Goal: Task Accomplishment & Management: Manage account settings

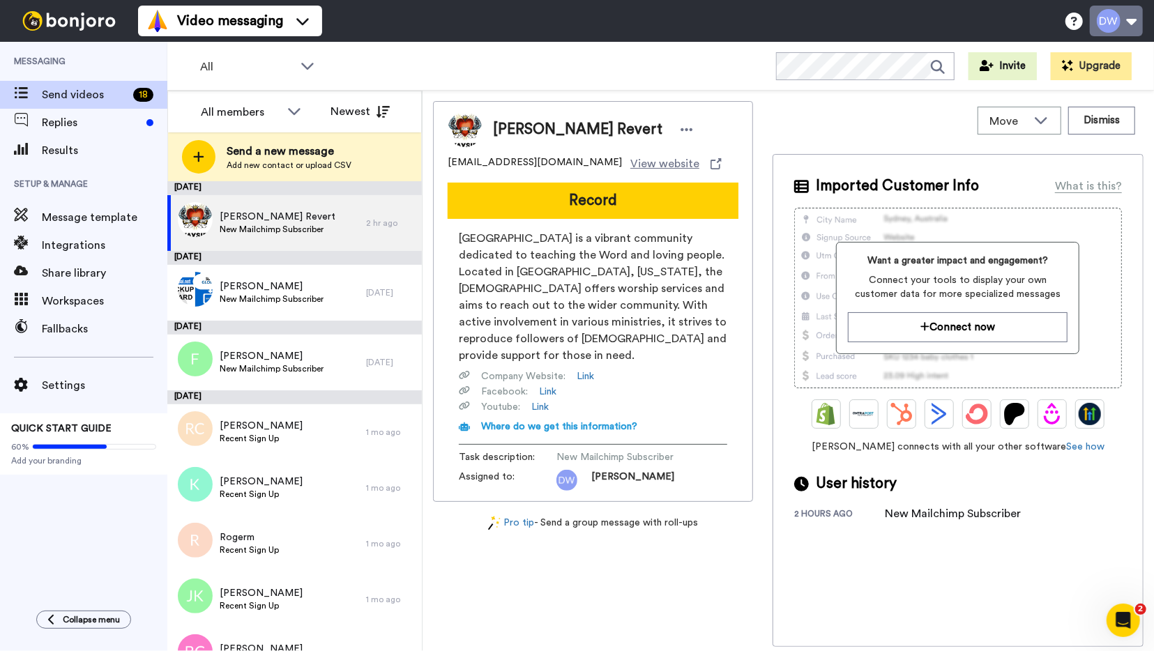
click at [1106, 24] on button at bounding box center [1116, 21] width 53 height 31
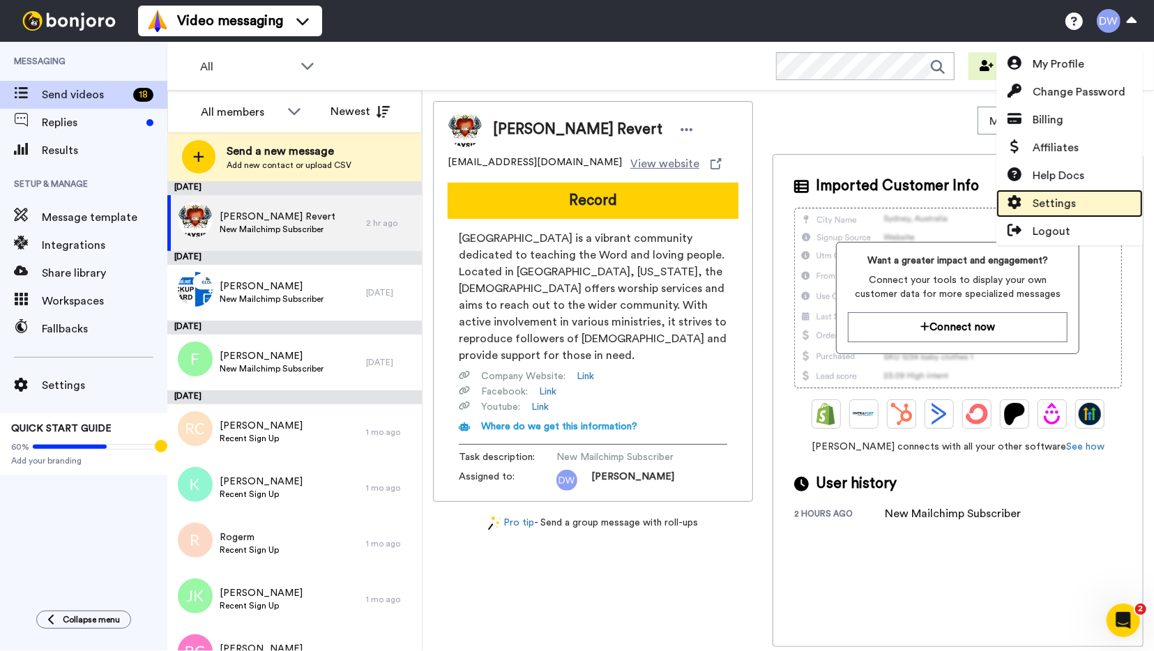
click at [1080, 203] on link "Settings" at bounding box center [1070, 204] width 146 height 28
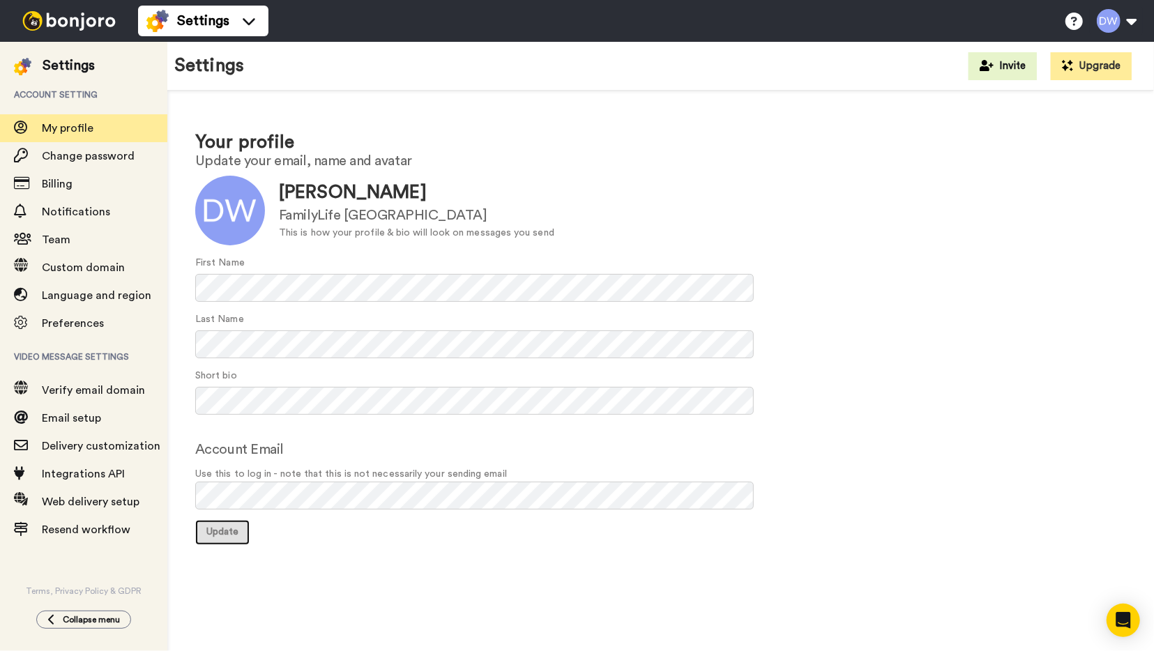
click at [239, 531] on span "Update" at bounding box center [222, 532] width 32 height 10
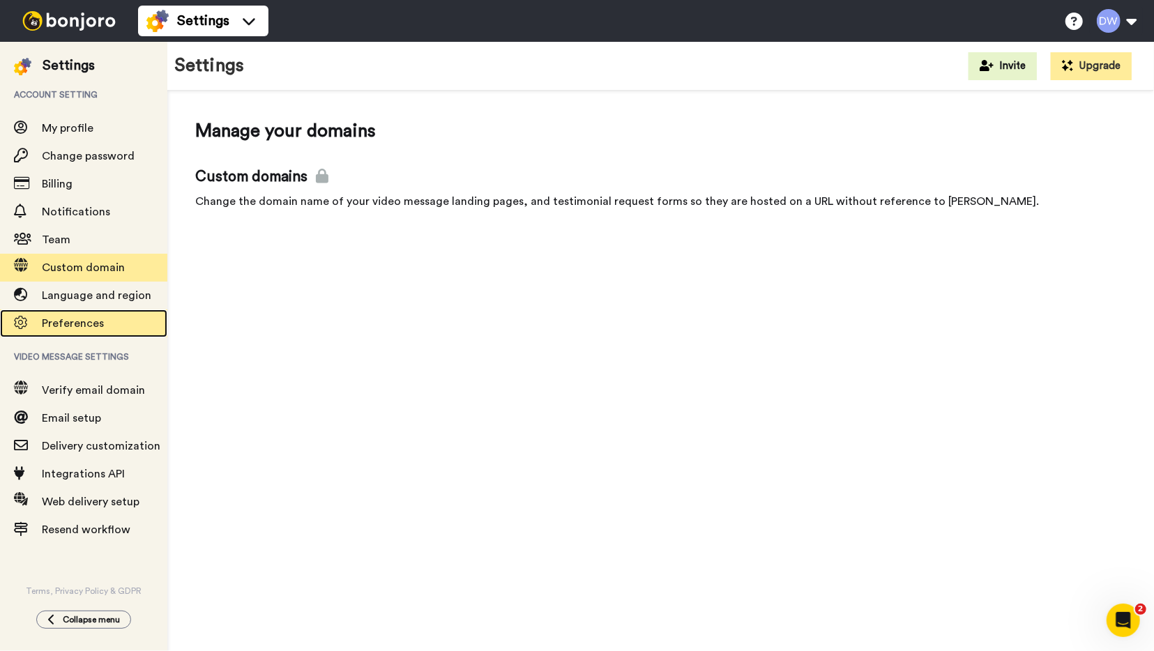
click at [81, 324] on span "Preferences" at bounding box center [73, 323] width 62 height 11
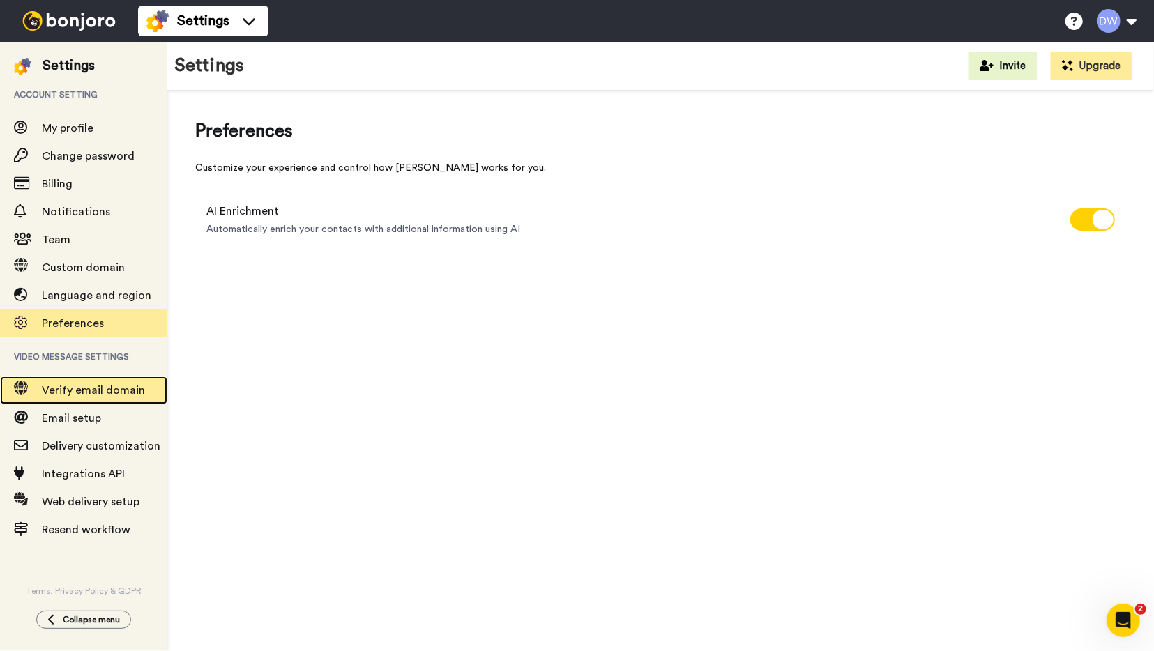
click at [96, 397] on span "Verify email domain" at bounding box center [105, 390] width 126 height 17
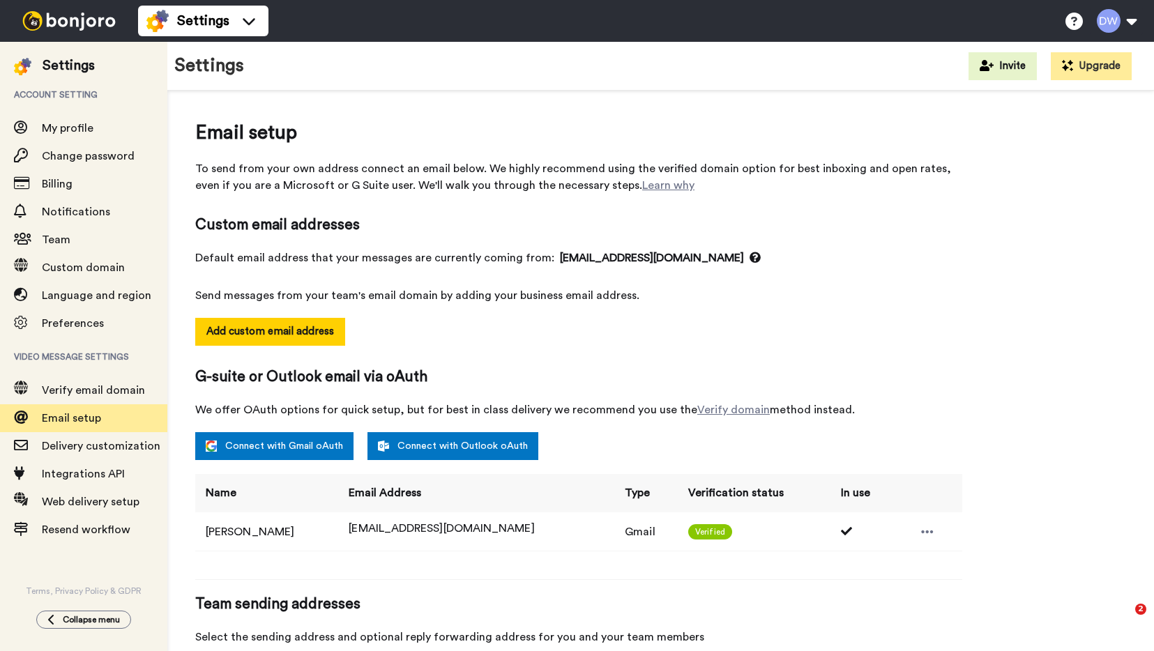
select select "163832"
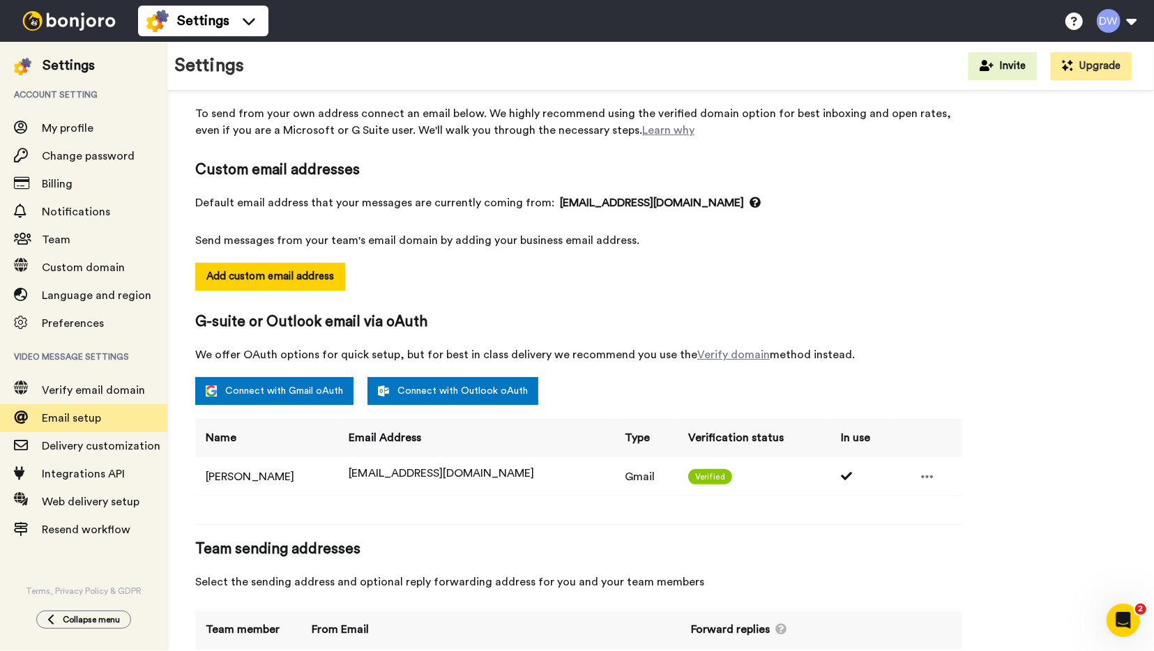
scroll to position [98, 0]
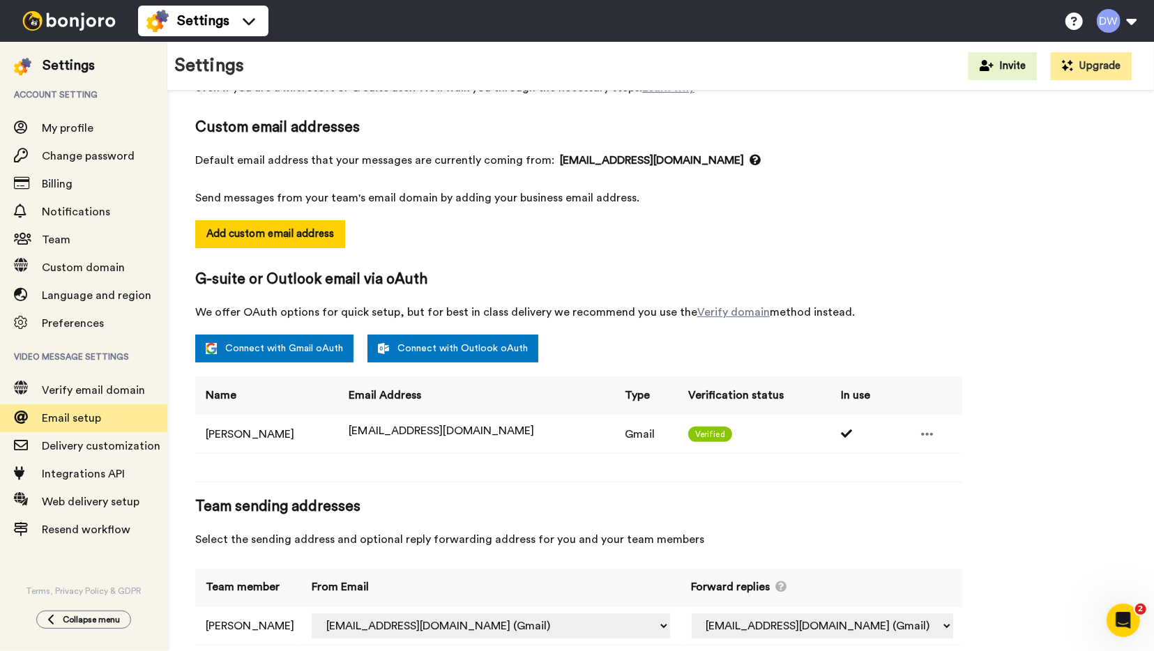
click at [928, 432] on td at bounding box center [928, 434] width 70 height 38
click at [917, 434] on div at bounding box center [927, 434] width 21 height 21
click at [1006, 239] on div "Email setup To send from your own address connect an email below. We highly rec…" at bounding box center [660, 340] width 931 height 639
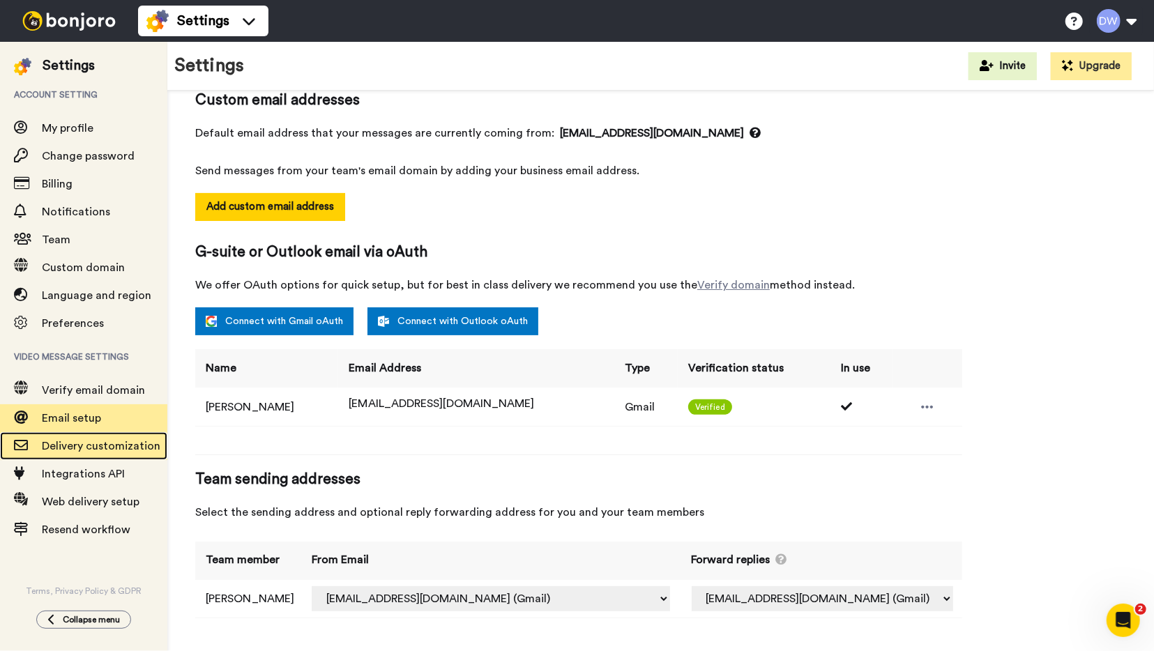
click at [75, 458] on div "Delivery customization" at bounding box center [83, 446] width 167 height 28
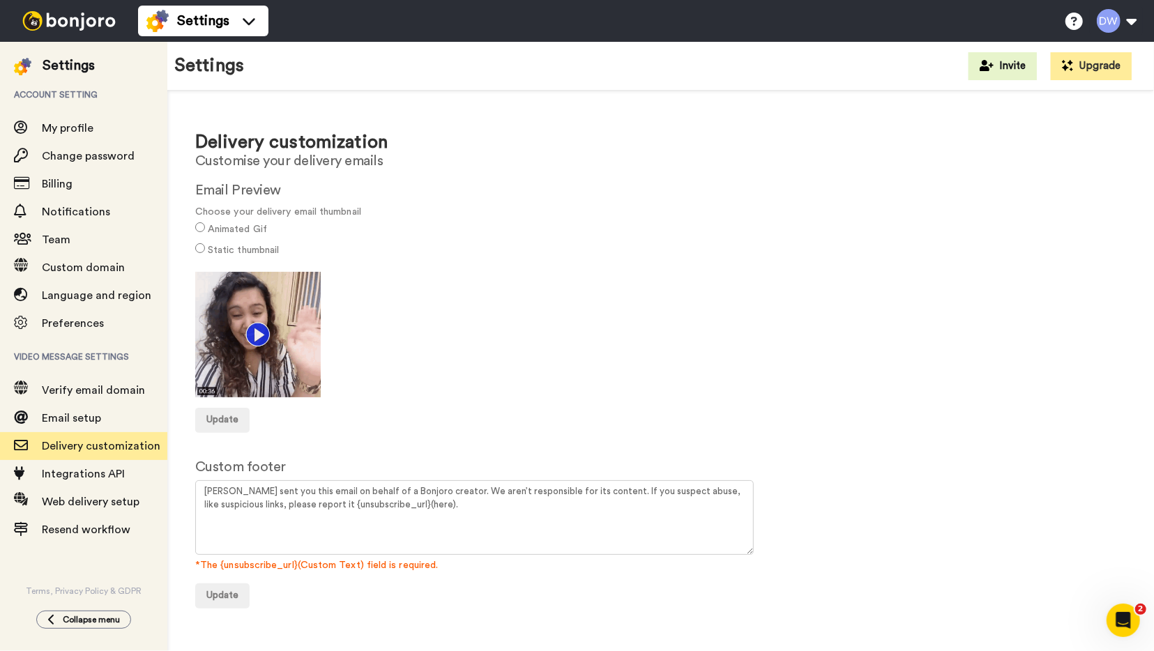
click at [263, 249] on label "Static thumbnail" at bounding box center [243, 250] width 71 height 15
click at [247, 232] on label "Animated Gif" at bounding box center [237, 229] width 59 height 15
click at [248, 251] on label "Static thumbnail" at bounding box center [243, 250] width 71 height 15
click at [262, 323] on img at bounding box center [258, 335] width 126 height 126
click at [257, 332] on img at bounding box center [258, 335] width 126 height 126
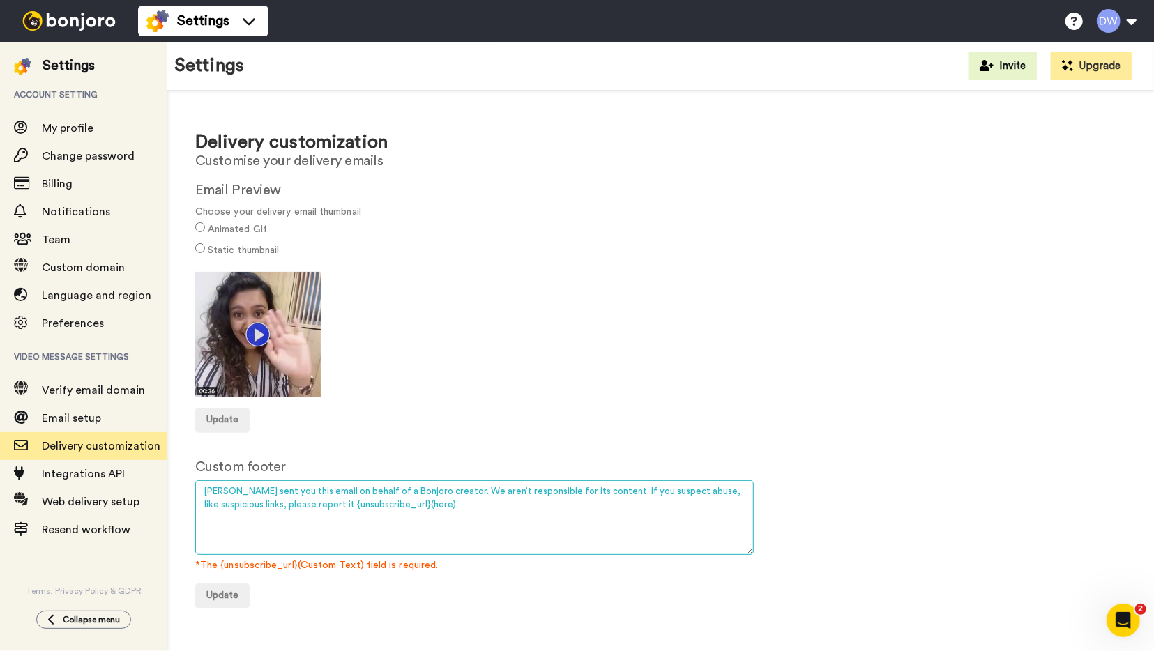
click at [433, 522] on textarea "Bonjoro sent you this email on behalf of a Bonjoro creator. We aren’t responsib…" at bounding box center [474, 518] width 559 height 75
click at [212, 236] on div "Animated Gif" at bounding box center [660, 230] width 931 height 21
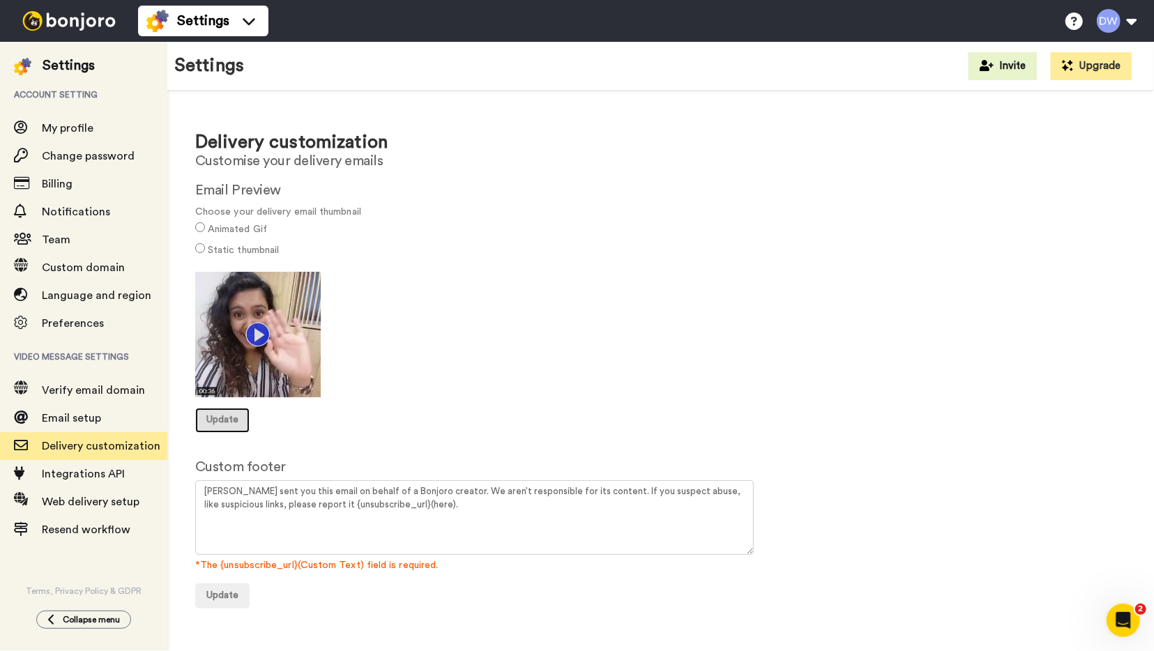
click at [222, 425] on button "Update" at bounding box center [222, 420] width 54 height 25
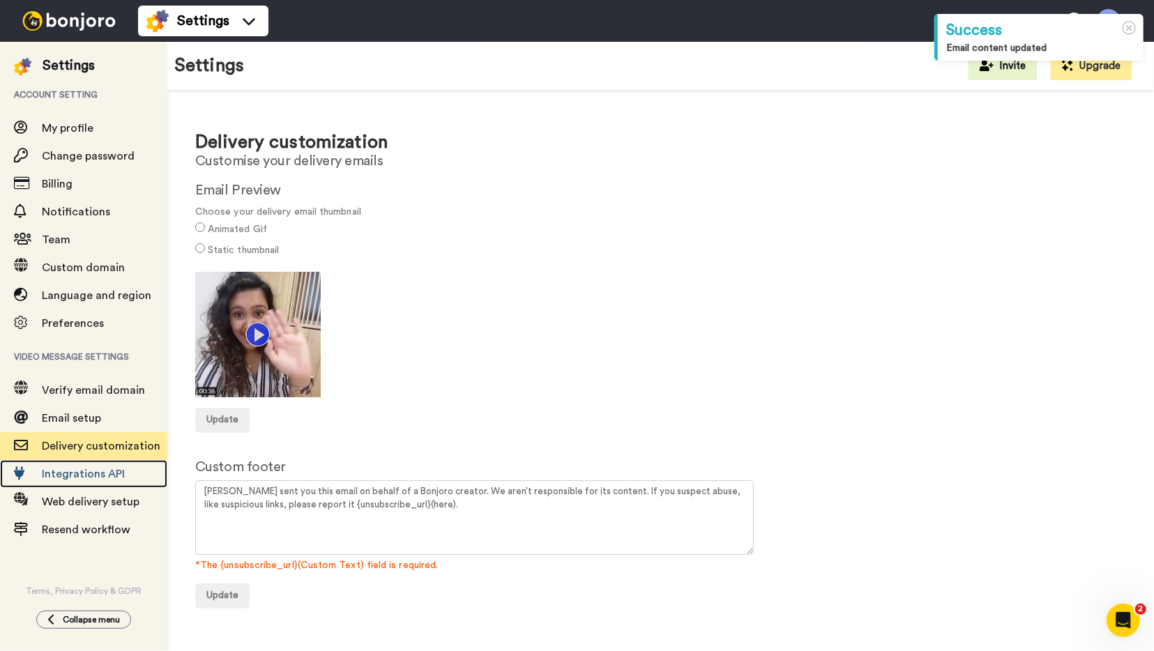
click at [61, 471] on span "Integrations API" at bounding box center [83, 474] width 83 height 11
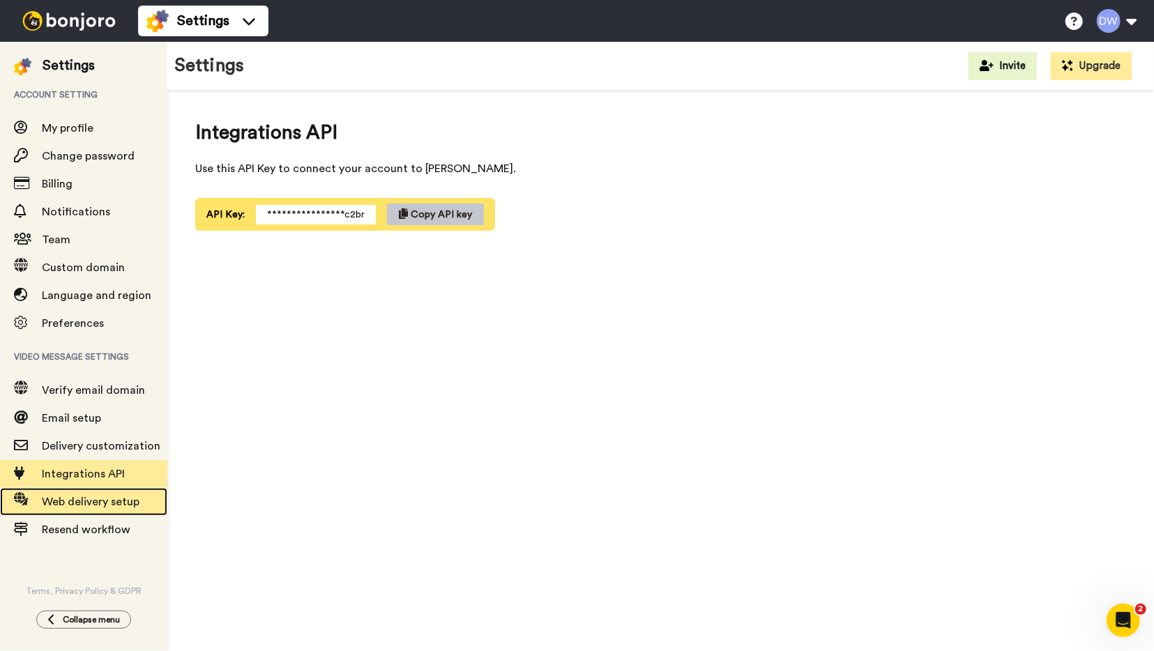
click at [119, 503] on span "Web delivery setup" at bounding box center [91, 502] width 98 height 11
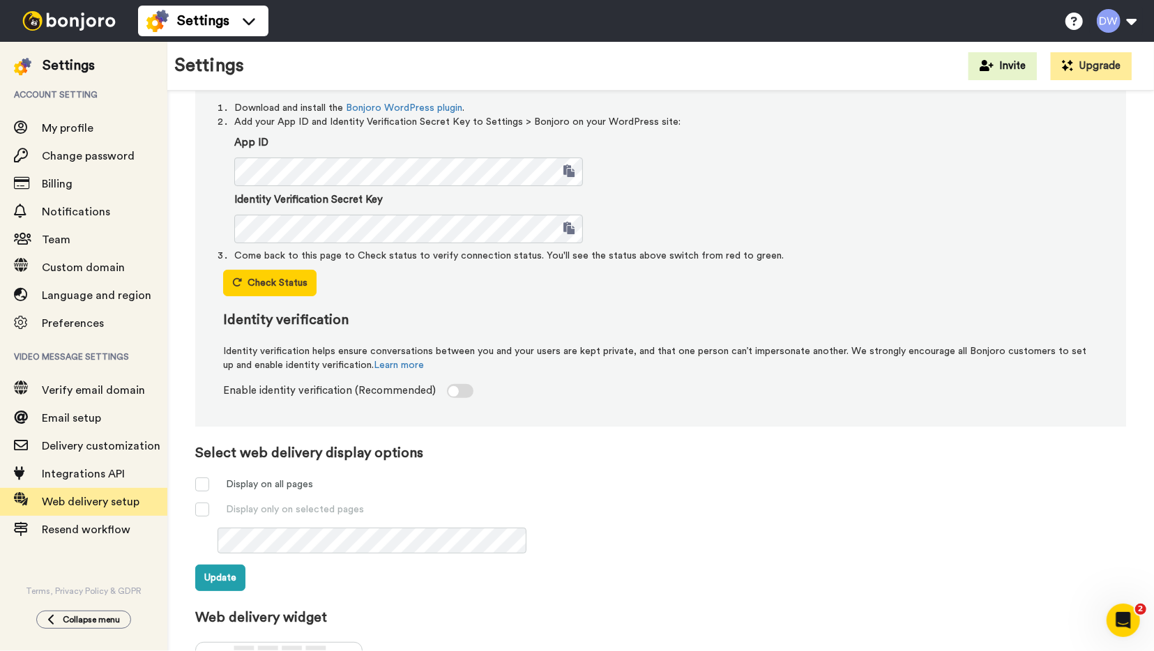
scroll to position [195, 0]
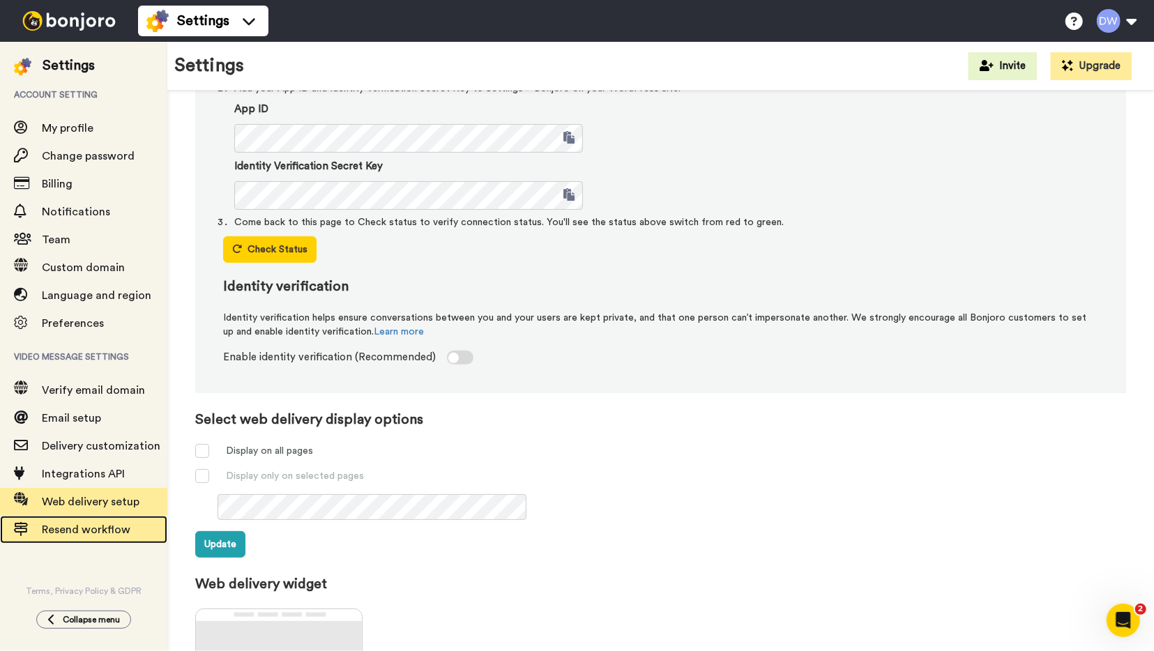
click at [62, 525] on span "Resend workflow" at bounding box center [86, 529] width 89 height 11
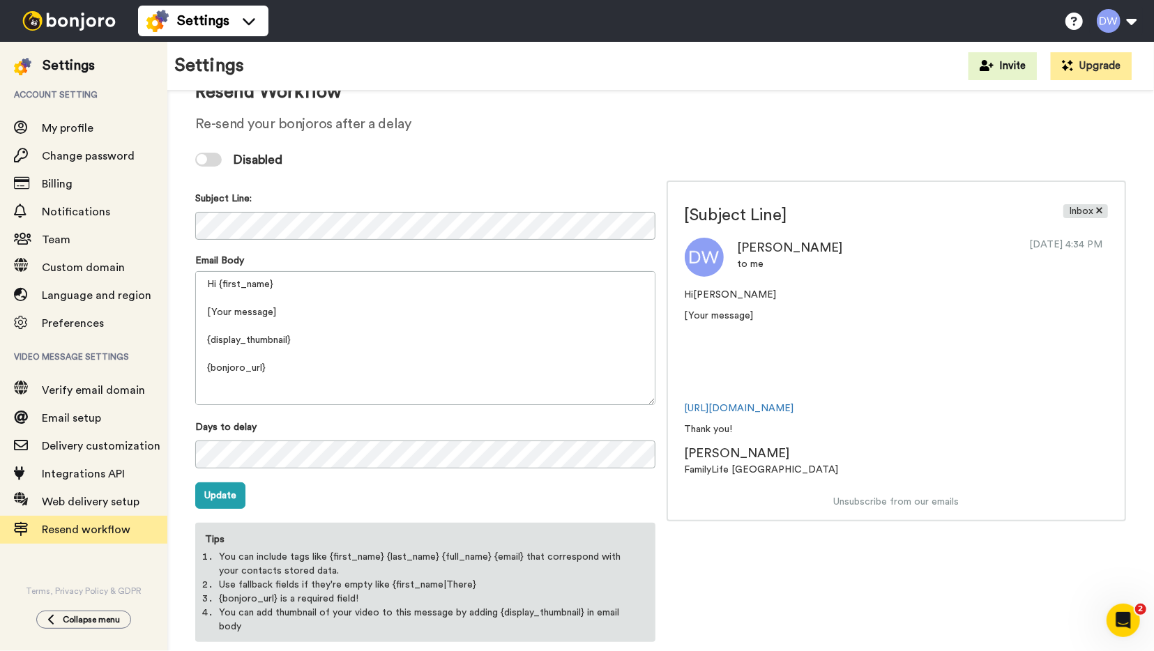
scroll to position [68, 0]
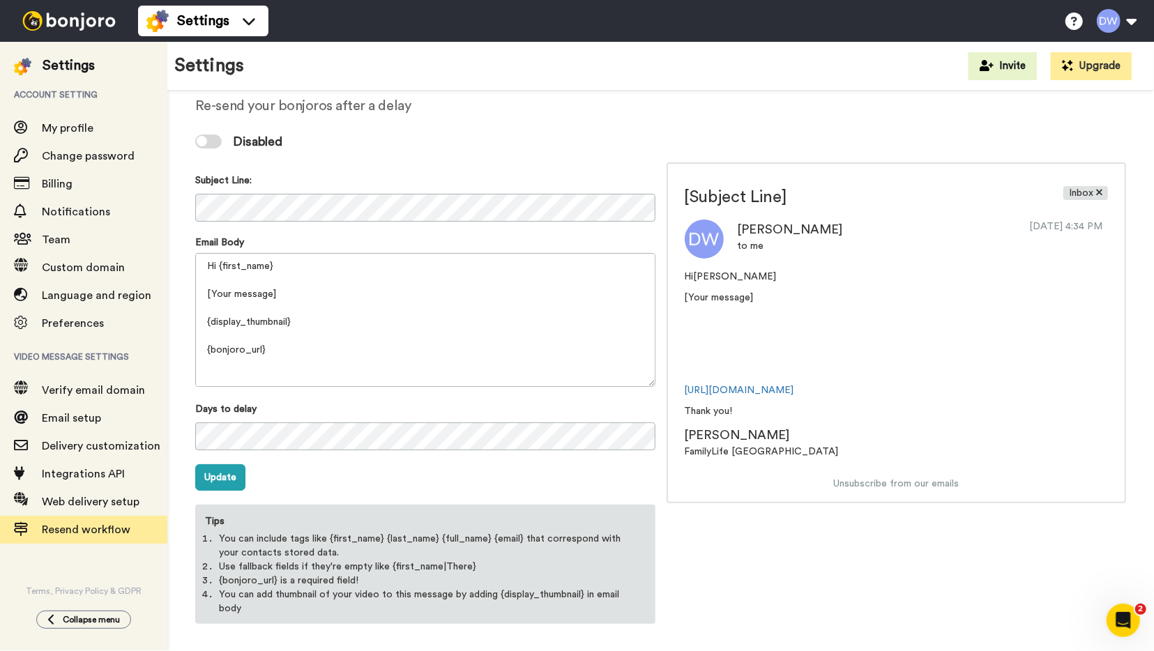
click at [216, 142] on div at bounding box center [208, 142] width 27 height 14
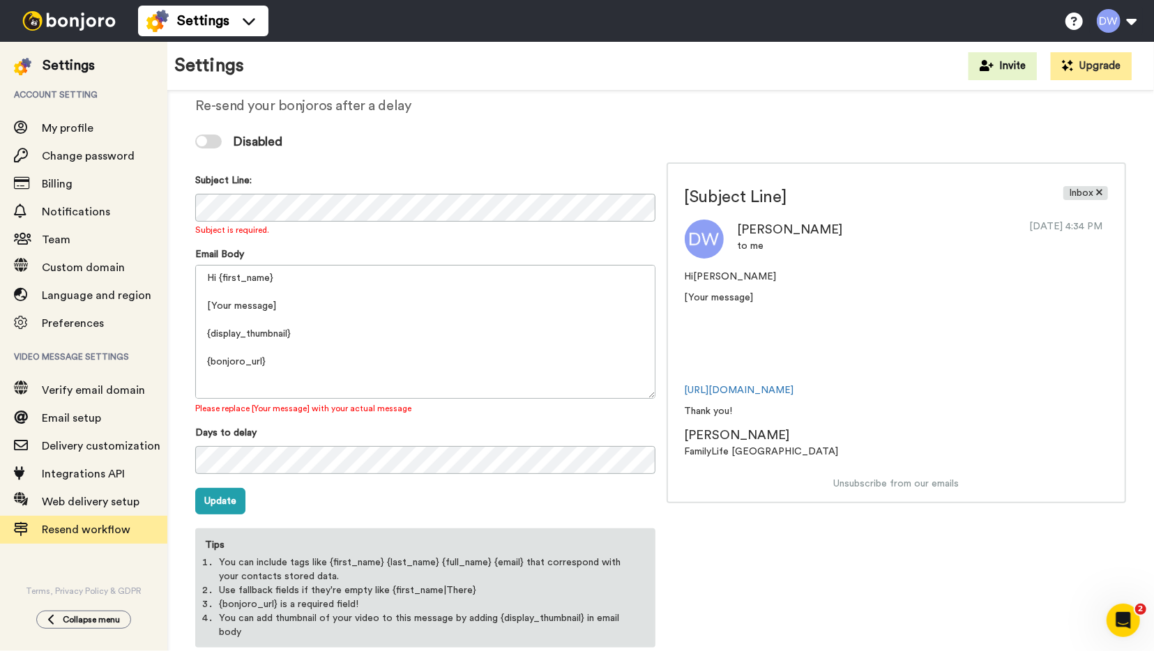
scroll to position [45, 0]
click at [340, 371] on textarea "Hi {first_name} [Your message] {display_thumbnail} {bonjoro_url} Thank you! {pr…" at bounding box center [425, 332] width 460 height 134
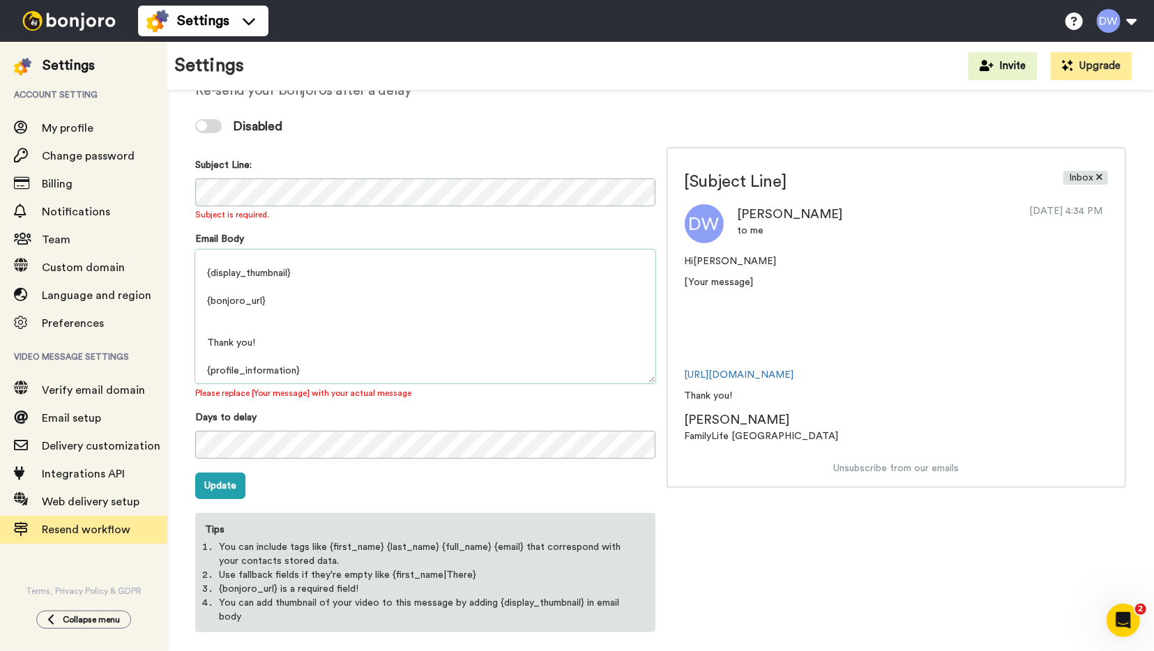
scroll to position [93, 0]
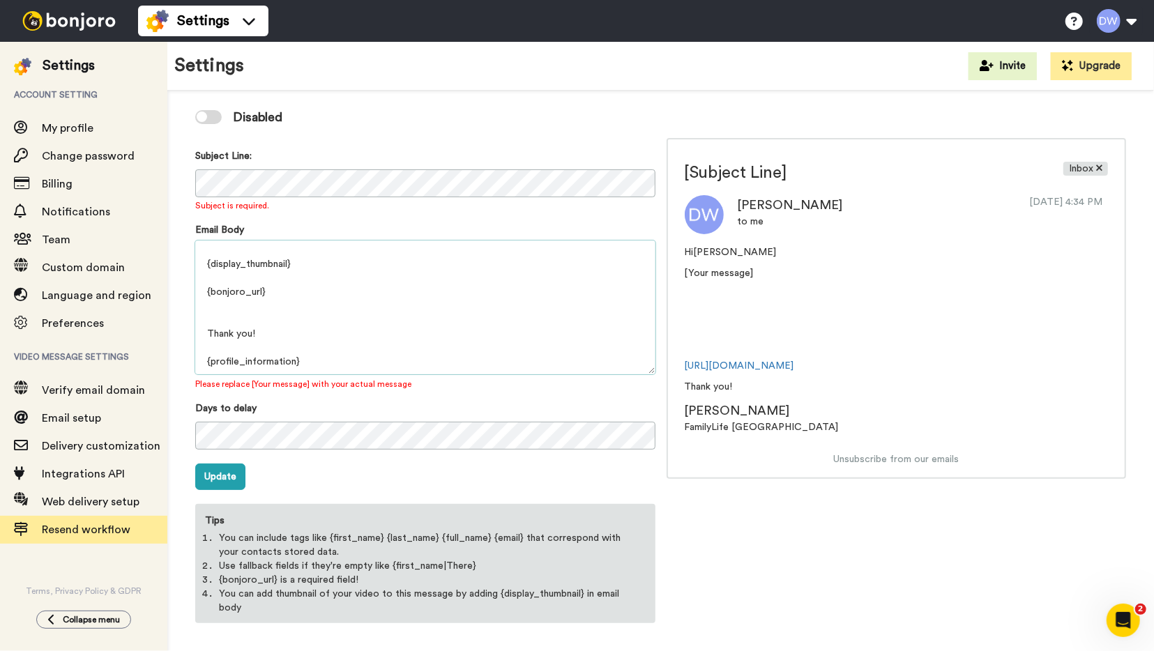
click at [335, 361] on textarea "Hi {first_name} [Your message] {display_thumbnail} {bonjoro_url} Thank you! {pr…" at bounding box center [425, 308] width 460 height 134
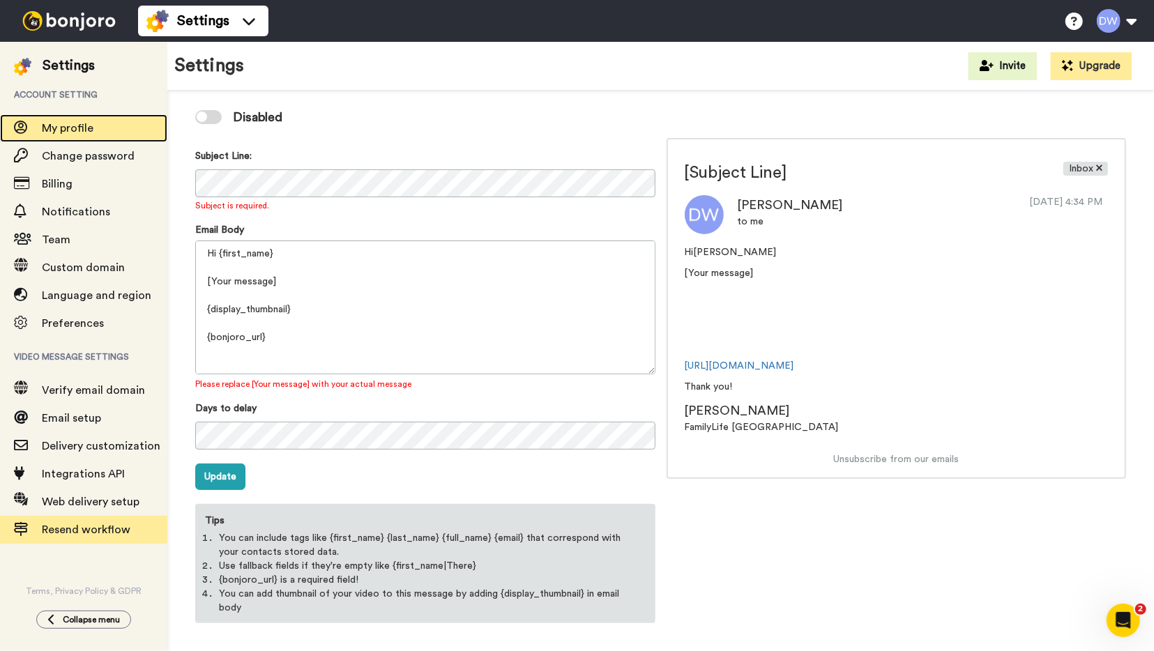
click at [87, 129] on span "My profile" at bounding box center [105, 128] width 126 height 17
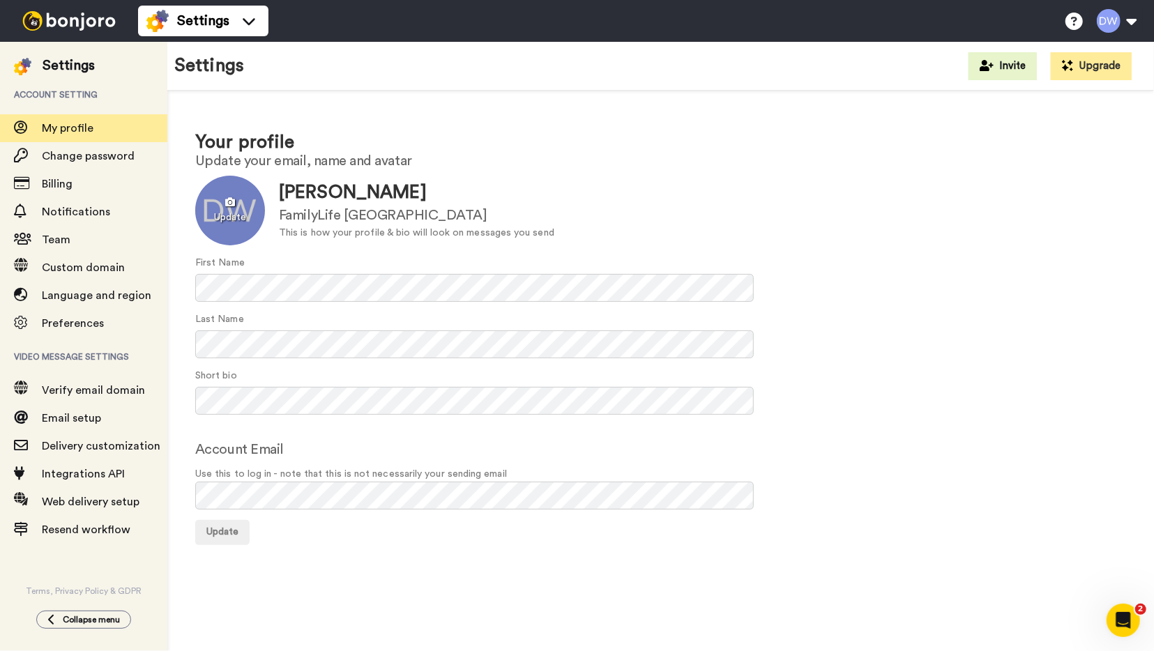
click at [227, 216] on div at bounding box center [230, 211] width 70 height 70
click at [231, 531] on span "Update" at bounding box center [222, 532] width 32 height 10
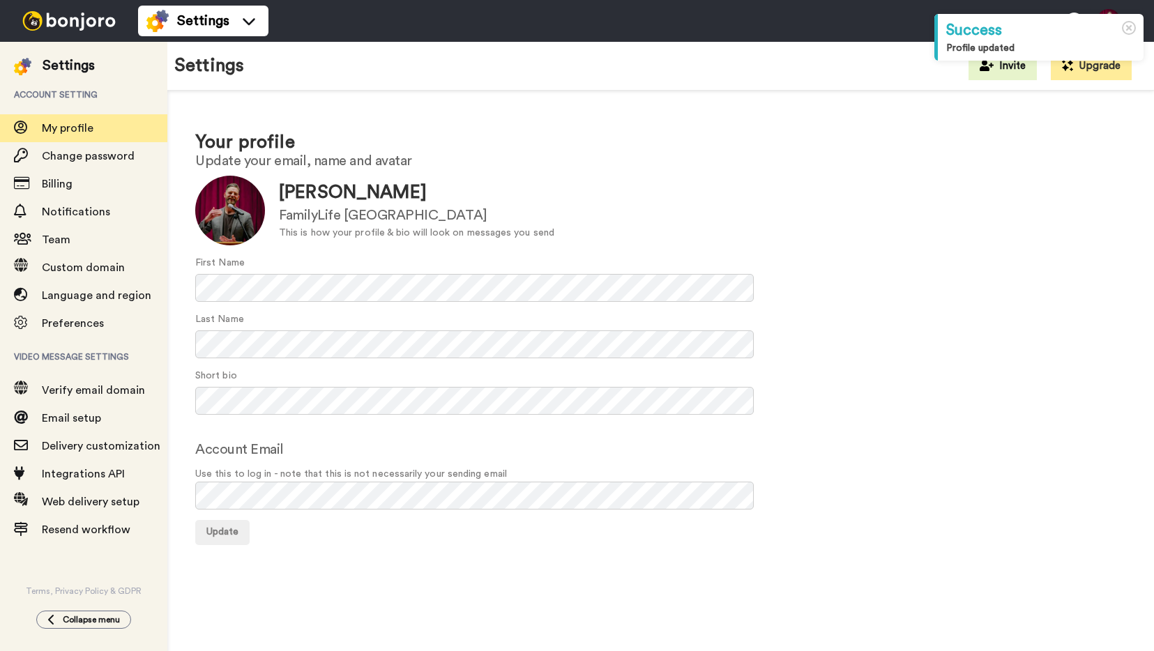
click at [82, 295] on span "Language and region" at bounding box center [96, 295] width 109 height 11
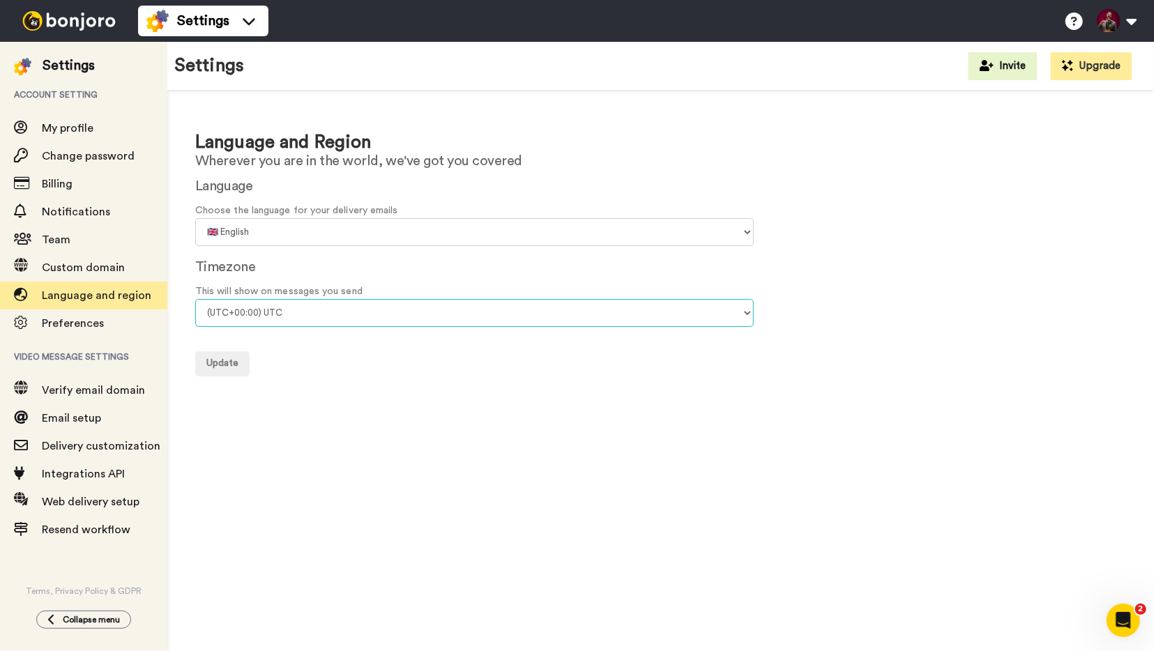
select select "Europe/[GEOGRAPHIC_DATA]"
click option "(UTC+01:00) [GEOGRAPHIC_DATA]" at bounding box center [0, 0] width 0 height 0
click at [229, 364] on span "Update" at bounding box center [222, 363] width 32 height 10
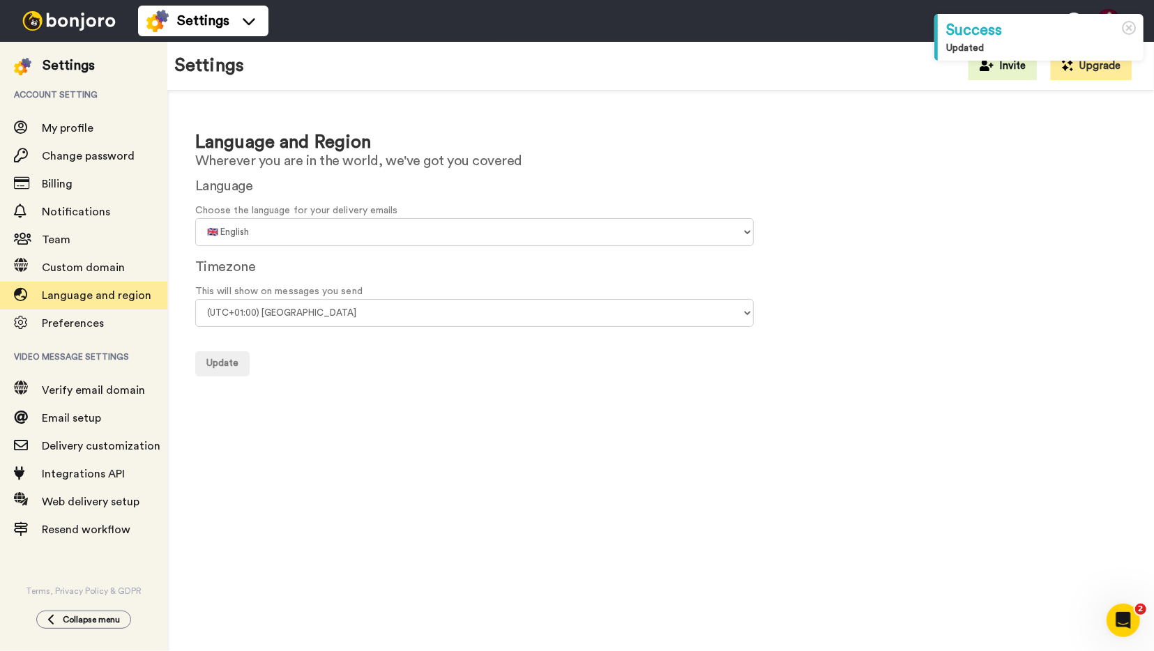
click at [46, 23] on img at bounding box center [69, 21] width 105 height 20
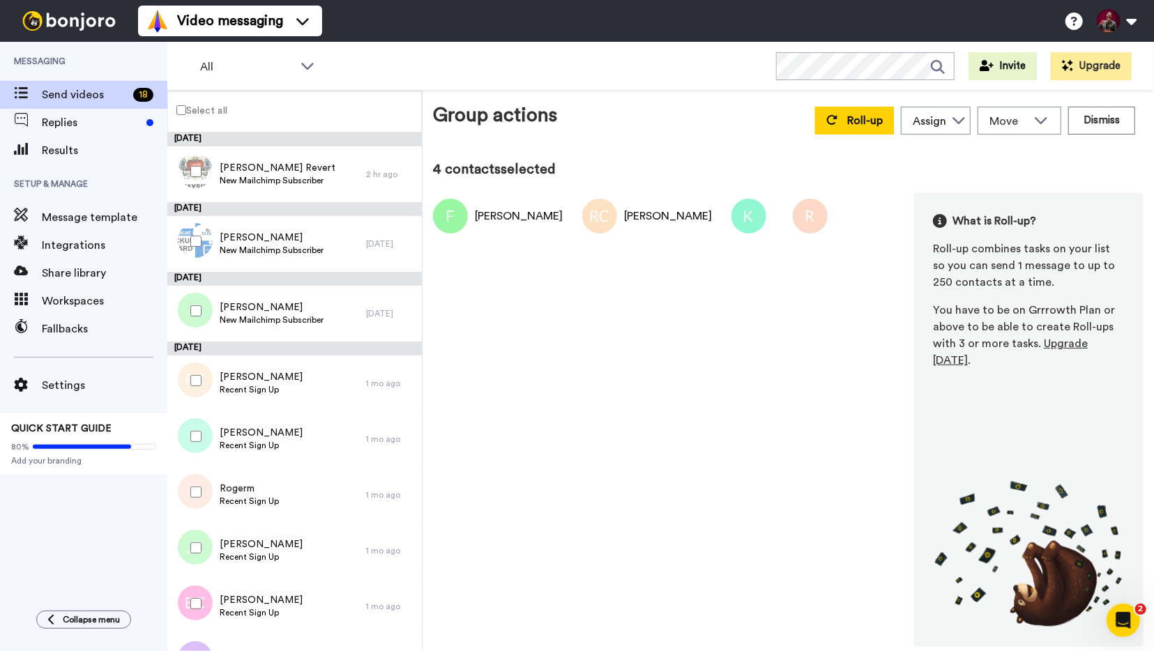
click at [197, 557] on div at bounding box center [193, 548] width 50 height 49
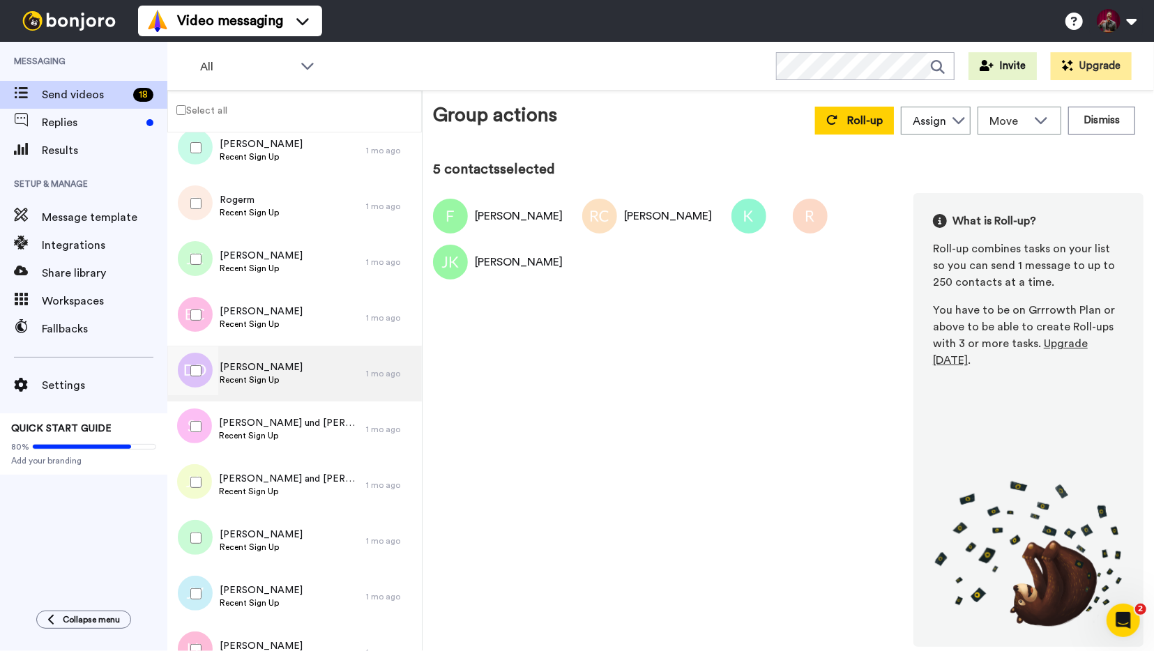
scroll to position [293, 0]
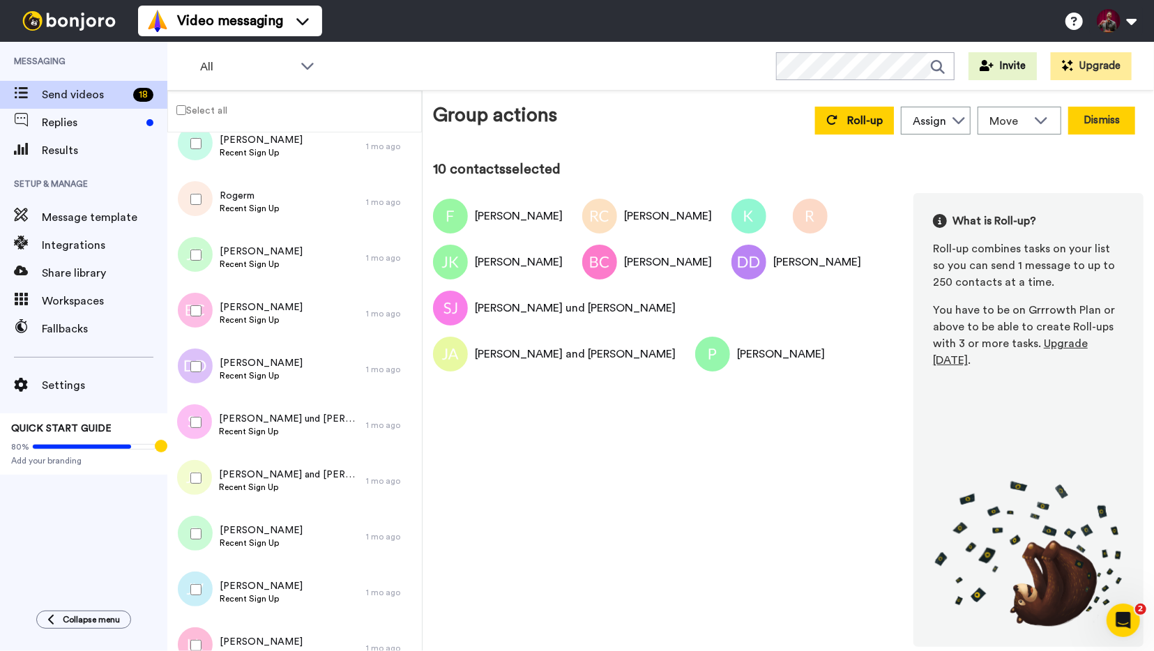
click at [1106, 121] on button "Dismiss" at bounding box center [1101, 121] width 67 height 28
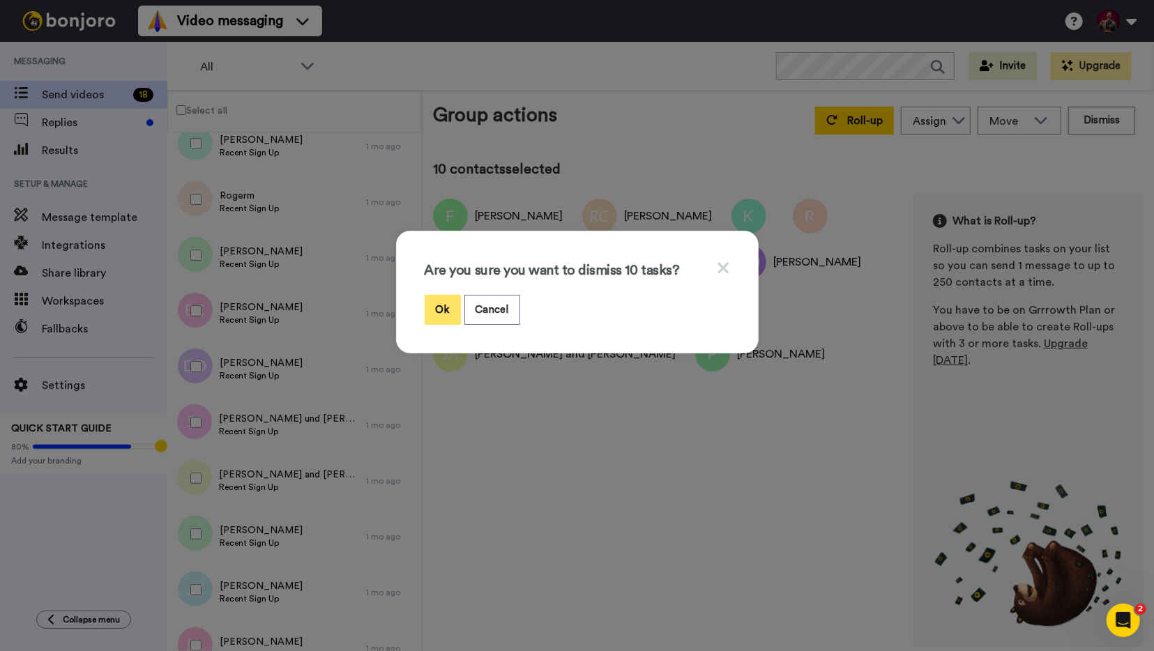
click at [442, 308] on button "Ok" at bounding box center [443, 310] width 36 height 30
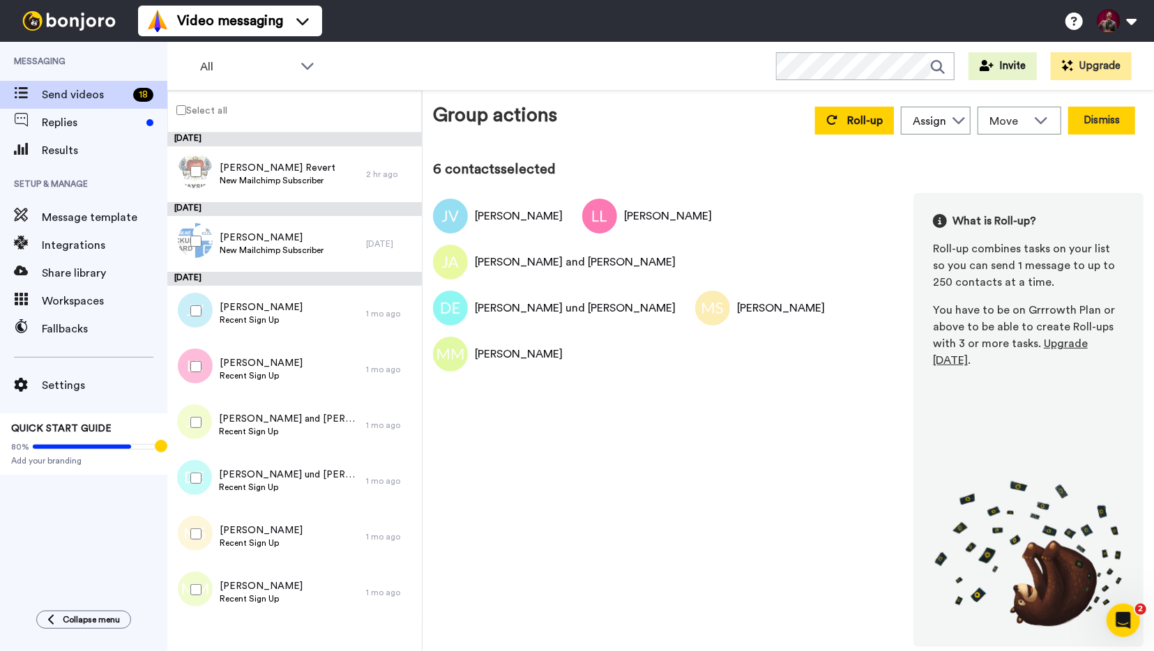
click at [1091, 129] on button "Dismiss" at bounding box center [1101, 121] width 67 height 28
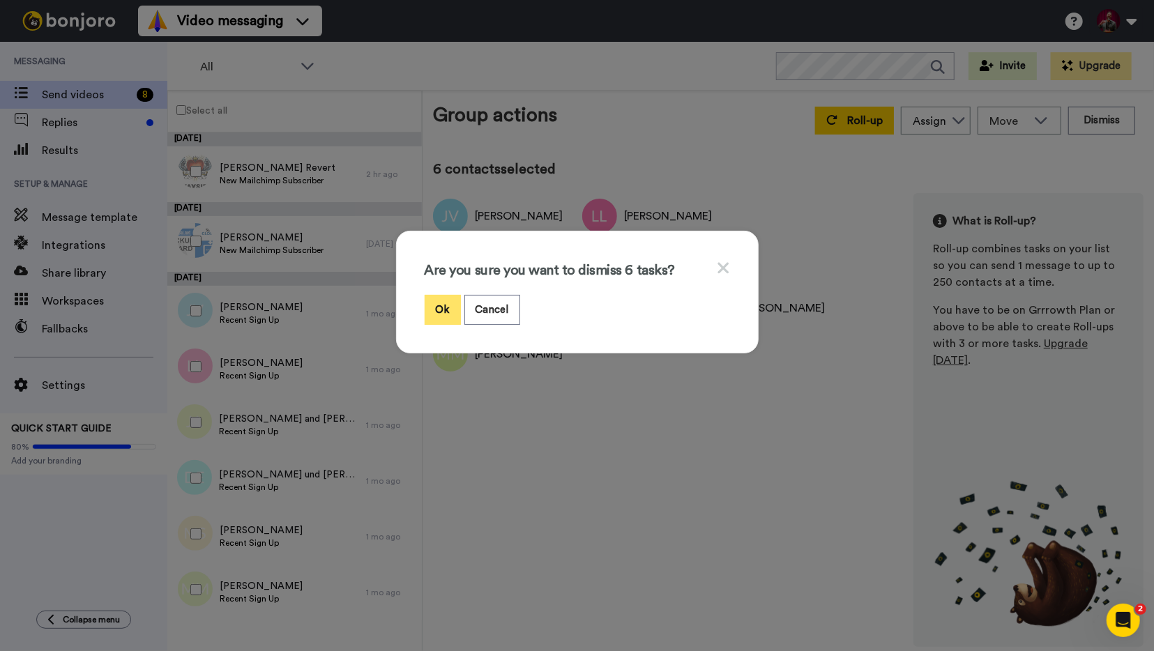
click at [447, 309] on button "Ok" at bounding box center [443, 310] width 36 height 30
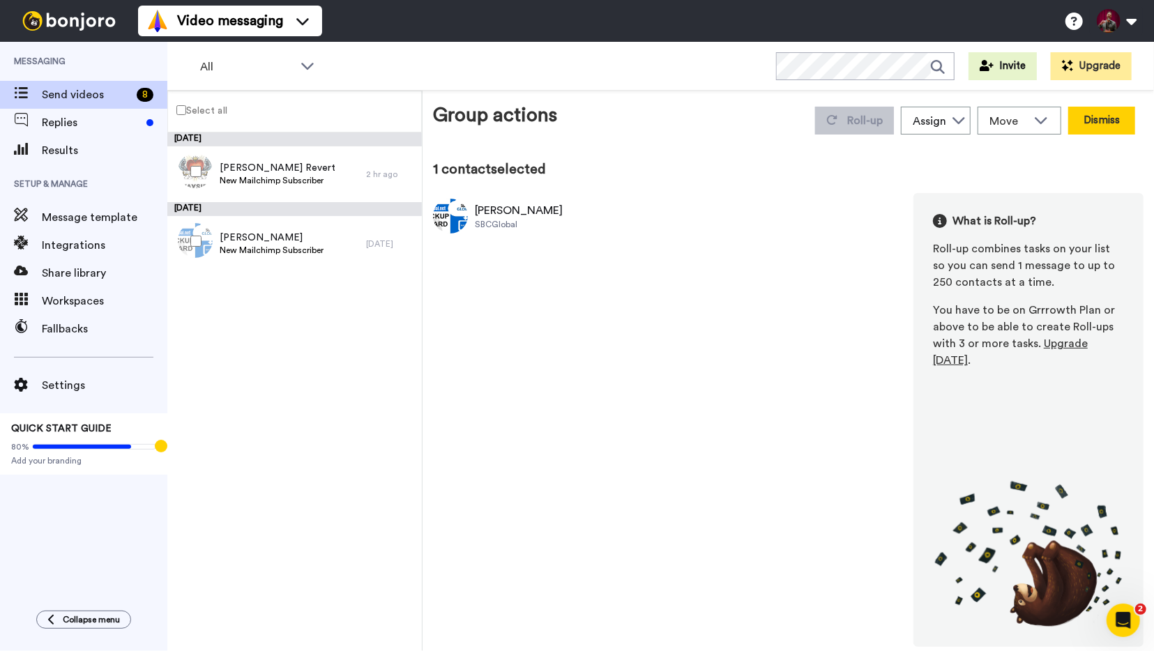
click at [1097, 117] on button "Dismiss" at bounding box center [1101, 121] width 67 height 28
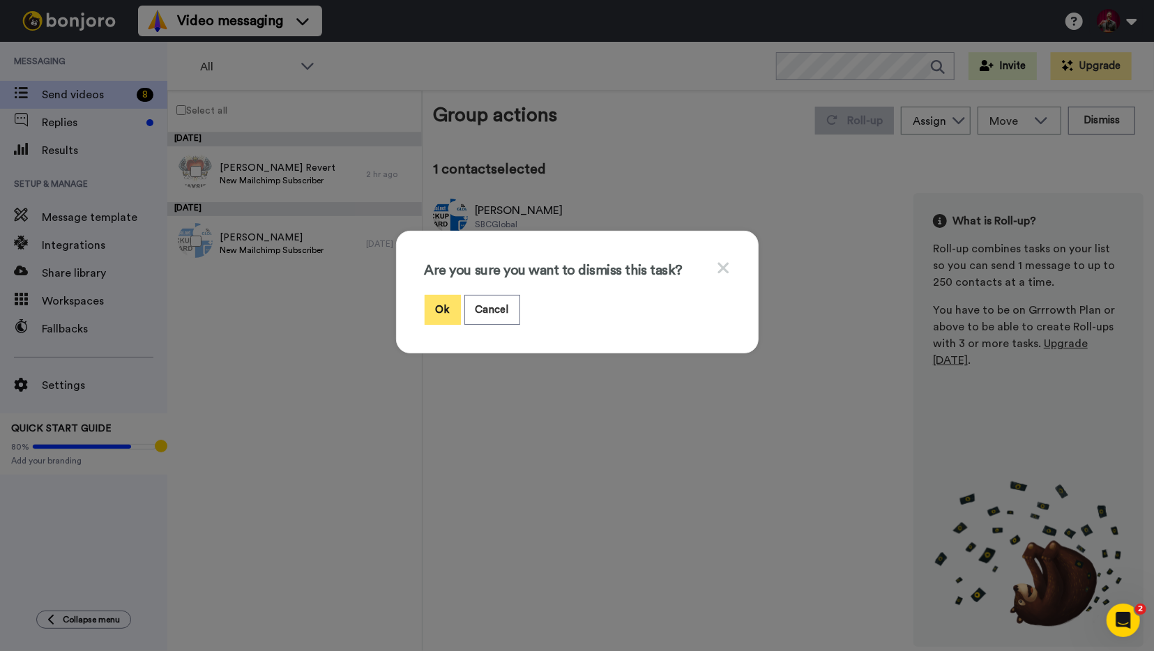
click at [441, 315] on button "Ok" at bounding box center [443, 310] width 36 height 30
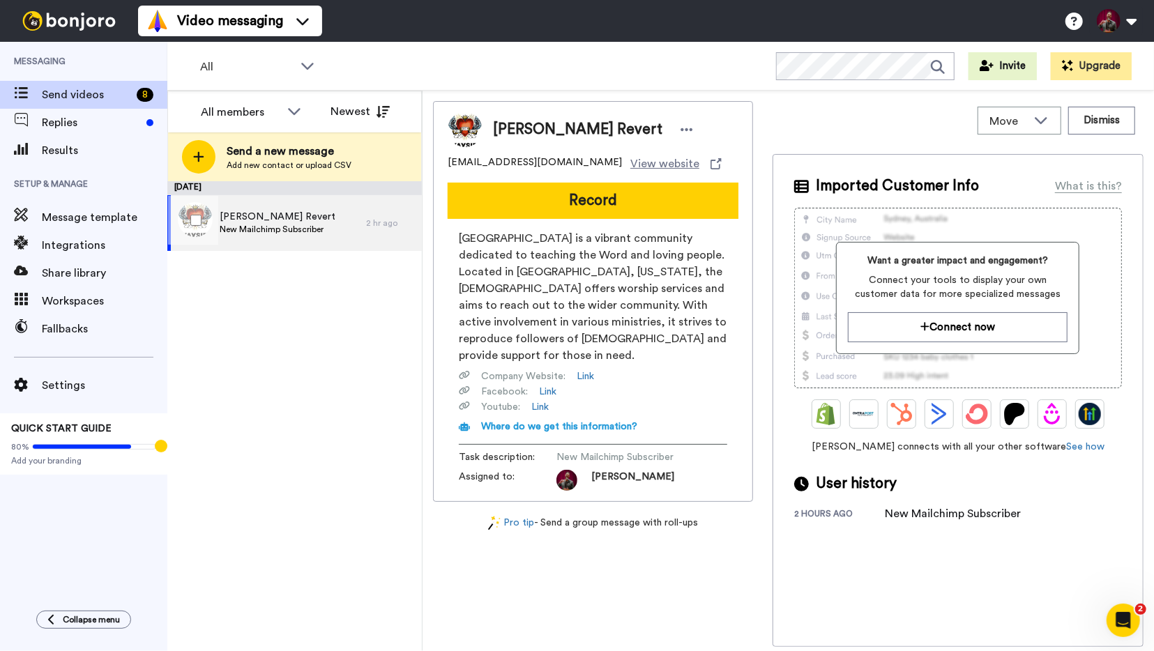
click at [257, 220] on span "Pablo Garcia Revert" at bounding box center [278, 217] width 116 height 14
click at [300, 217] on span "Pablo Garcia Revert" at bounding box center [278, 217] width 116 height 14
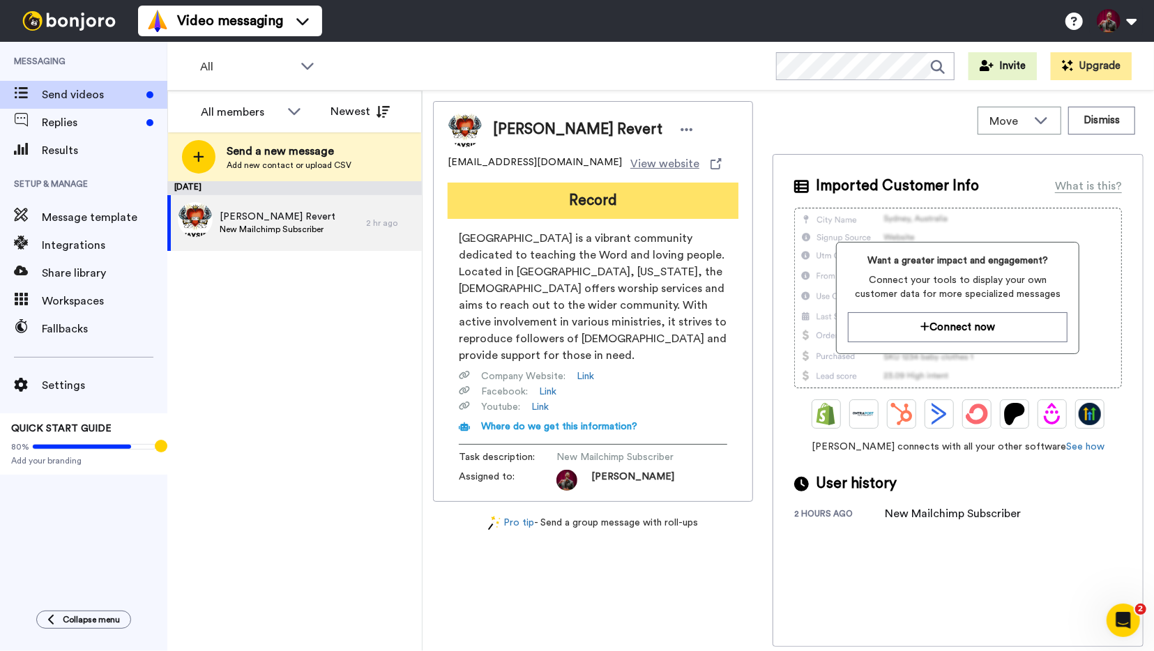
click at [599, 204] on button "Record" at bounding box center [593, 201] width 291 height 36
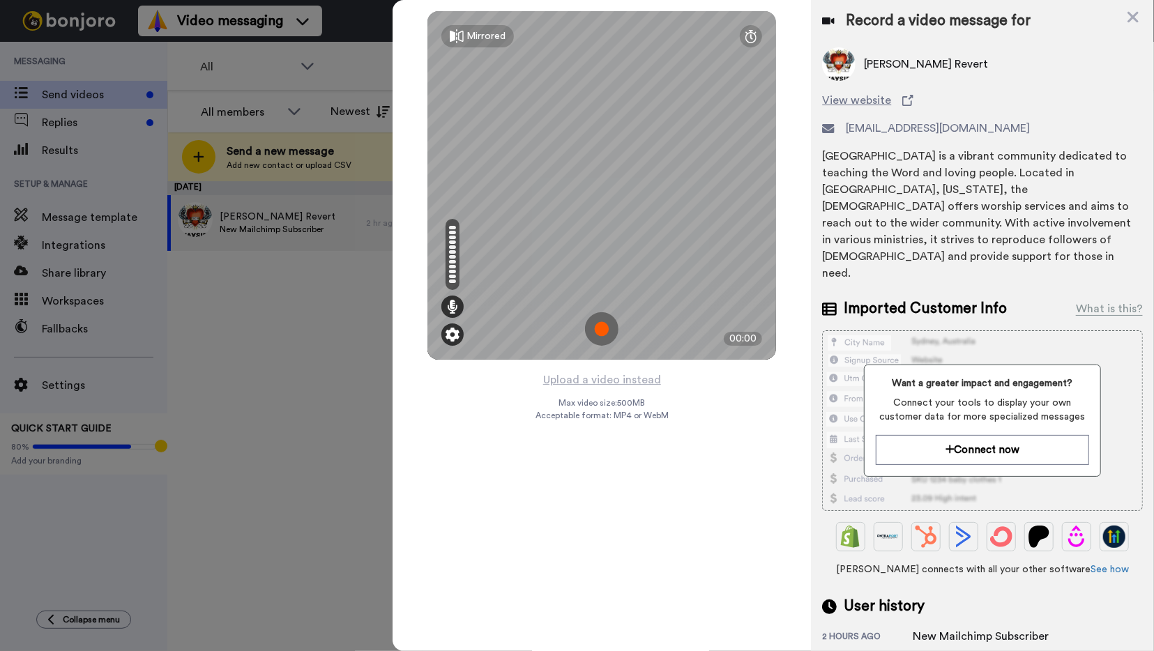
click at [452, 333] on img at bounding box center [453, 335] width 14 height 14
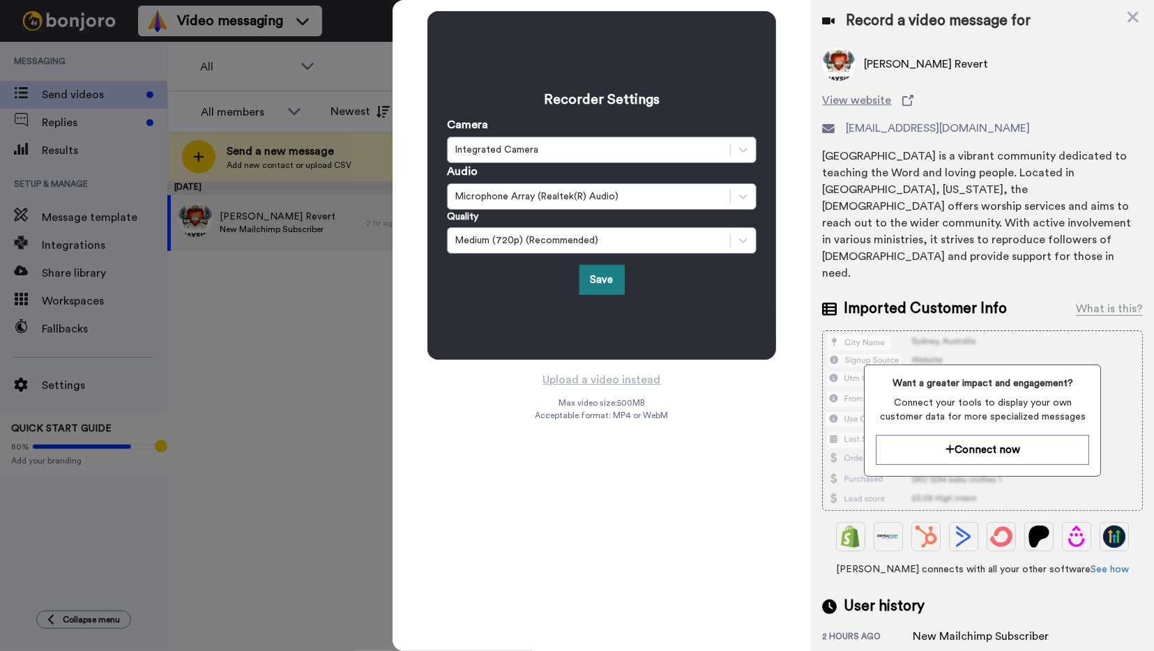
click at [595, 290] on button "Save" at bounding box center [602, 280] width 45 height 30
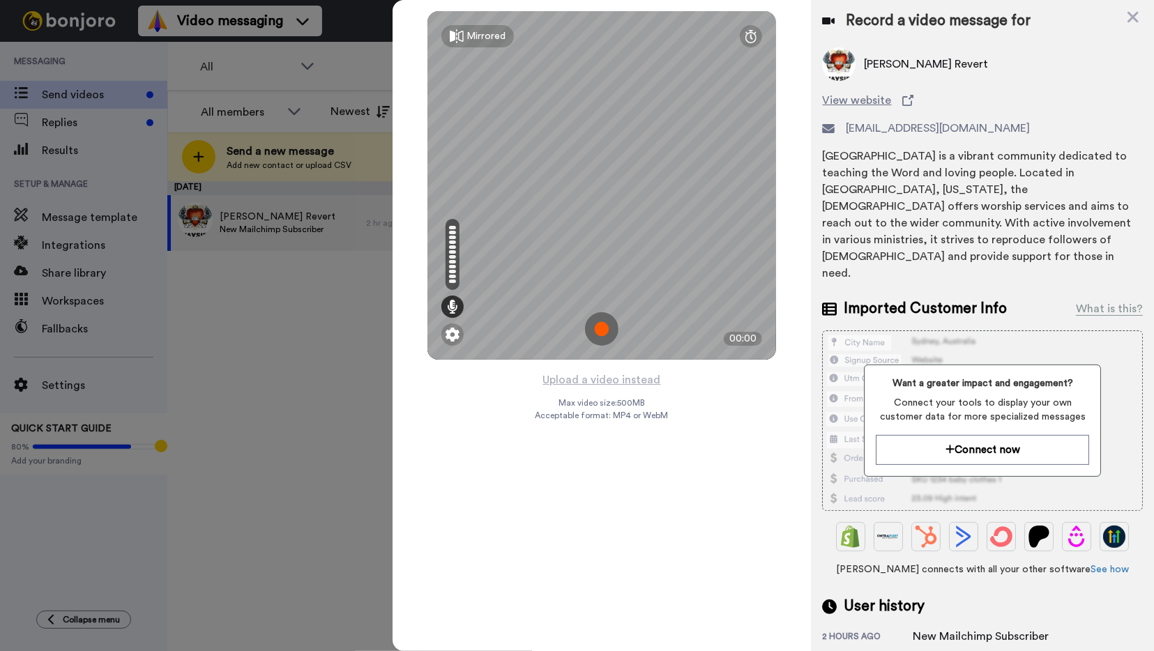
click at [600, 330] on img at bounding box center [601, 328] width 33 height 33
click at [596, 327] on img at bounding box center [601, 328] width 33 height 33
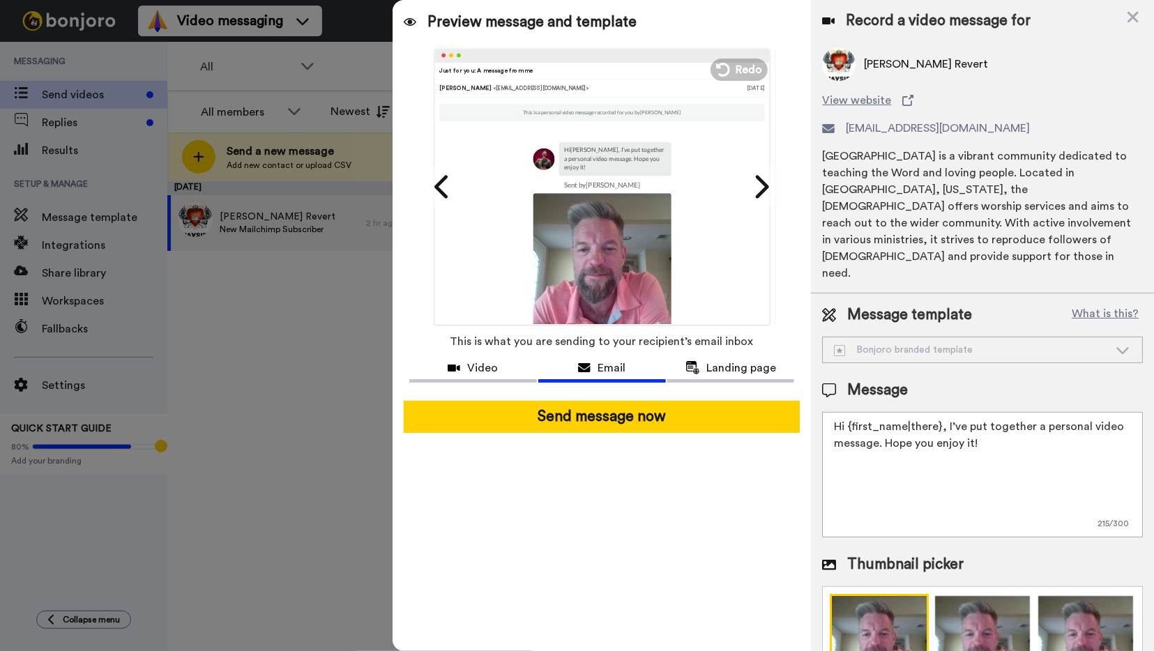
drag, startPoint x: 946, startPoint y: 391, endPoint x: 877, endPoint y: 414, distance: 72.1
click at [877, 414] on textarea "Hi {first_name|there}, I’ve put together a personal video message. Hope you enj…" at bounding box center [982, 475] width 321 height 126
click at [946, 412] on textarea "Hi {first_name|there}, Thank you for joining our mailing list. Hope you enjoy i…" at bounding box center [982, 475] width 321 height 126
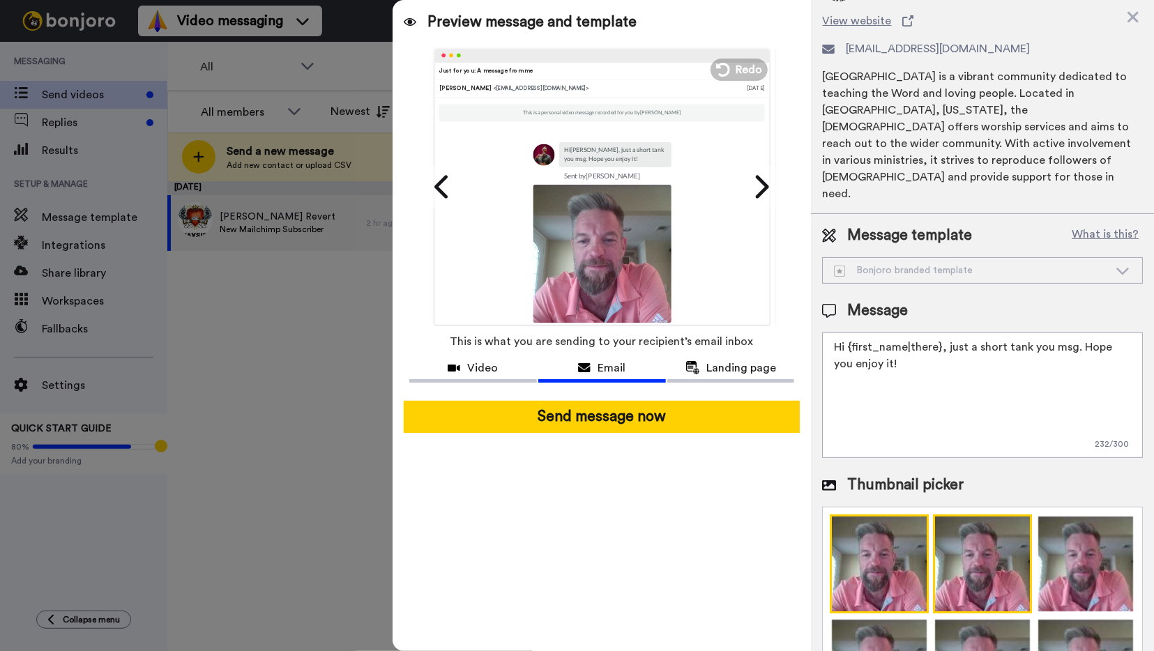
scroll to position [98, 0]
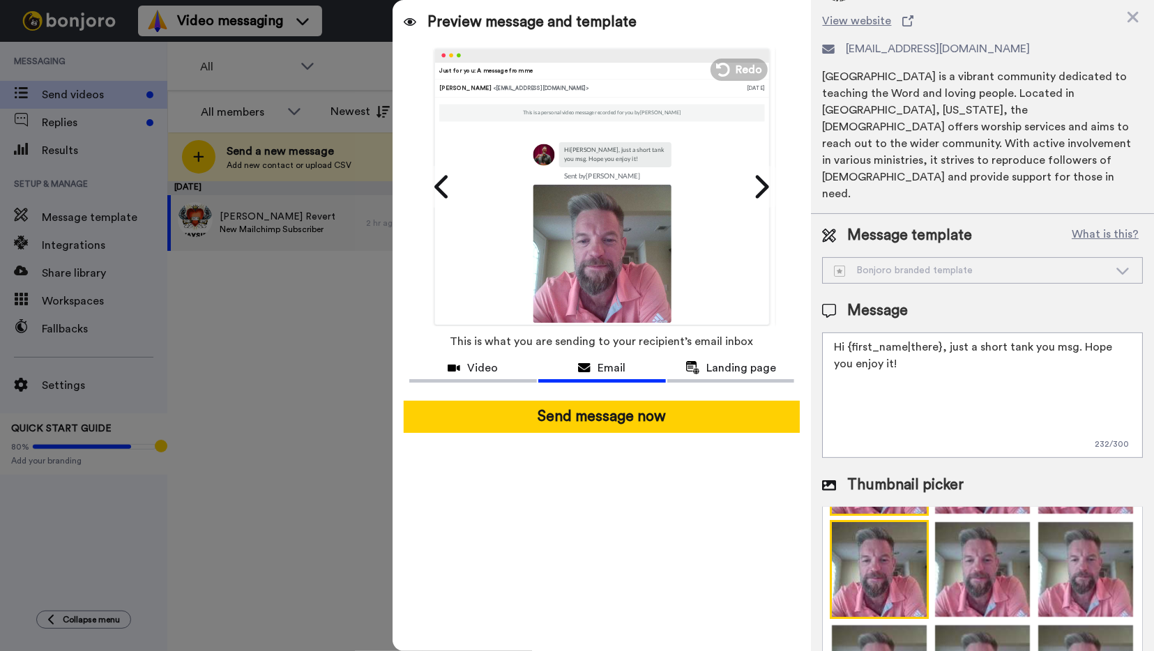
click at [885, 544] on img at bounding box center [879, 569] width 99 height 99
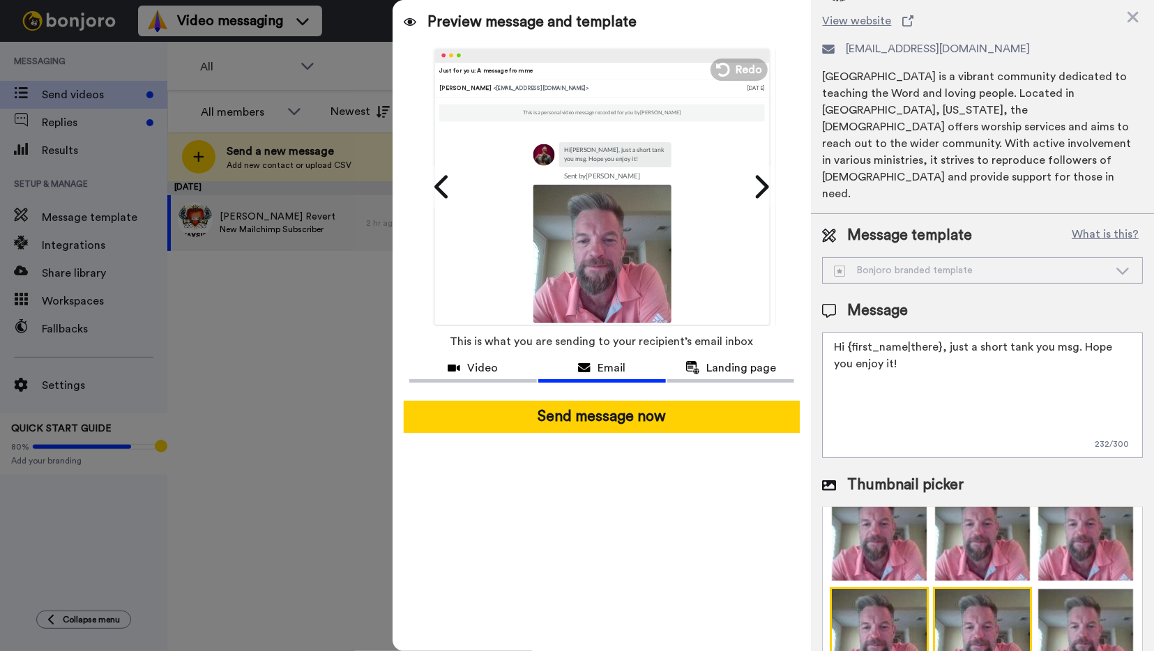
scroll to position [0, 0]
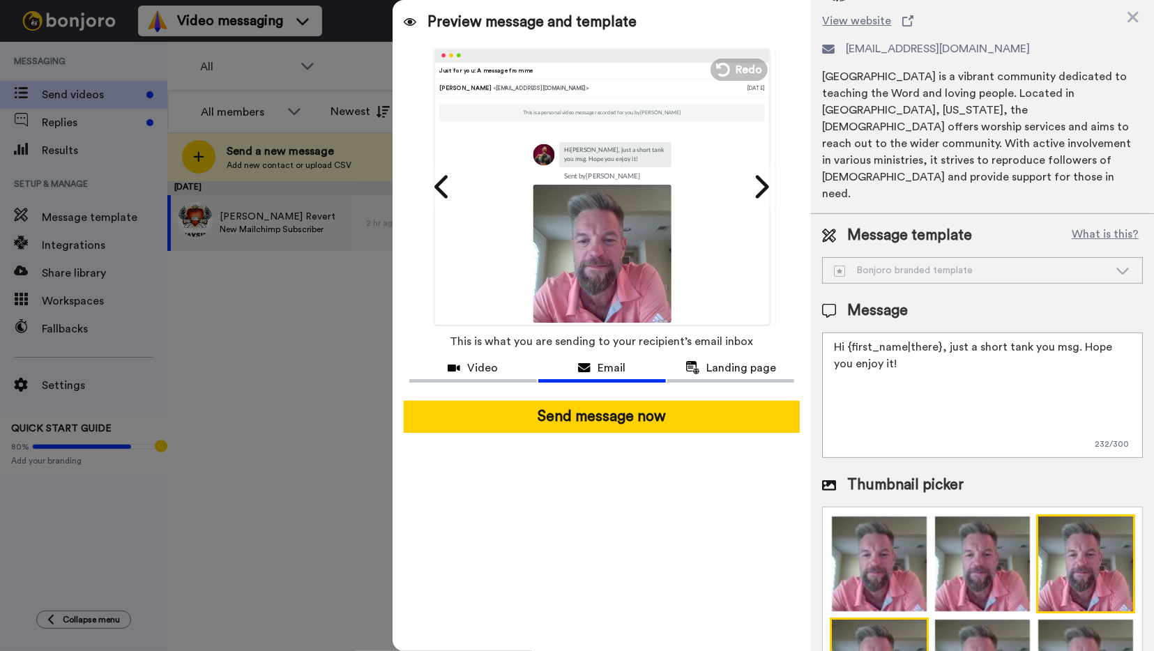
click at [1095, 531] on img at bounding box center [1085, 564] width 99 height 99
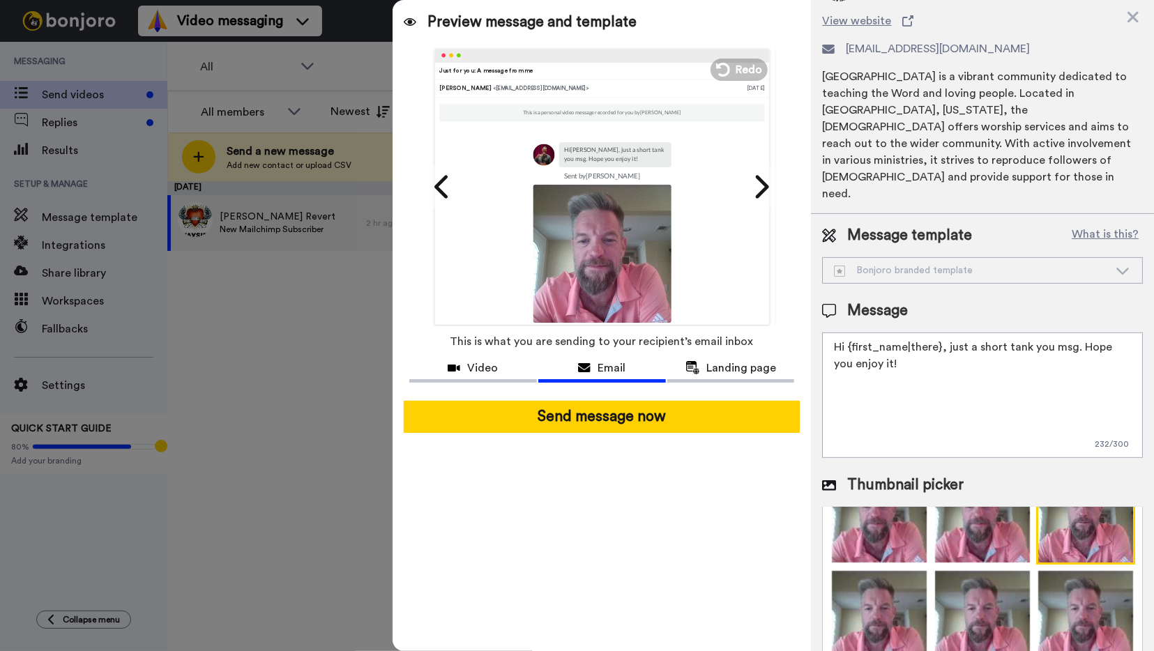
scroll to position [153, 0]
click at [1125, 264] on icon at bounding box center [1122, 271] width 17 height 14
click at [1008, 333] on textarea "Hi {first_name|there}, just a short tank you msg. Hope you enjoy it!" at bounding box center [982, 396] width 321 height 126
drag, startPoint x: 881, startPoint y: 333, endPoint x: 824, endPoint y: 316, distance: 59.6
click at [824, 333] on textarea "Hi {first_name|there}, just a short thank you msg. Hope you enjoy it!" at bounding box center [982, 396] width 321 height 126
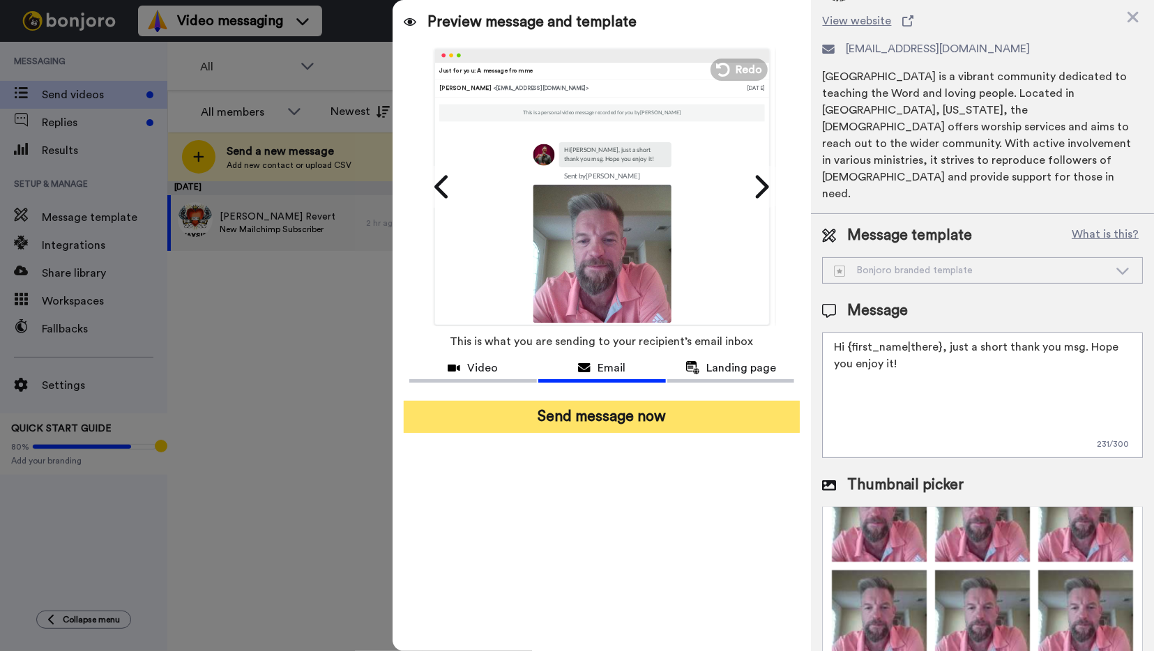
type textarea "Hi {first_name|there}, just a short thank you msg. Hope you enjoy it!"
click at [623, 423] on button "Send message now" at bounding box center [602, 417] width 397 height 32
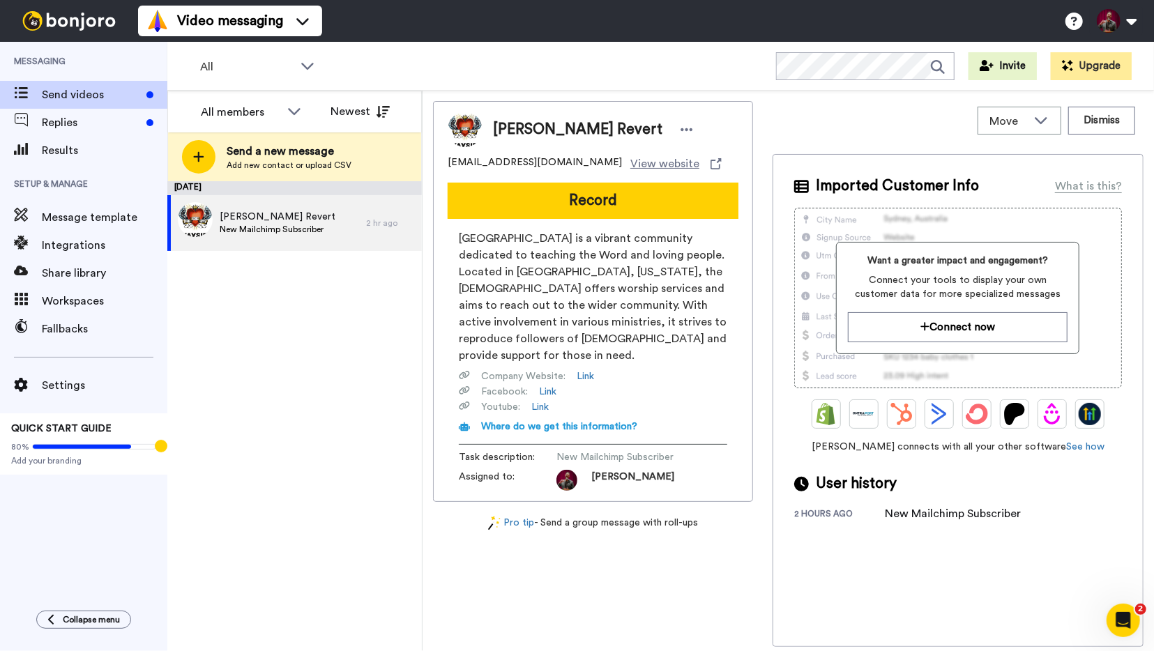
scroll to position [0, 0]
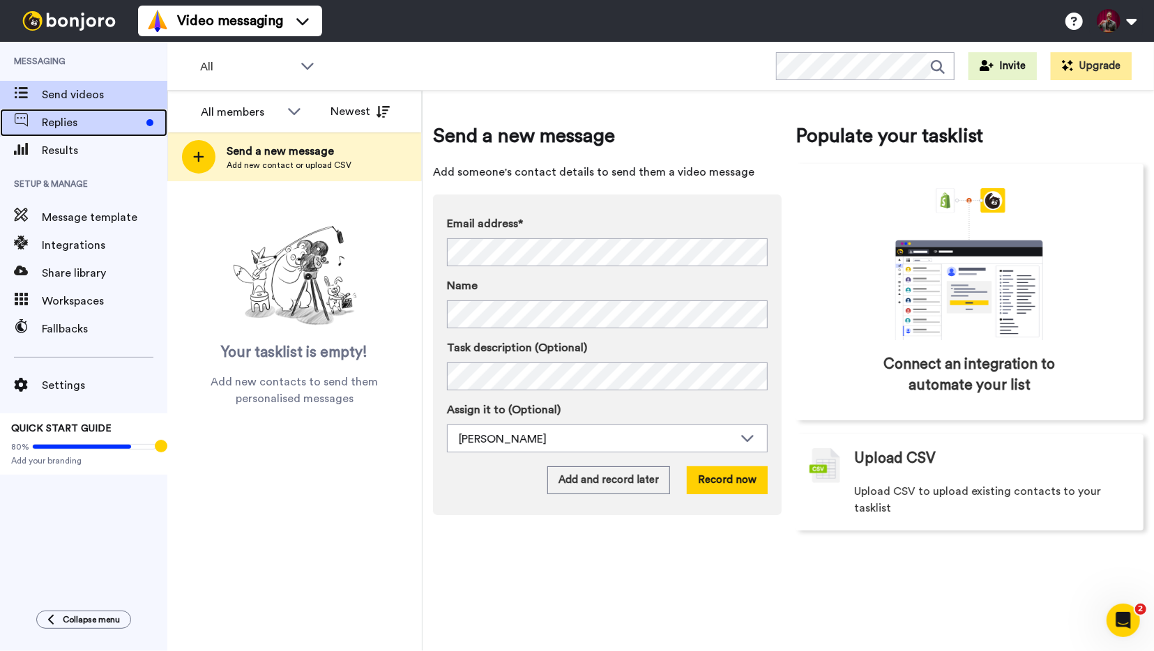
click at [63, 122] on span "Replies" at bounding box center [91, 122] width 99 height 17
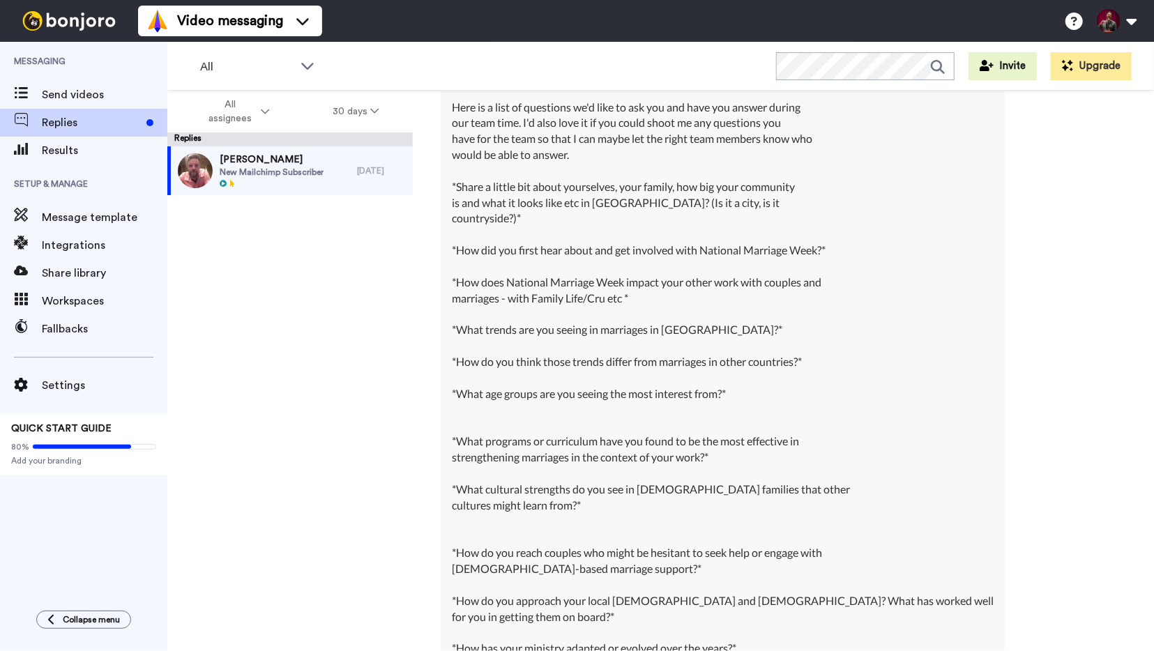
scroll to position [1555, 0]
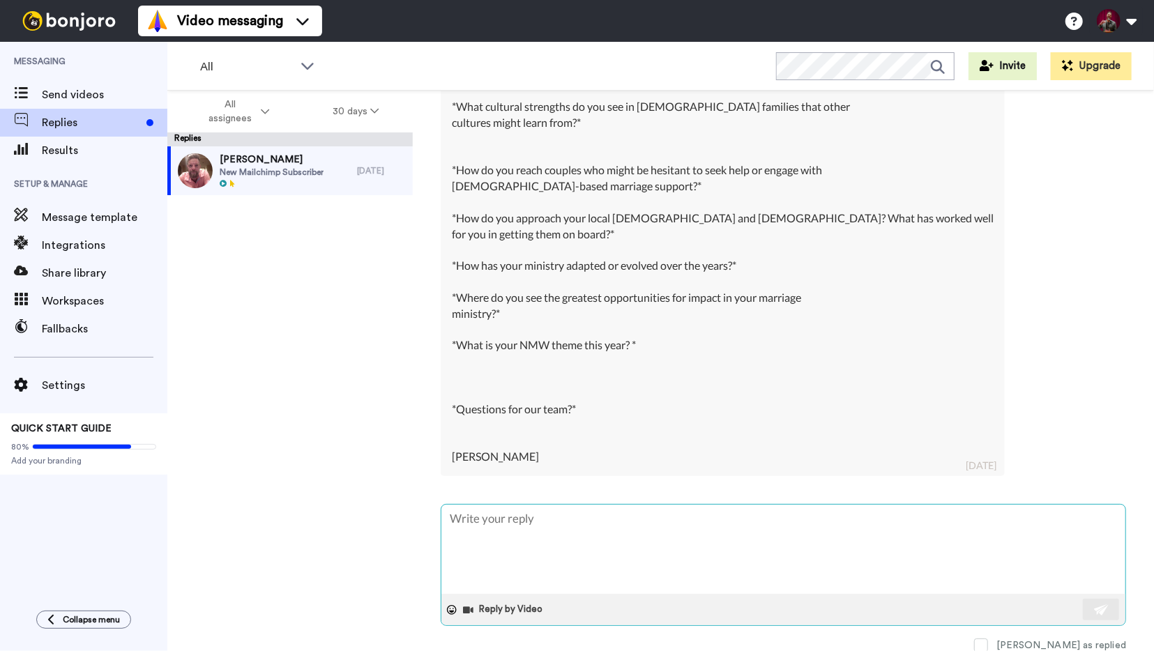
click at [646, 538] on textarea at bounding box center [783, 549] width 684 height 89
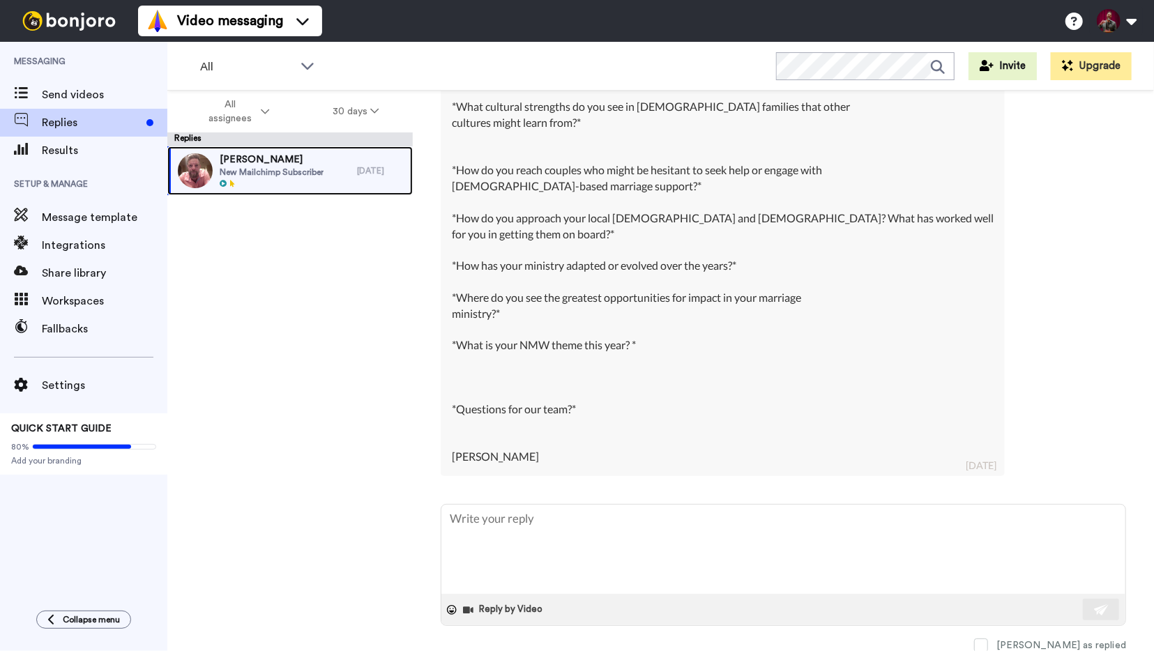
click at [321, 172] on span "New Mailchimp Subscriber" at bounding box center [272, 172] width 104 height 11
type textarea "x"
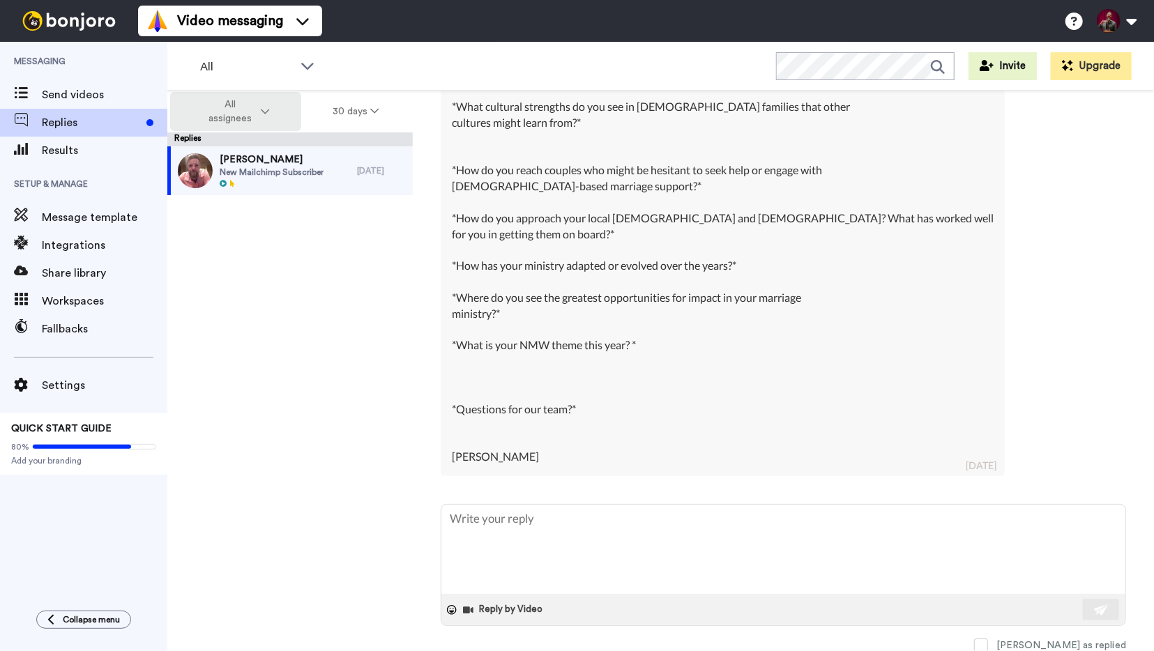
click at [224, 114] on span "All assignees" at bounding box center [230, 112] width 56 height 28
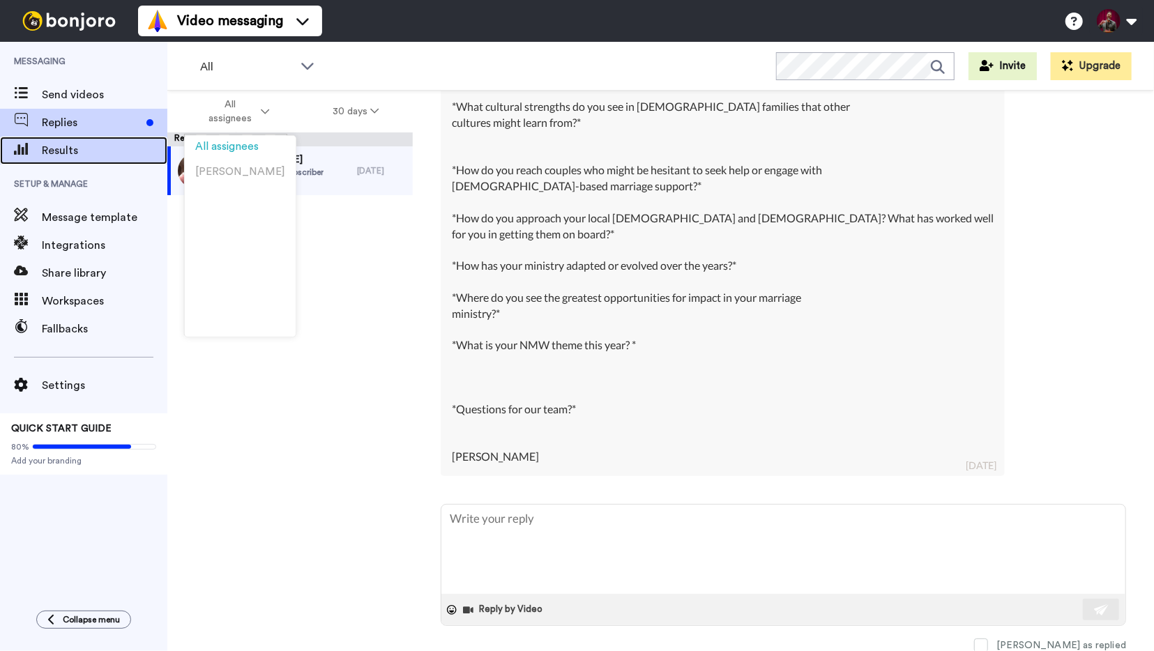
click at [68, 147] on span "Results" at bounding box center [105, 150] width 126 height 17
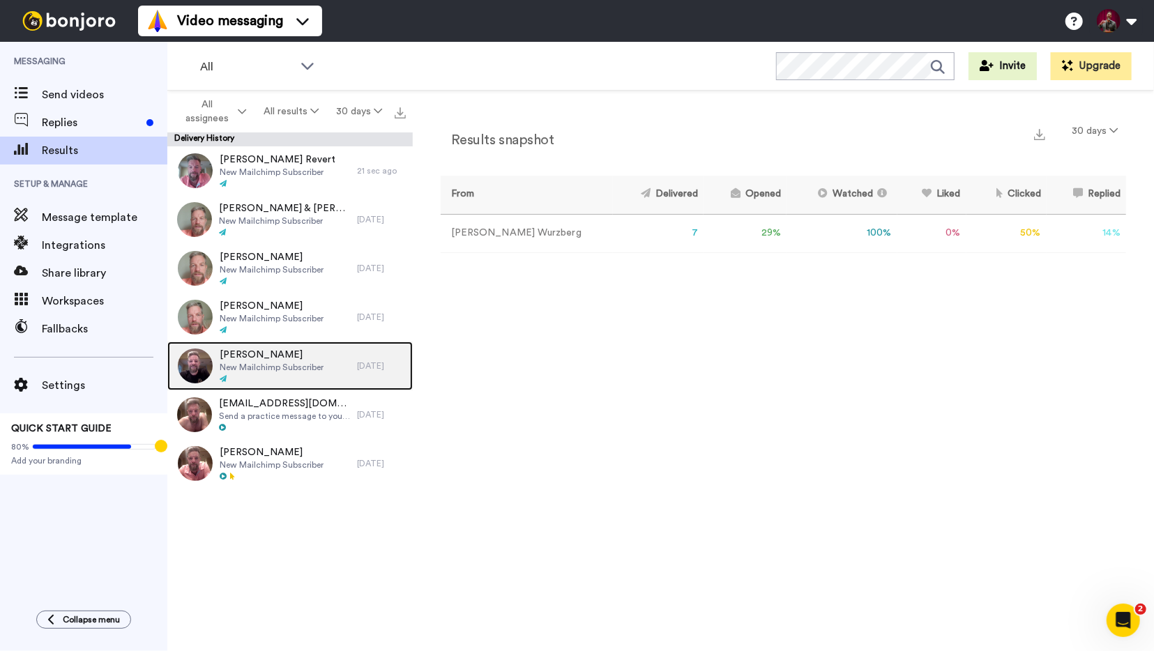
click at [340, 354] on div "[PERSON_NAME] New Mailchimp Subscriber" at bounding box center [262, 366] width 190 height 49
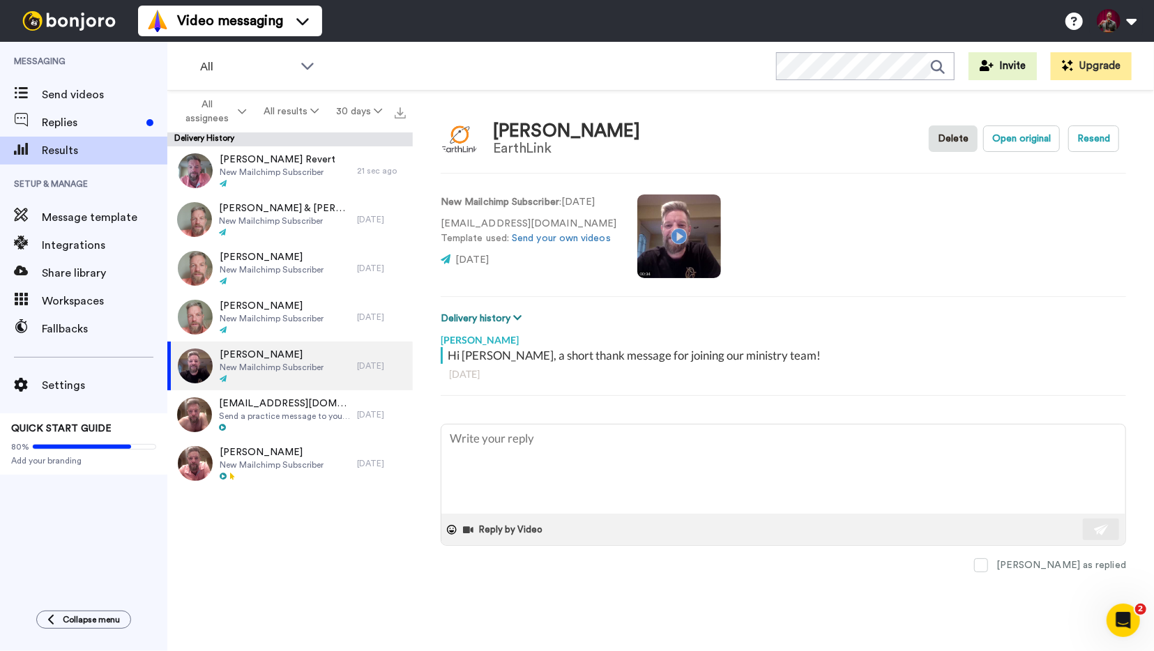
click at [522, 312] on button "Delivery history" at bounding box center [483, 318] width 85 height 15
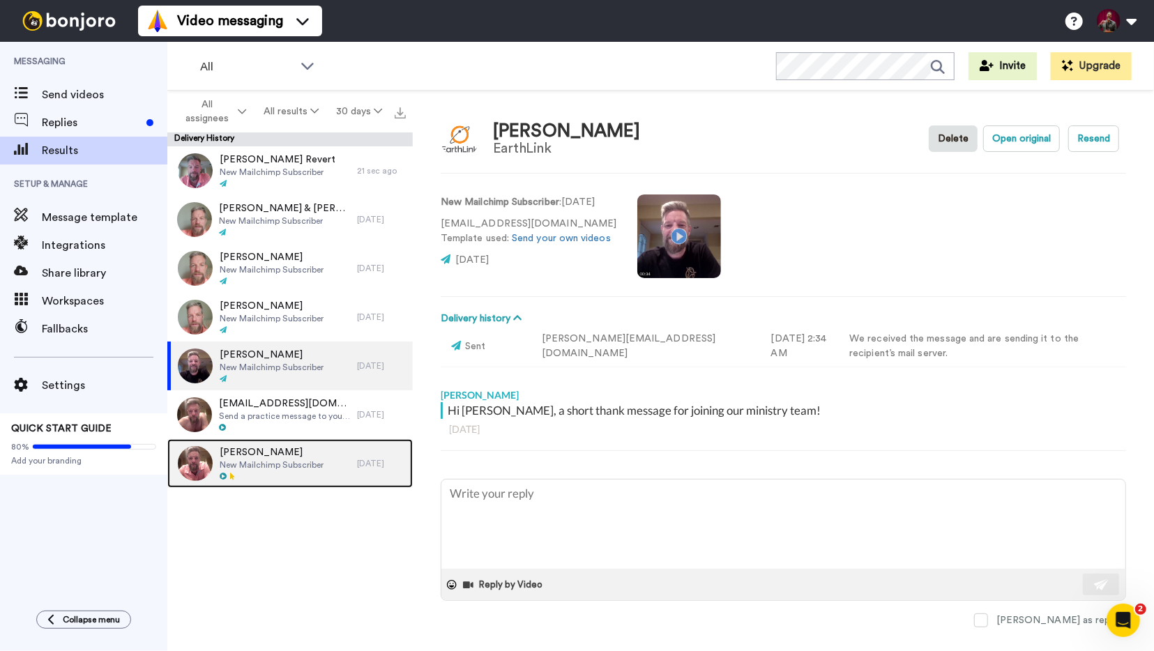
click at [294, 466] on span "New Mailchimp Subscriber" at bounding box center [272, 465] width 104 height 11
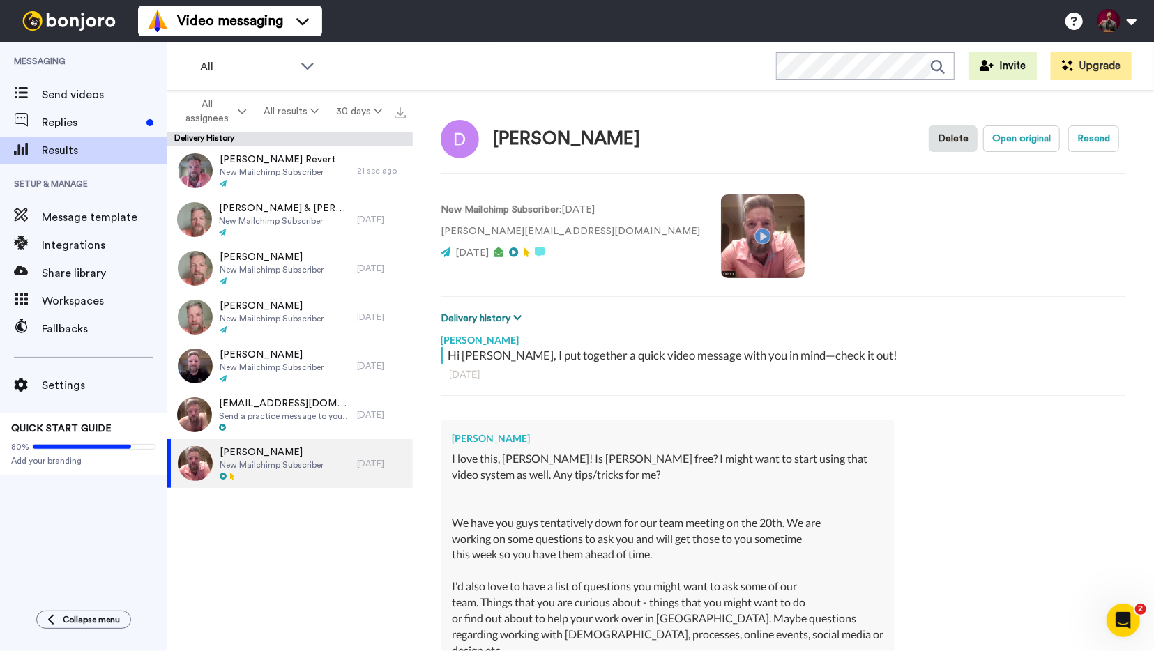
click at [521, 321] on icon at bounding box center [517, 318] width 8 height 10
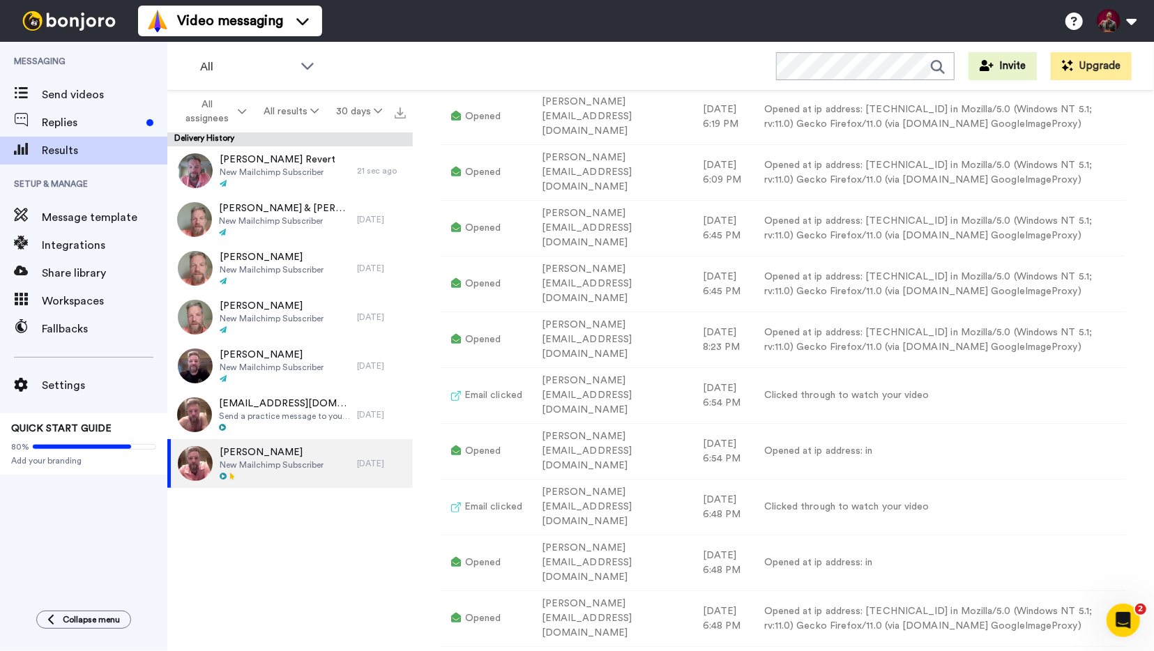
scroll to position [391, 0]
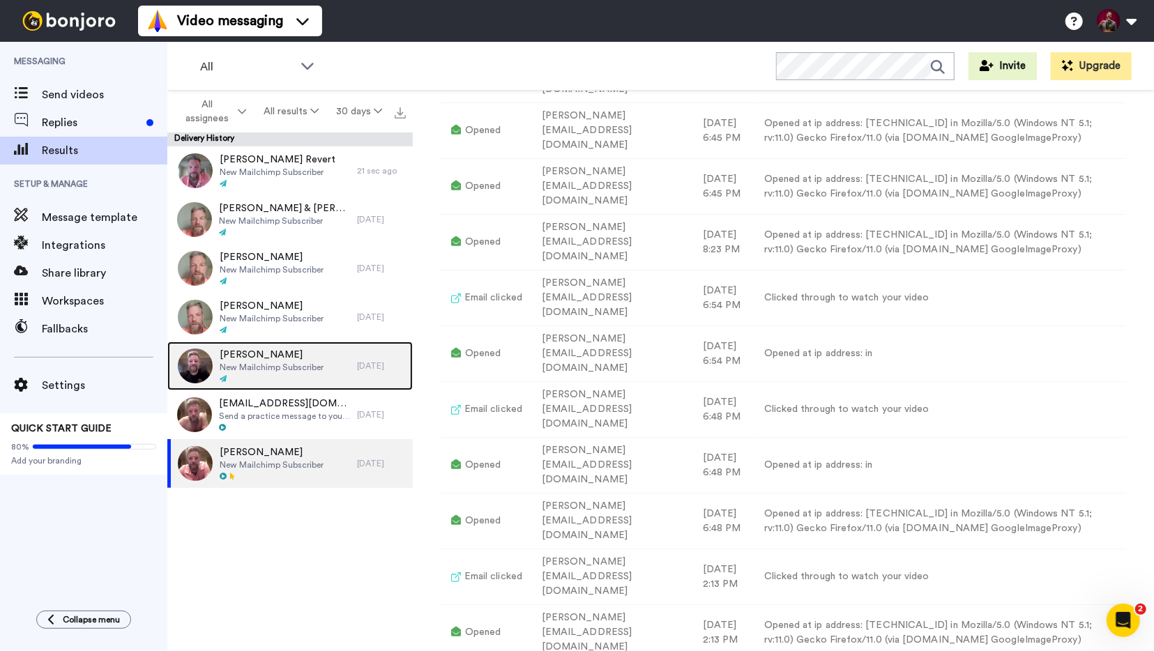
click at [294, 359] on span "Jean Dukes" at bounding box center [272, 355] width 104 height 14
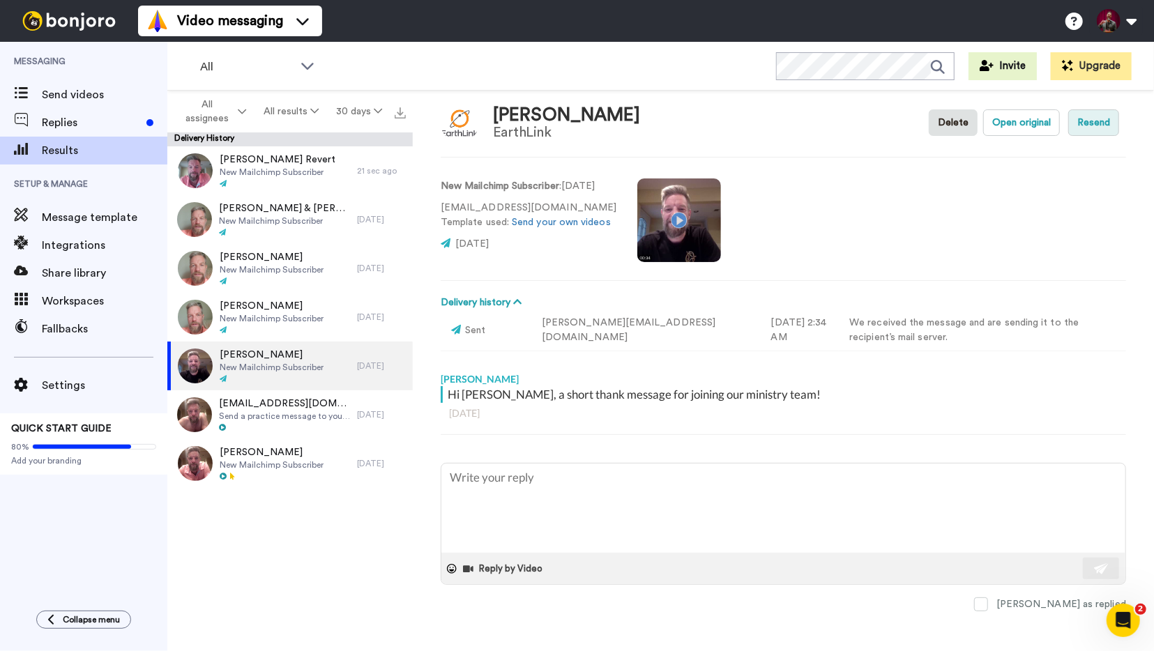
click at [1091, 127] on button "Resend" at bounding box center [1093, 122] width 51 height 27
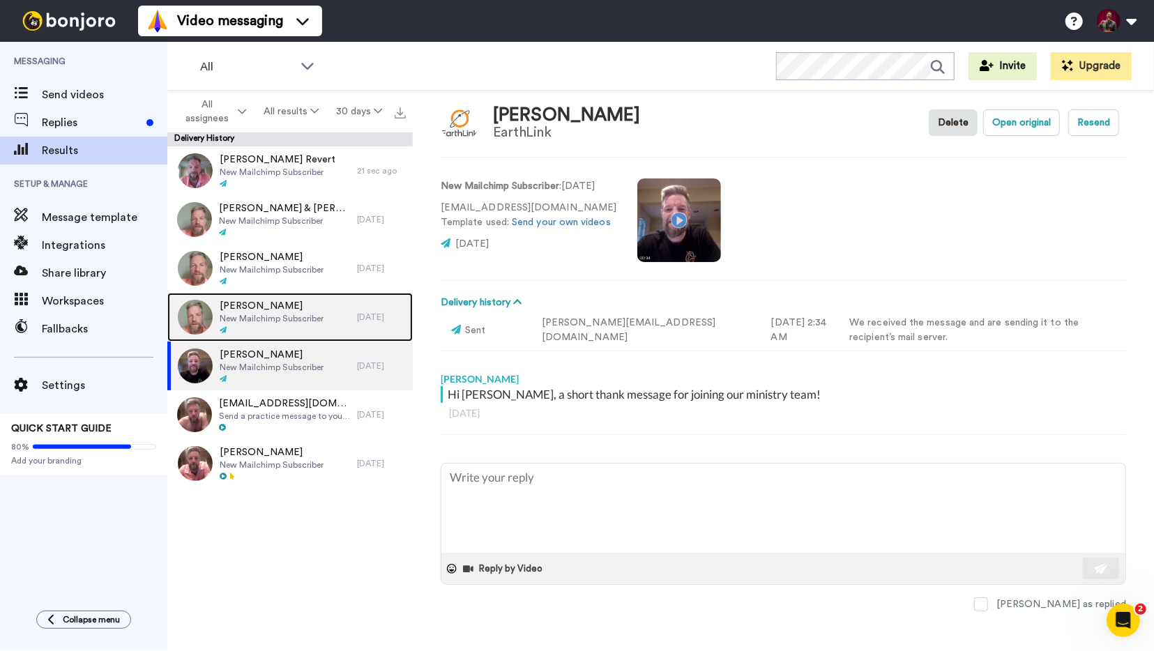
click at [325, 319] on div "Cory Dimler New Mailchimp Subscriber" at bounding box center [262, 317] width 190 height 49
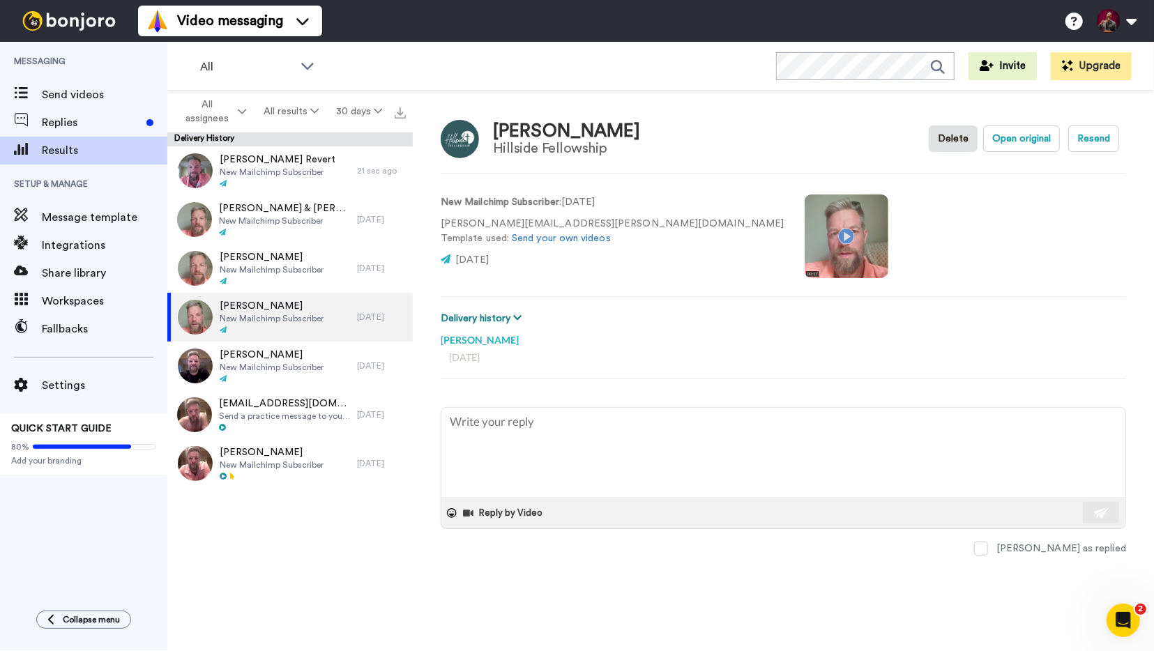
click at [519, 320] on icon at bounding box center [517, 318] width 8 height 10
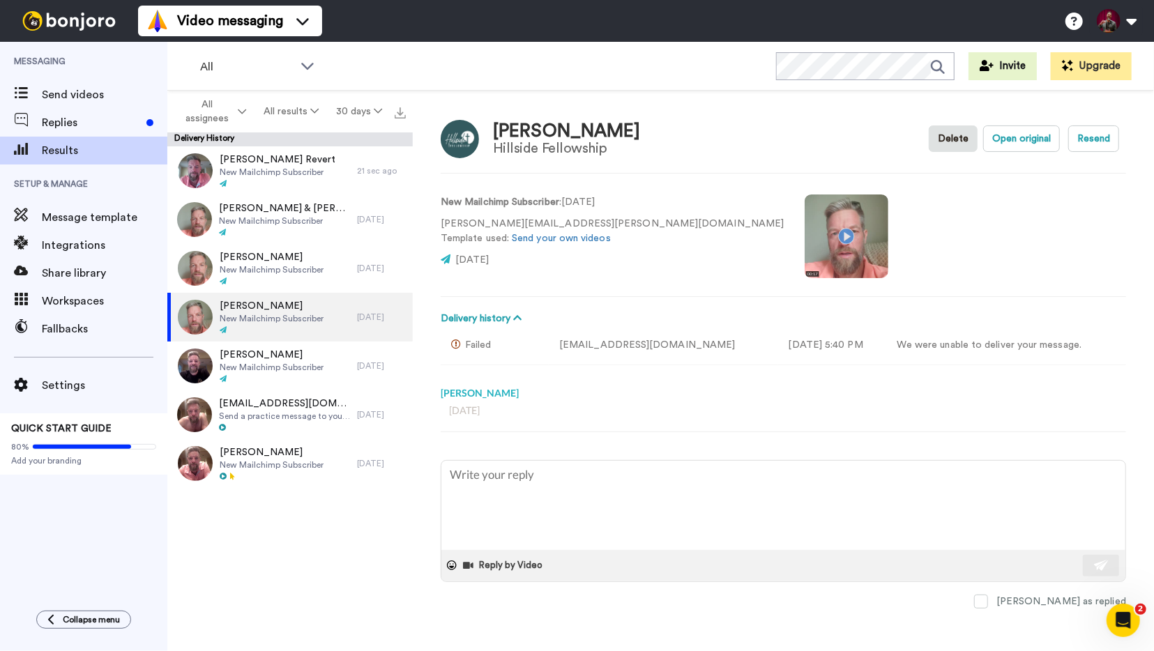
click at [468, 351] on td "Failed" at bounding box center [495, 345] width 108 height 38
click at [454, 342] on icon at bounding box center [458, 345] width 14 height 10
click at [1003, 137] on button "Open original" at bounding box center [1021, 139] width 77 height 27
click at [1094, 139] on button "Resend" at bounding box center [1093, 139] width 51 height 27
click at [481, 330] on td "Failed" at bounding box center [495, 345] width 108 height 38
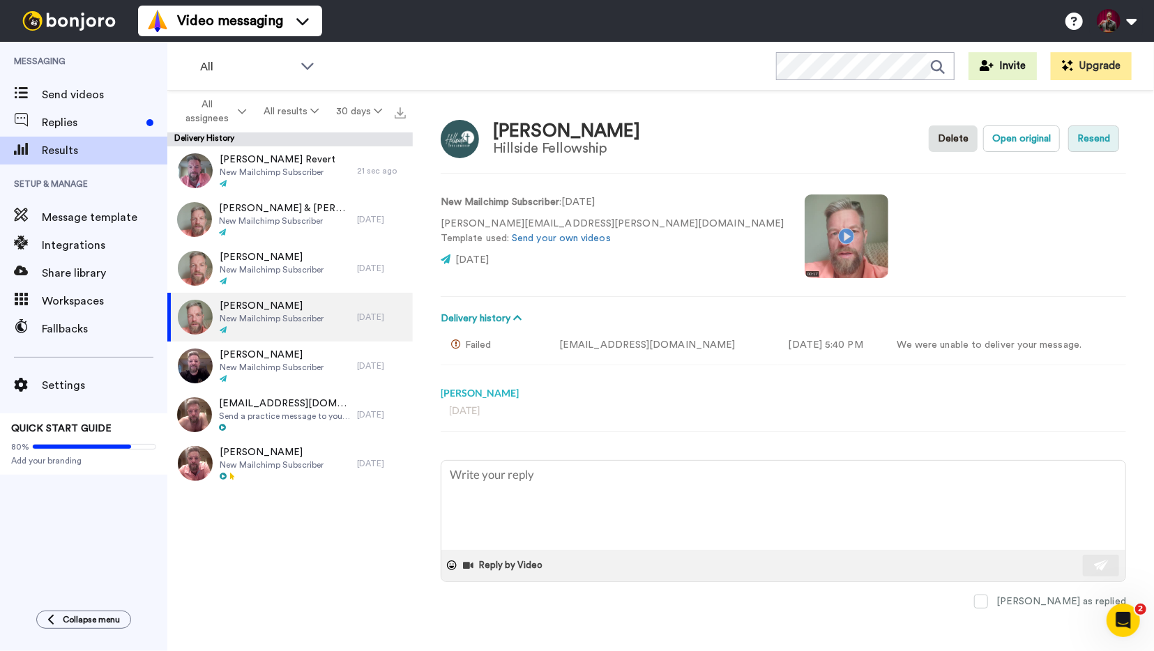
click at [1089, 135] on button "Resend" at bounding box center [1093, 139] width 51 height 27
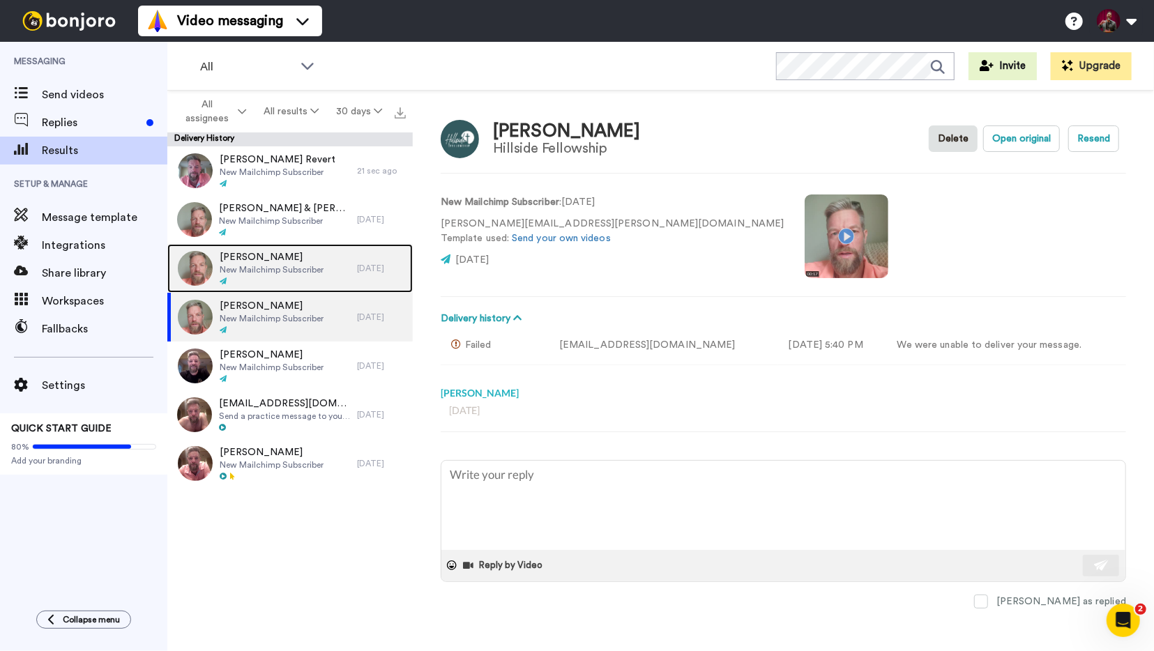
click at [319, 263] on span "[PERSON_NAME]" at bounding box center [272, 257] width 104 height 14
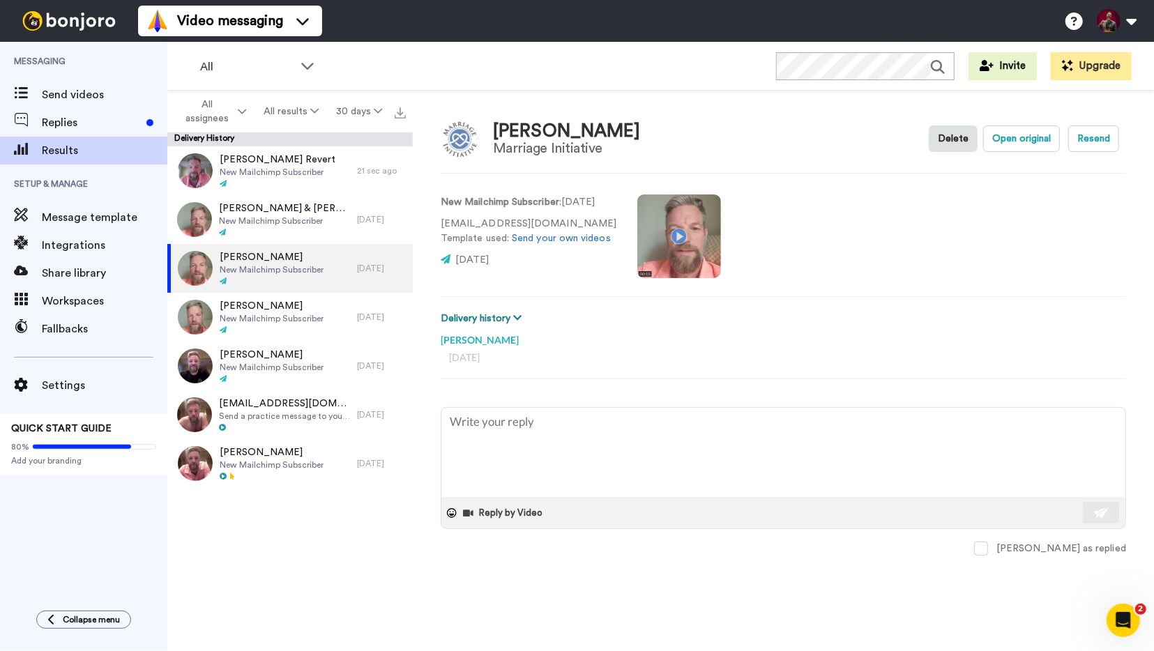
click at [515, 317] on button "Delivery history" at bounding box center [483, 318] width 85 height 15
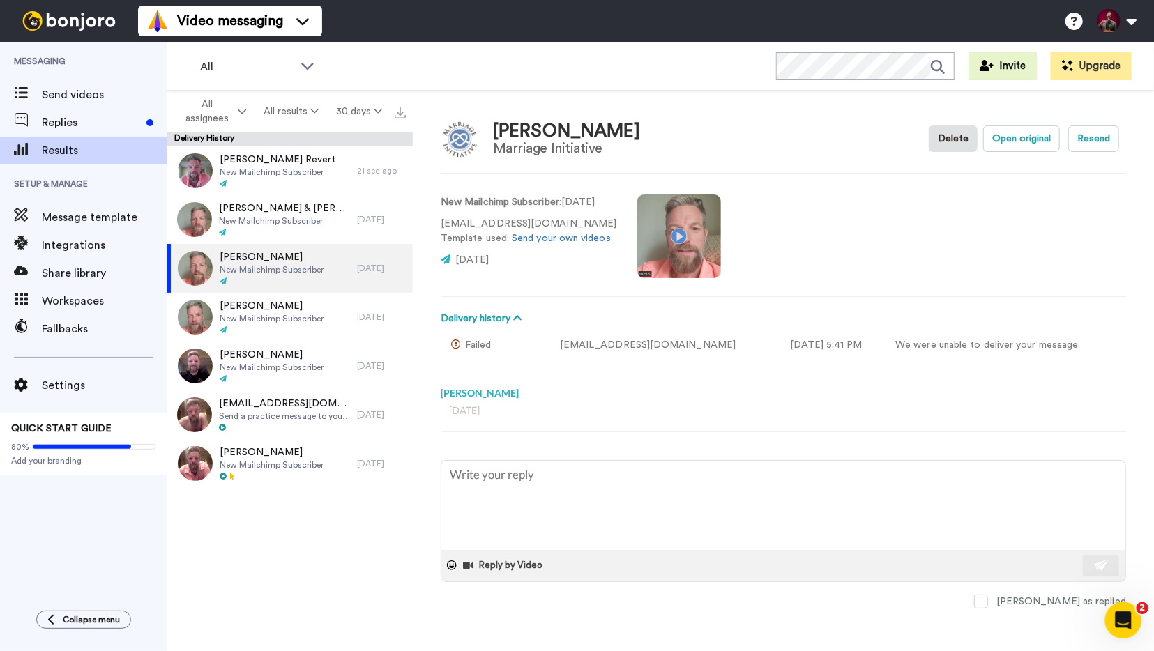
click at [1123, 618] on icon "Open Intercom Messenger" at bounding box center [1122, 618] width 10 height 11
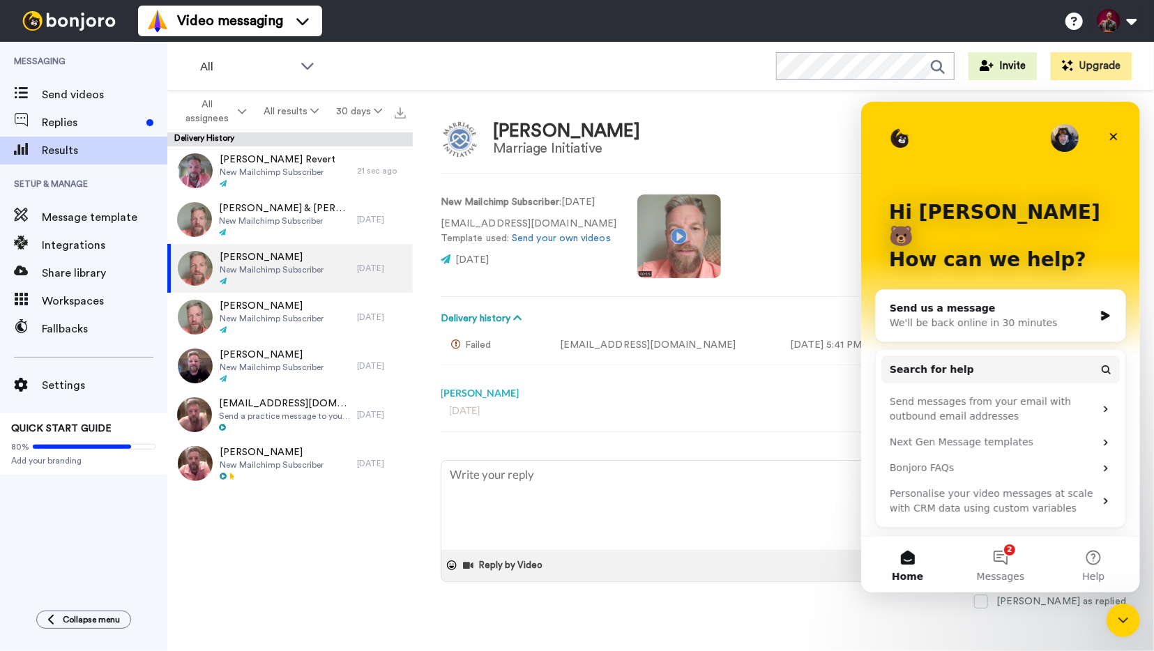
click at [799, 132] on div "Steffanie Oltmans Marriage Initiative Delete Open original Resend" at bounding box center [784, 139] width 686 height 40
click at [1116, 138] on icon "Close" at bounding box center [1114, 137] width 8 height 8
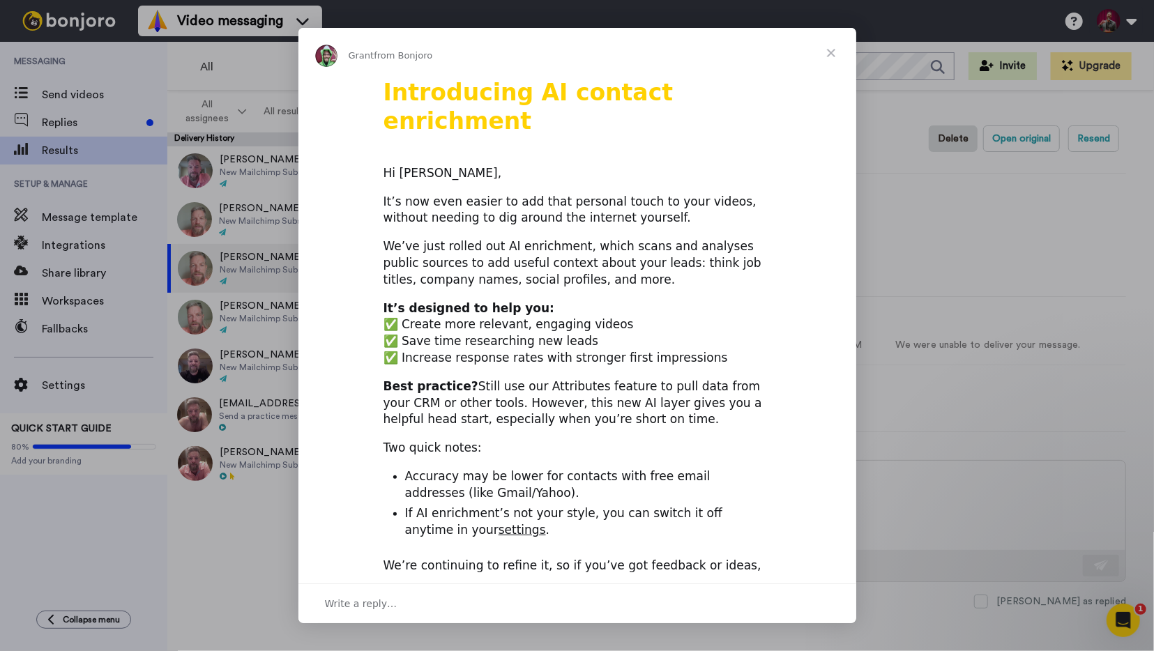
click at [832, 54] on span "Close" at bounding box center [831, 53] width 50 height 50
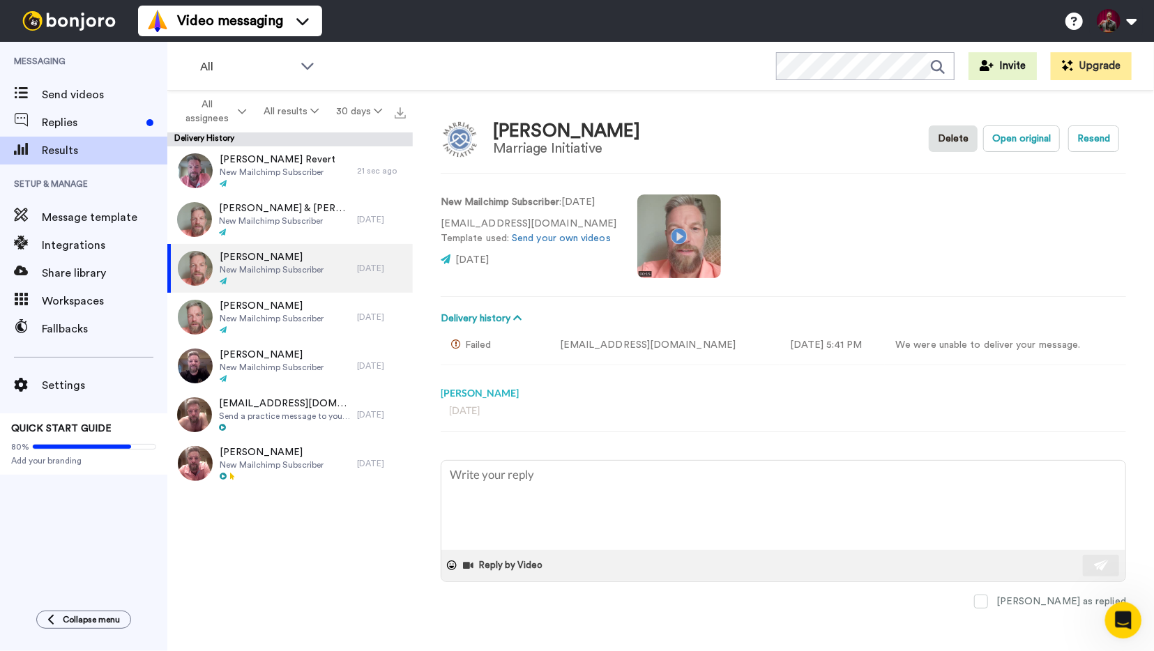
drag, startPoint x: 1118, startPoint y: 620, endPoint x: 2196, endPoint y: 1219, distance: 1233.5
click at [1118, 620] on icon "Open Intercom Messenger" at bounding box center [1121, 618] width 23 height 23
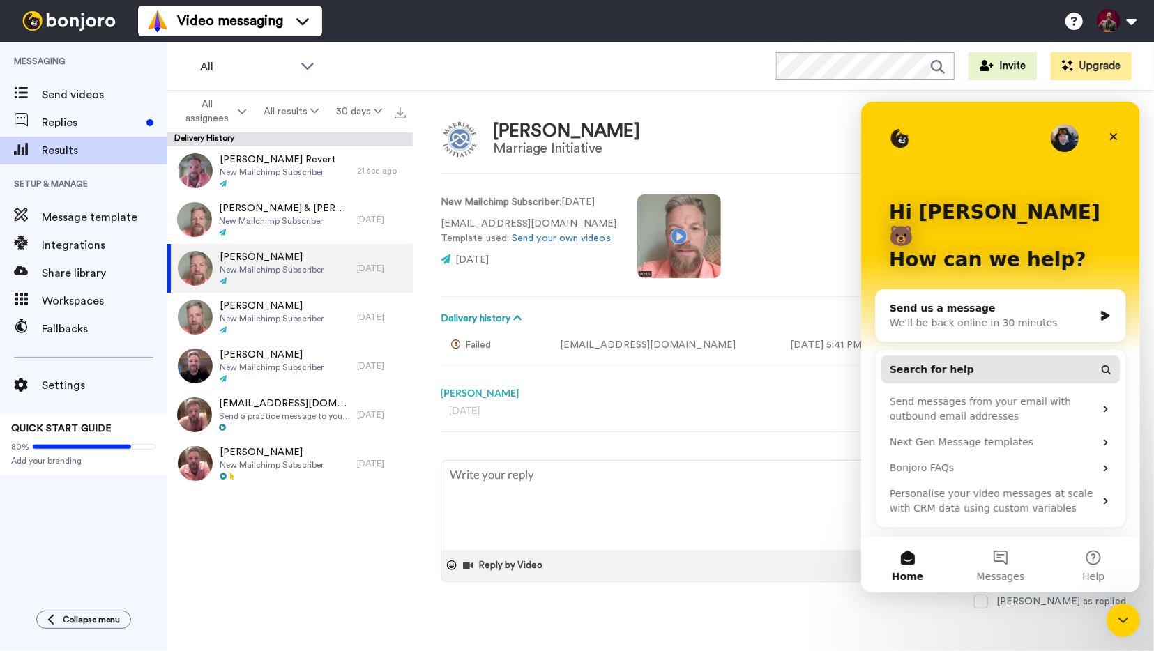
click at [959, 355] on button "Search for help" at bounding box center [1000, 369] width 239 height 28
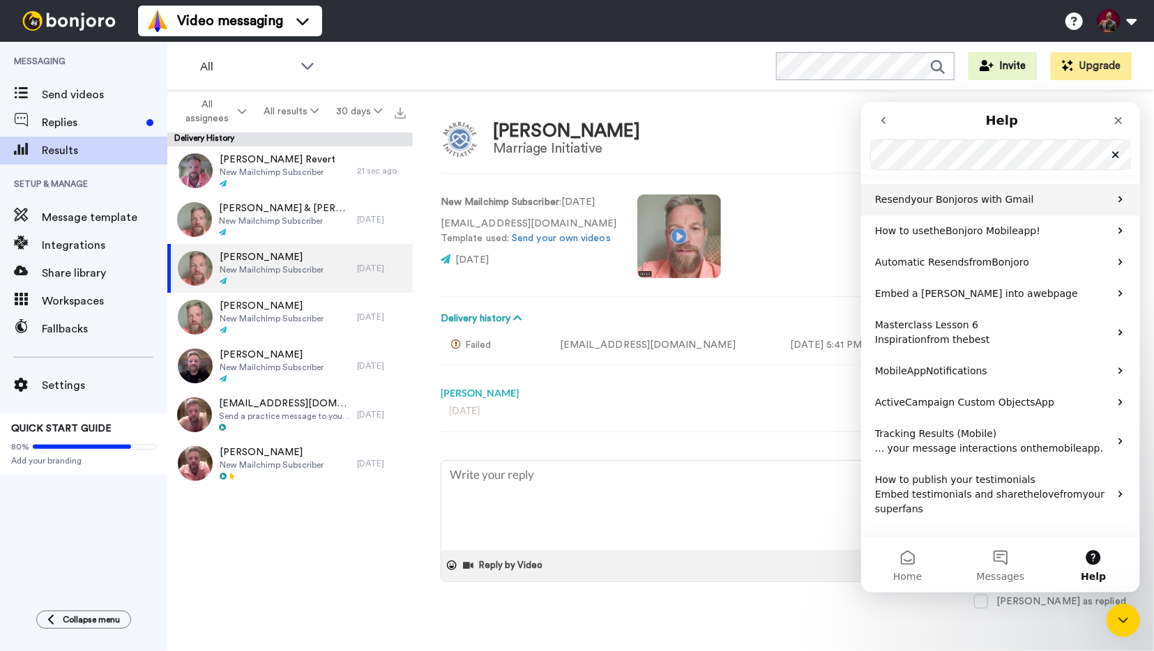
click at [1105, 201] on p "Resend your Bonjoros with Gmail" at bounding box center [992, 199] width 234 height 15
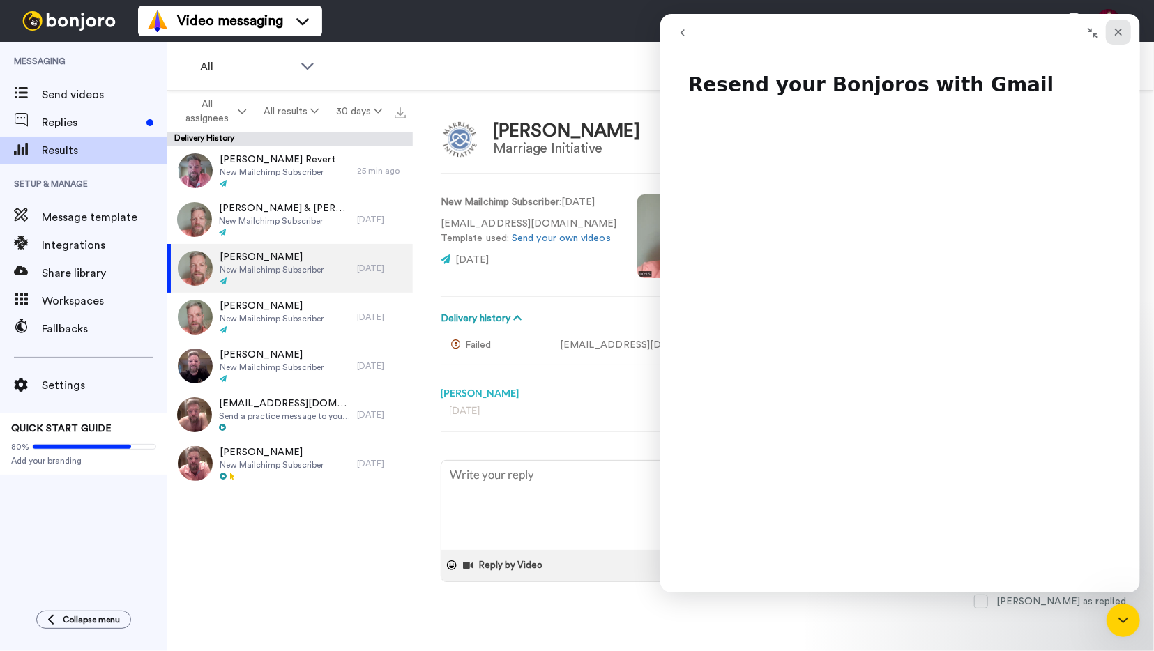
click at [1121, 31] on icon "Close" at bounding box center [1117, 32] width 11 height 11
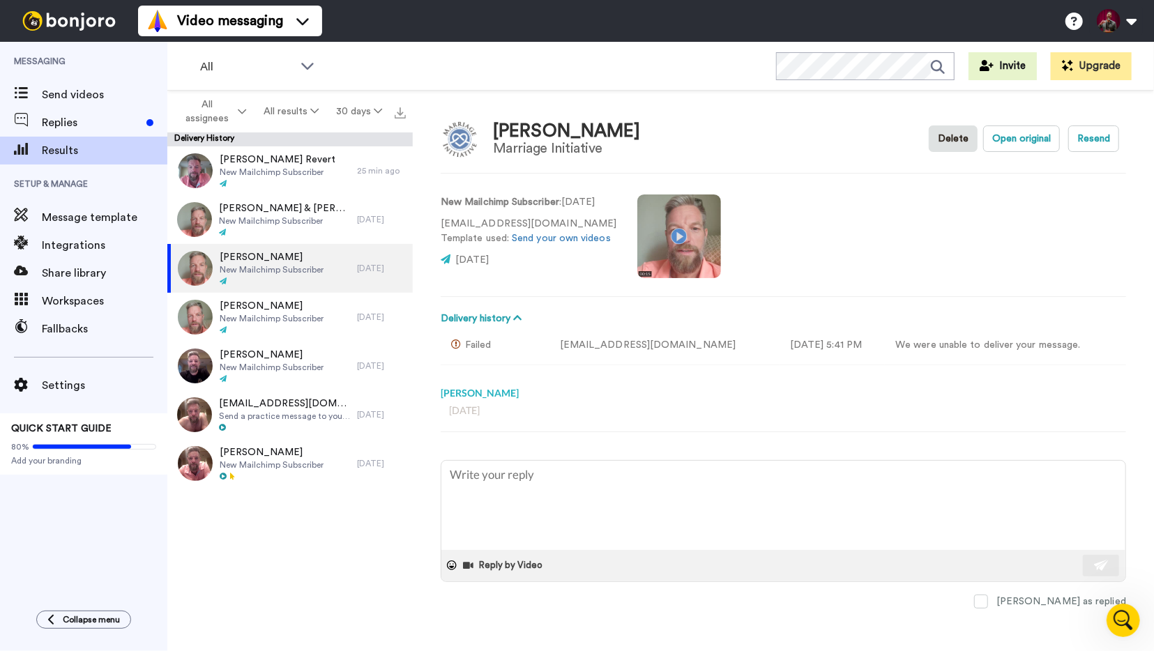
type textarea "x"
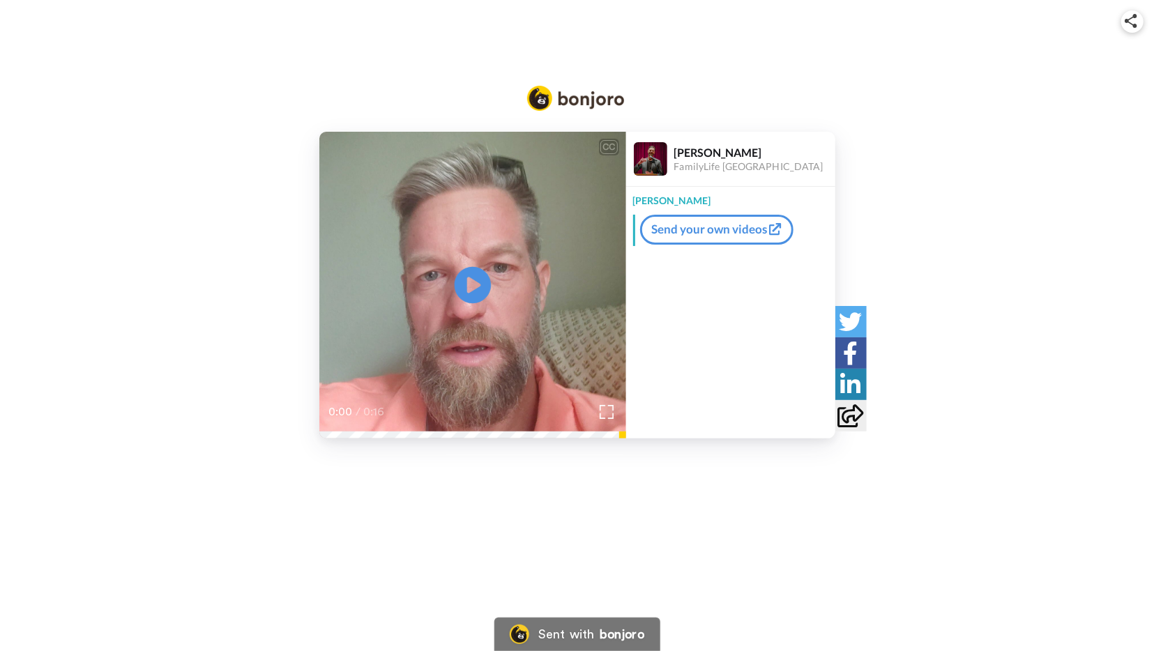
click at [472, 282] on icon "Play/Pause" at bounding box center [472, 285] width 37 height 66
click at [478, 290] on icon "Play/Pause" at bounding box center [472, 285] width 37 height 66
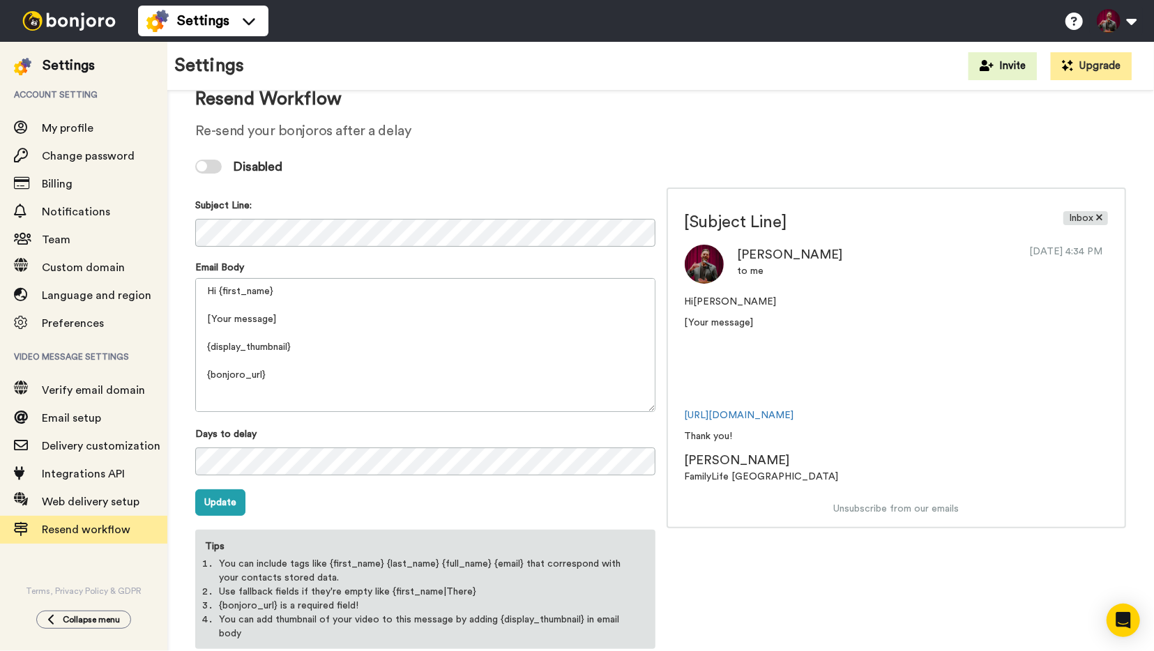
scroll to position [68, 0]
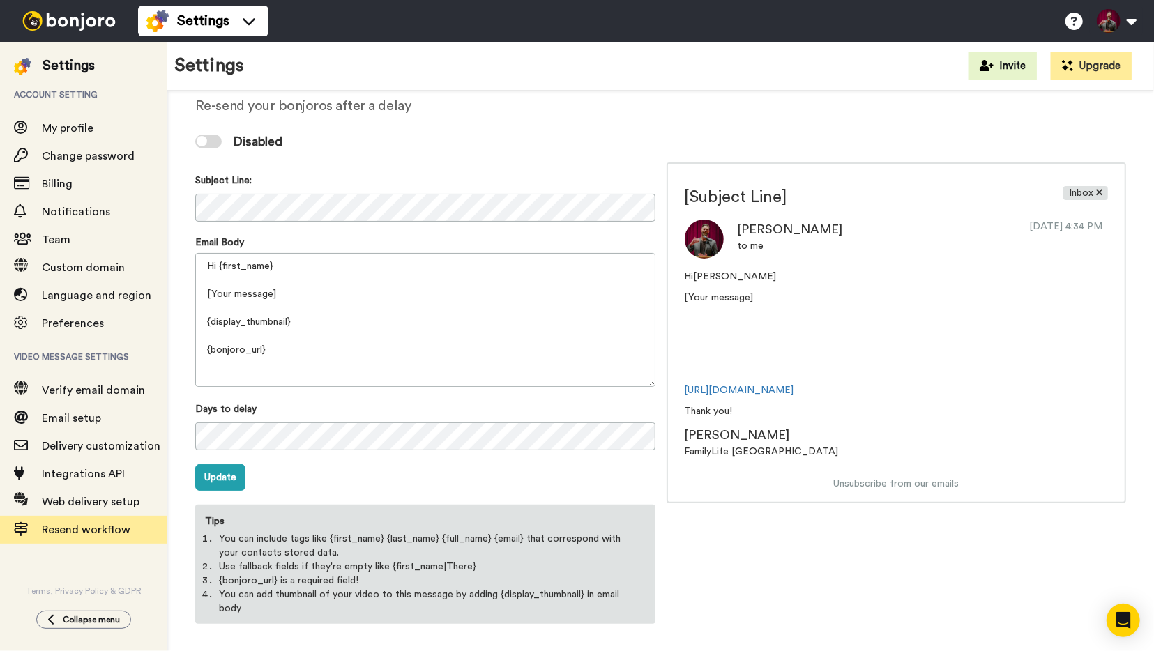
click at [218, 146] on div at bounding box center [208, 142] width 27 height 14
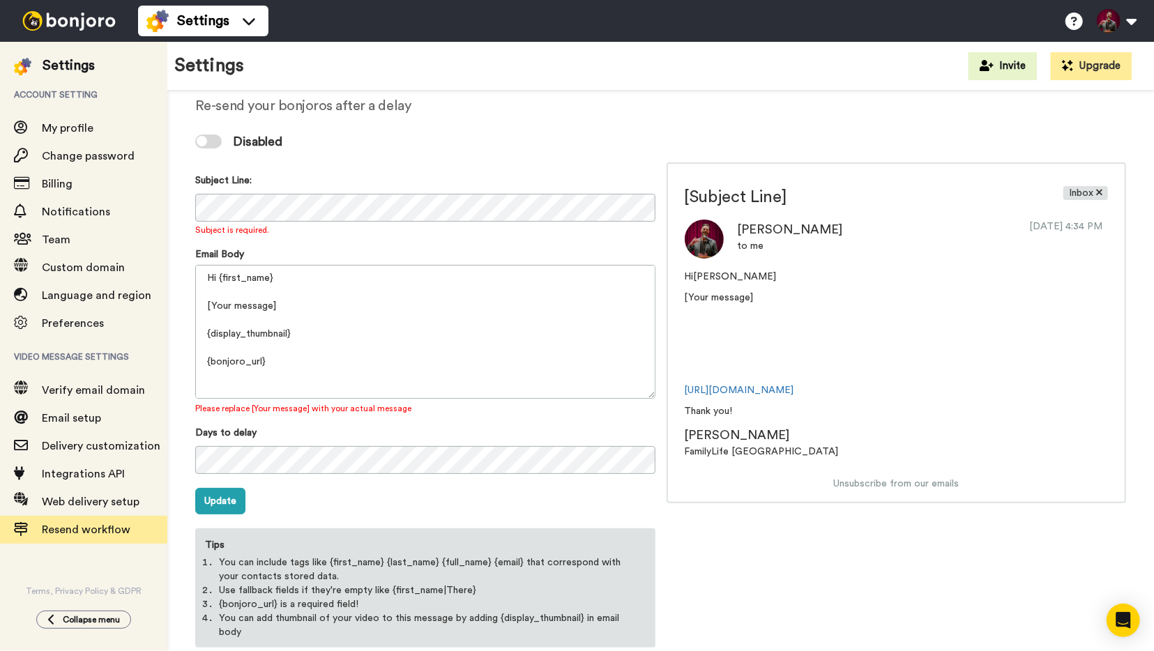
click at [211, 143] on div at bounding box center [208, 142] width 27 height 14
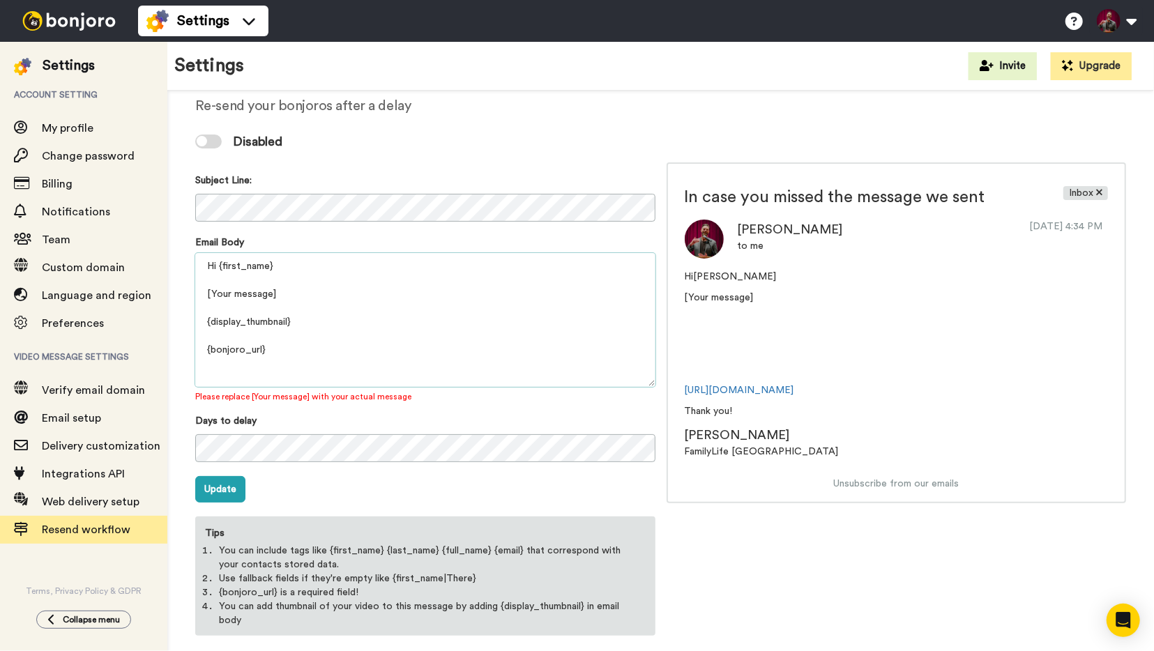
click at [305, 284] on textarea "Hi {first_name} [Your message] {display_thumbnail} {bonjoro_url} Thank you! {pr…" at bounding box center [425, 320] width 460 height 134
click at [308, 291] on textarea "Hi {first_name} [Your message] {display_thumbnail} {bonjoro_url} Thank you! {pr…" at bounding box center [425, 320] width 460 height 134
drag, startPoint x: 272, startPoint y: 290, endPoint x: 211, endPoint y: 298, distance: 61.2
click at [211, 298] on textarea "Hi {first_name} [Your message] {display_thumbnail} {bonjoro_url} Thank you! {pr…" at bounding box center [425, 320] width 460 height 134
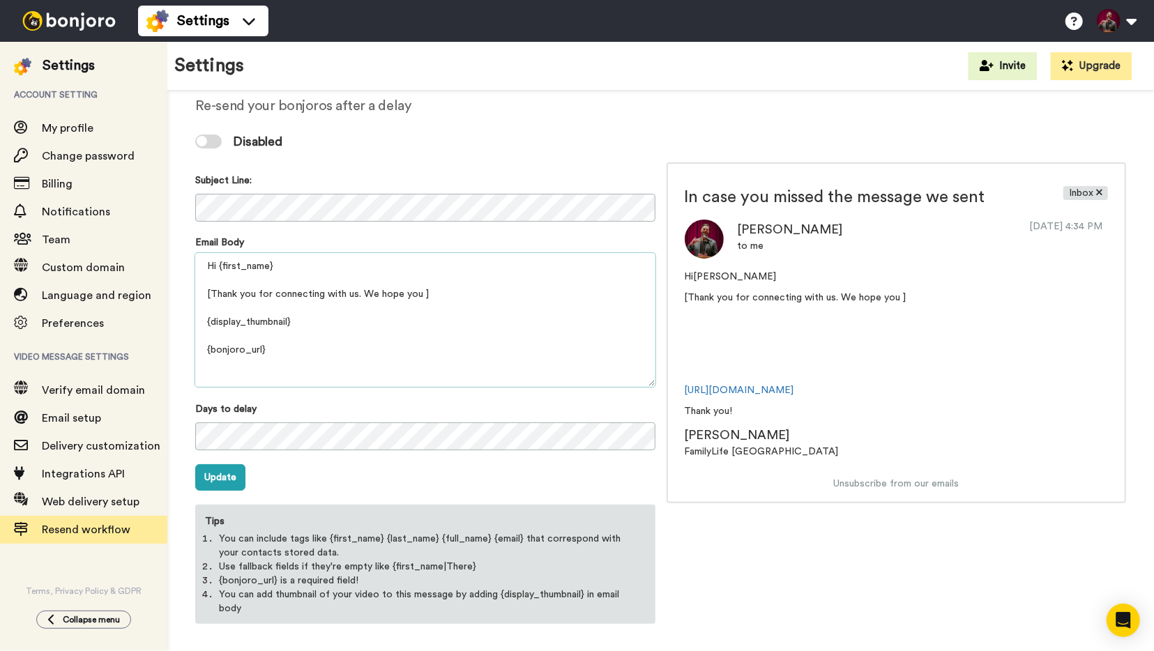
click at [294, 264] on textarea "Hi {first_name} [Thank you for connecting with us. We hope you ] {display_thumb…" at bounding box center [425, 320] width 460 height 134
click at [436, 270] on textarea "Hi {first_name|there} [Thank you for connecting with us. We hope you ] {display…" at bounding box center [425, 320] width 460 height 134
click at [453, 294] on textarea "Hi {first_name|there}, [Thank you for connecting with us. We hope you ] {displa…" at bounding box center [425, 320] width 460 height 134
click at [748, 373] on video at bounding box center [746, 342] width 122 height 61
click at [478, 298] on textarea "Hi {first_name|there}, [Thank you for connecting with us. We hope you ] {displa…" at bounding box center [425, 320] width 460 height 134
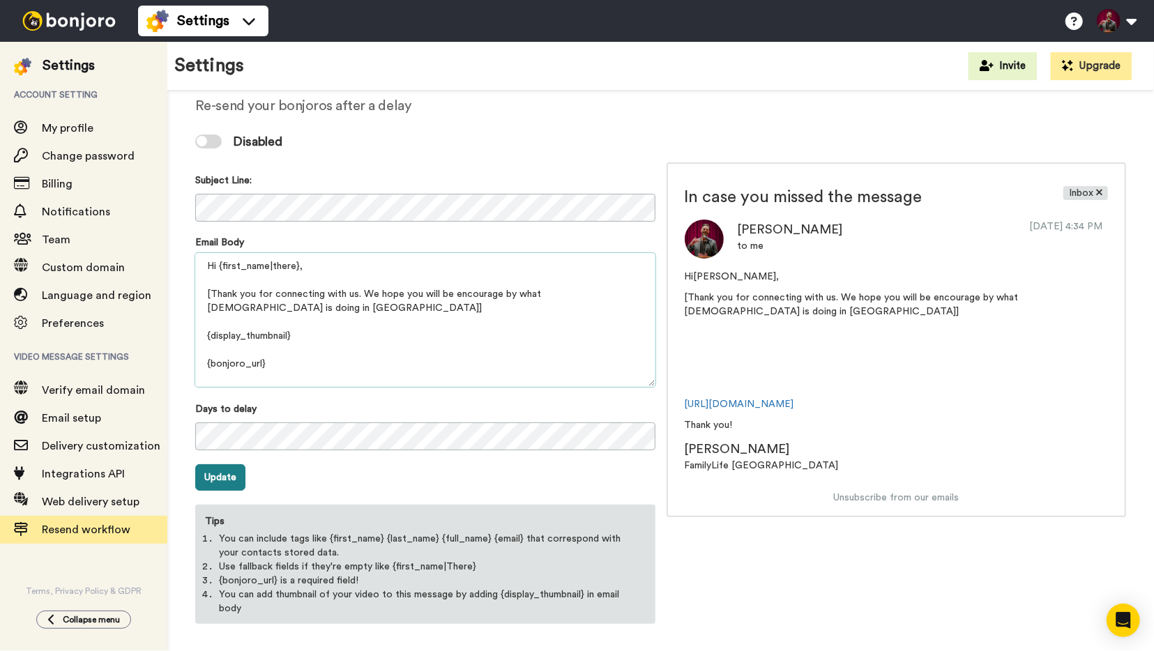
type textarea "Hi {first_name|there}, [Thank you for connecting with us. We hope you will be e…"
click at [233, 483] on button "Update" at bounding box center [220, 477] width 50 height 27
click at [315, 313] on textarea "Hi {first_name|there}, [Thank you for connecting with us. We hope you will be e…" at bounding box center [425, 320] width 460 height 134
click at [311, 319] on textarea "Hi {first_name|there}, [Thank you for connecting with us. We hope you will be e…" at bounding box center [425, 320] width 460 height 134
click at [753, 384] on video at bounding box center [746, 356] width 122 height 61
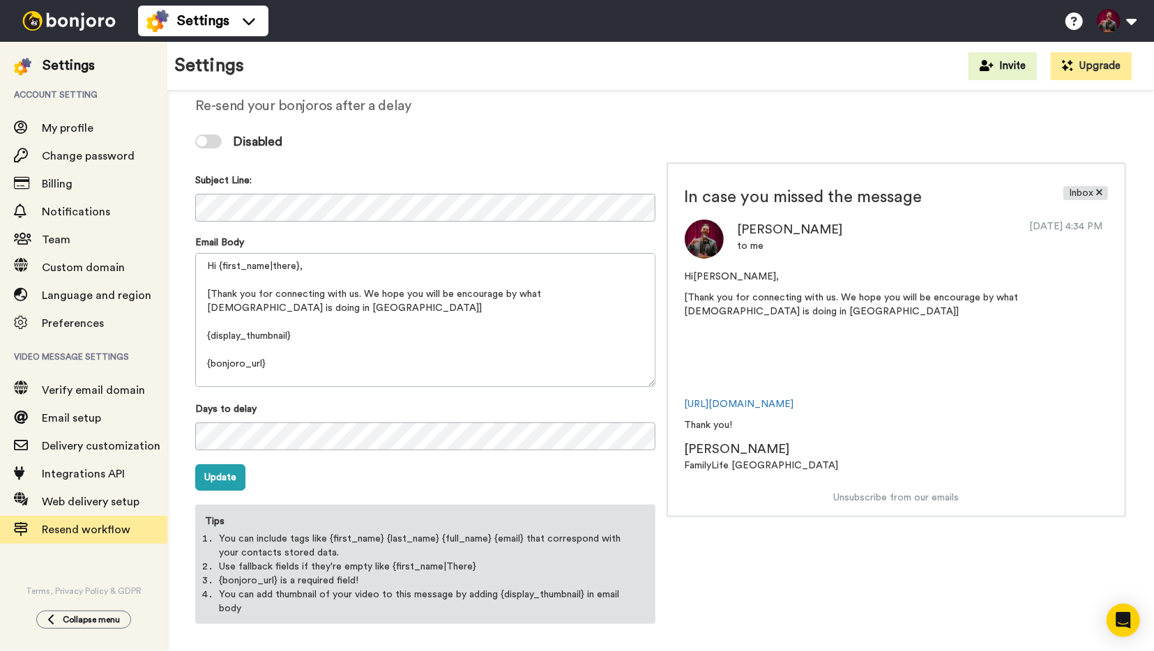
click at [212, 143] on div at bounding box center [208, 142] width 27 height 14
click at [90, 22] on img at bounding box center [69, 21] width 105 height 20
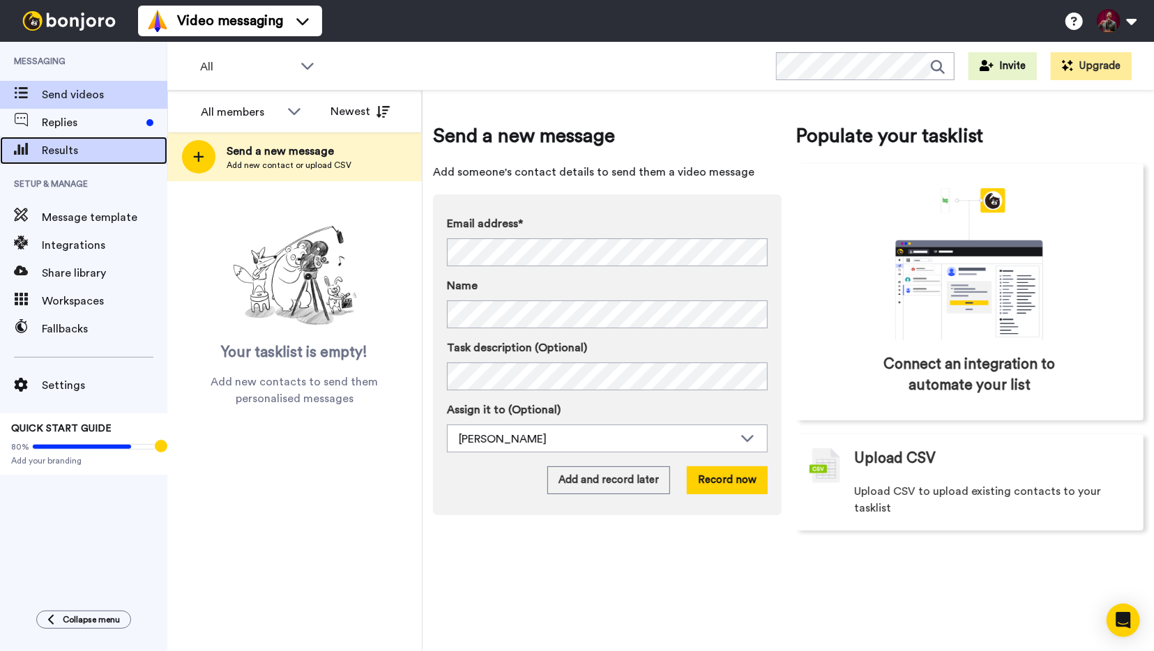
click at [67, 153] on span "Results" at bounding box center [105, 150] width 126 height 17
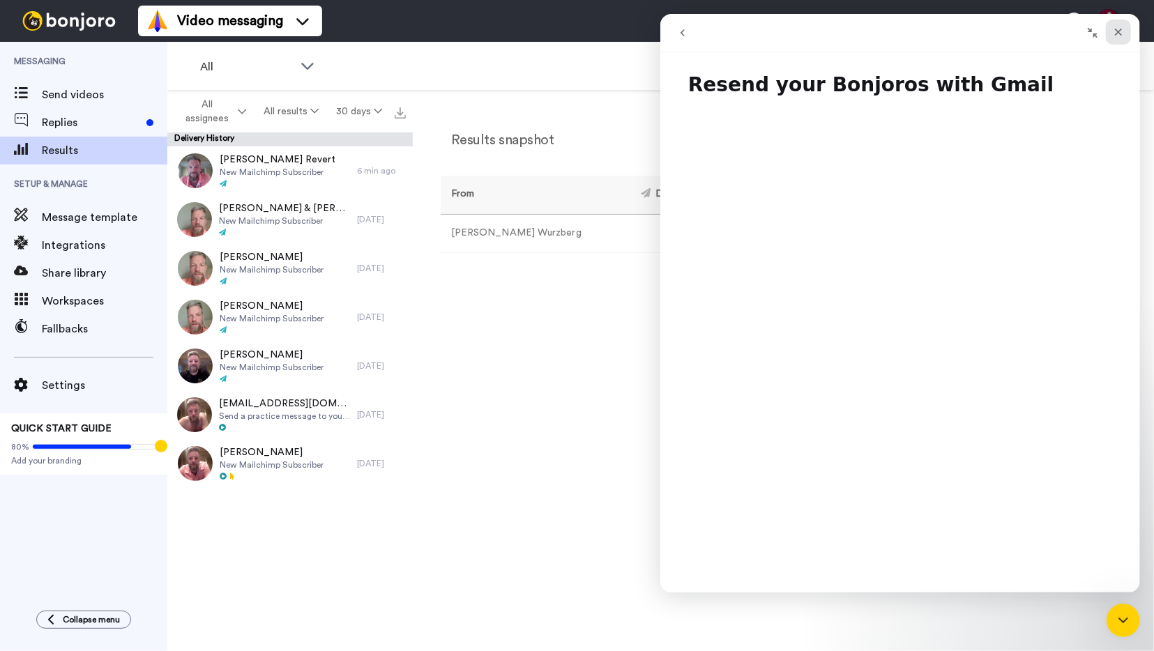
click at [1123, 36] on icon "Close" at bounding box center [1117, 32] width 11 height 11
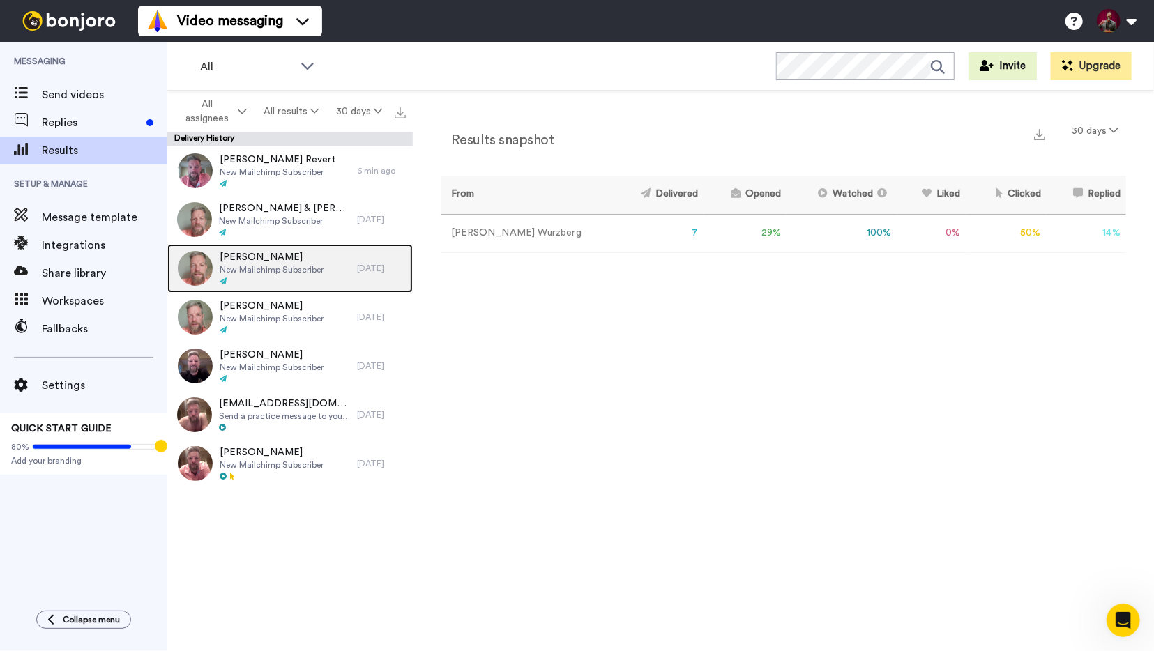
click at [302, 262] on span "Steffanie Oltmans" at bounding box center [272, 257] width 104 height 14
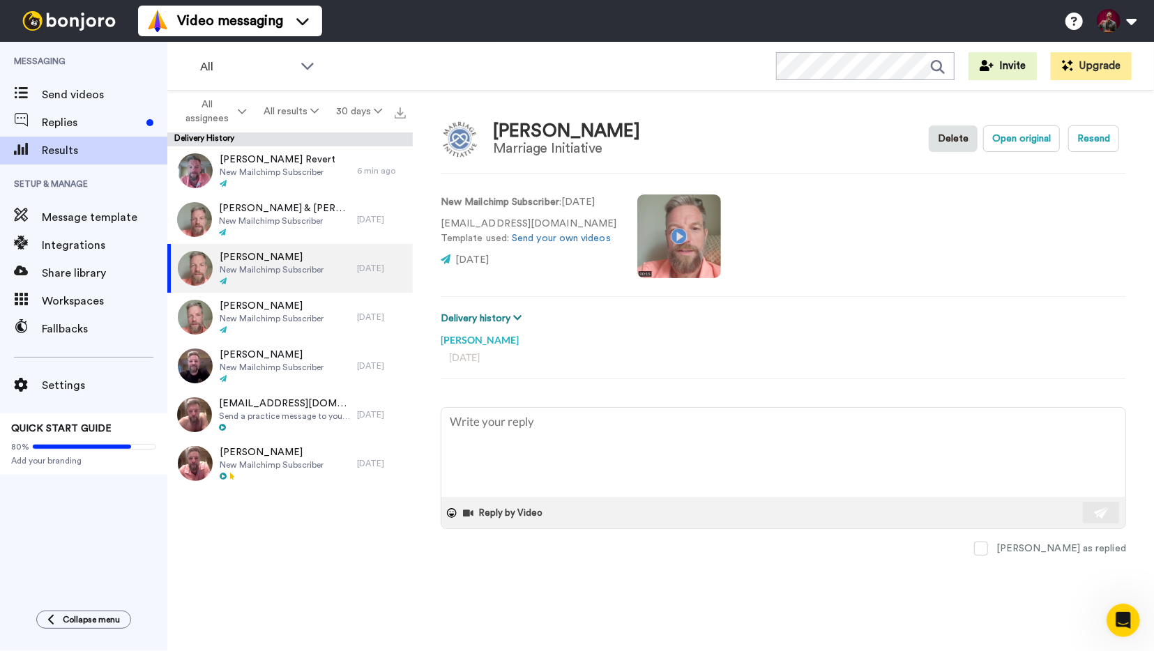
click at [517, 320] on icon at bounding box center [517, 318] width 8 height 10
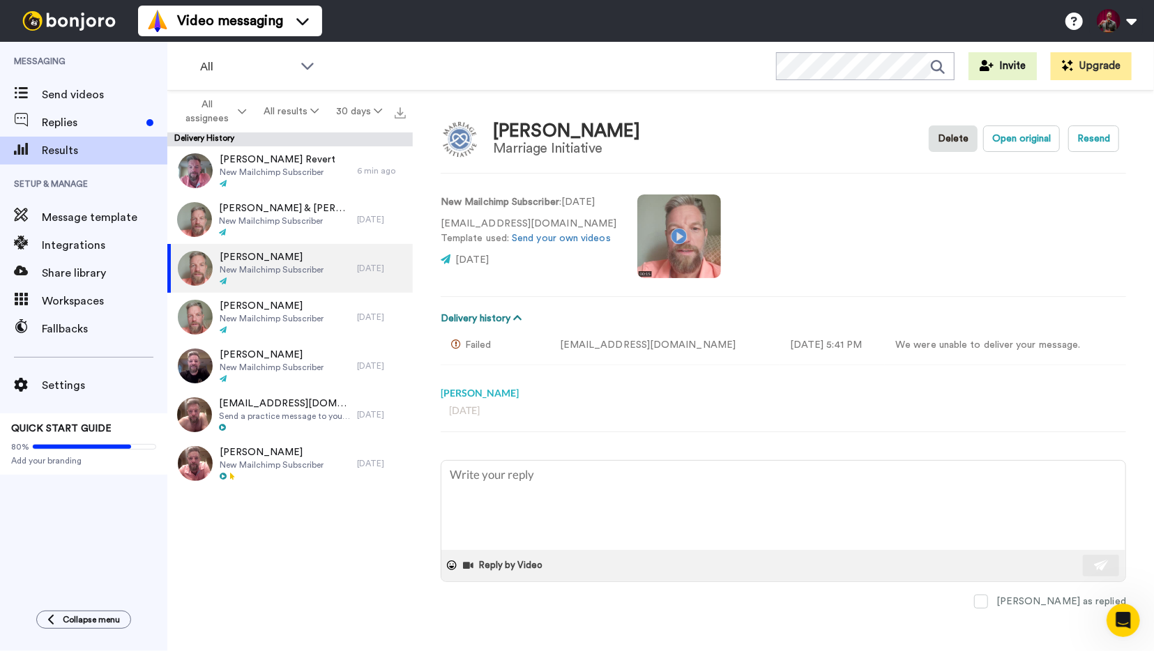
click at [517, 320] on icon at bounding box center [517, 318] width 8 height 10
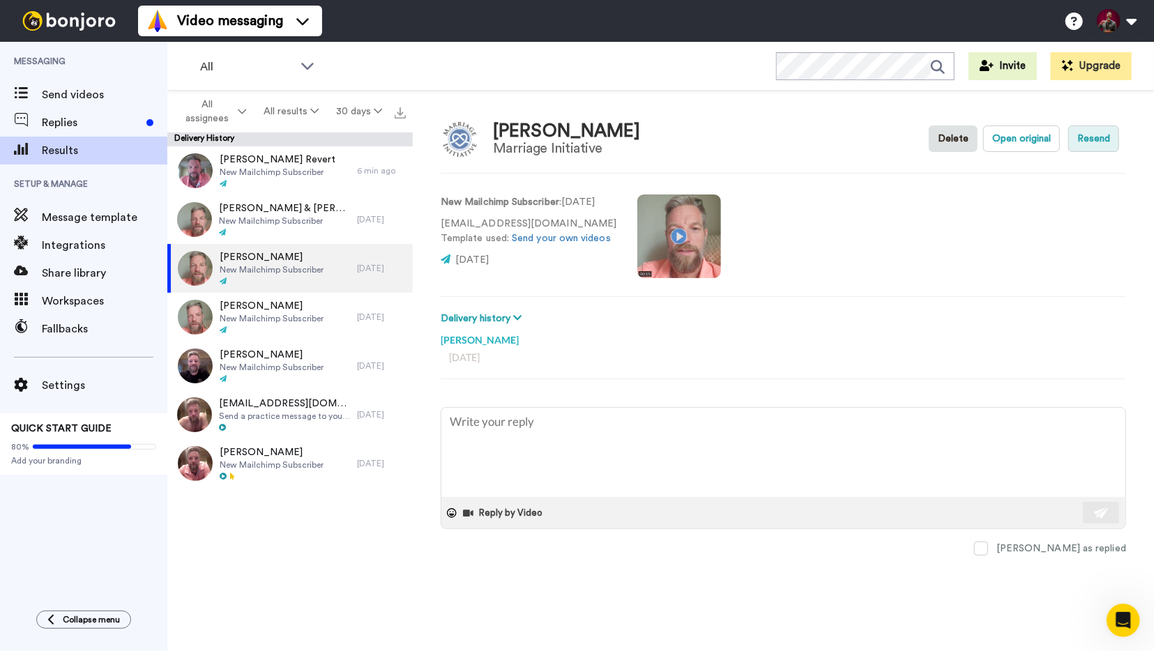
click at [1101, 135] on button "Resend" at bounding box center [1093, 139] width 51 height 27
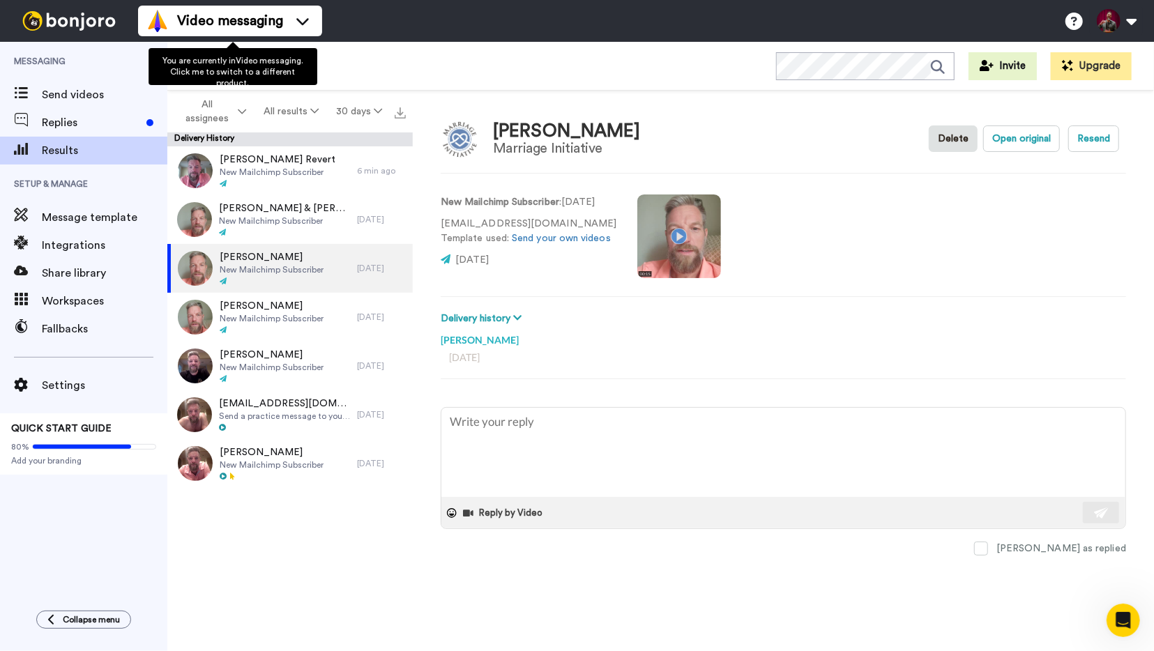
type textarea "x"
click at [462, 181] on div "Steffanie Oltmans Marriage Initiative Delete Open original Resend New Mailchimp…" at bounding box center [783, 375] width 741 height 568
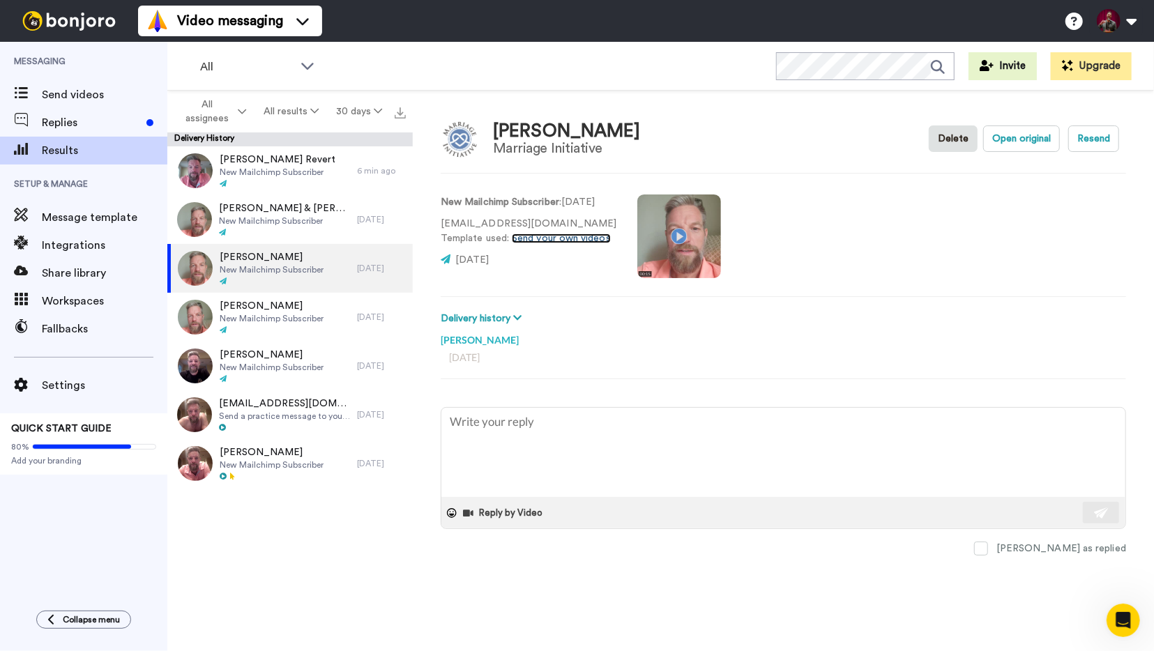
click at [545, 238] on link "Send your own videos" at bounding box center [561, 239] width 99 height 10
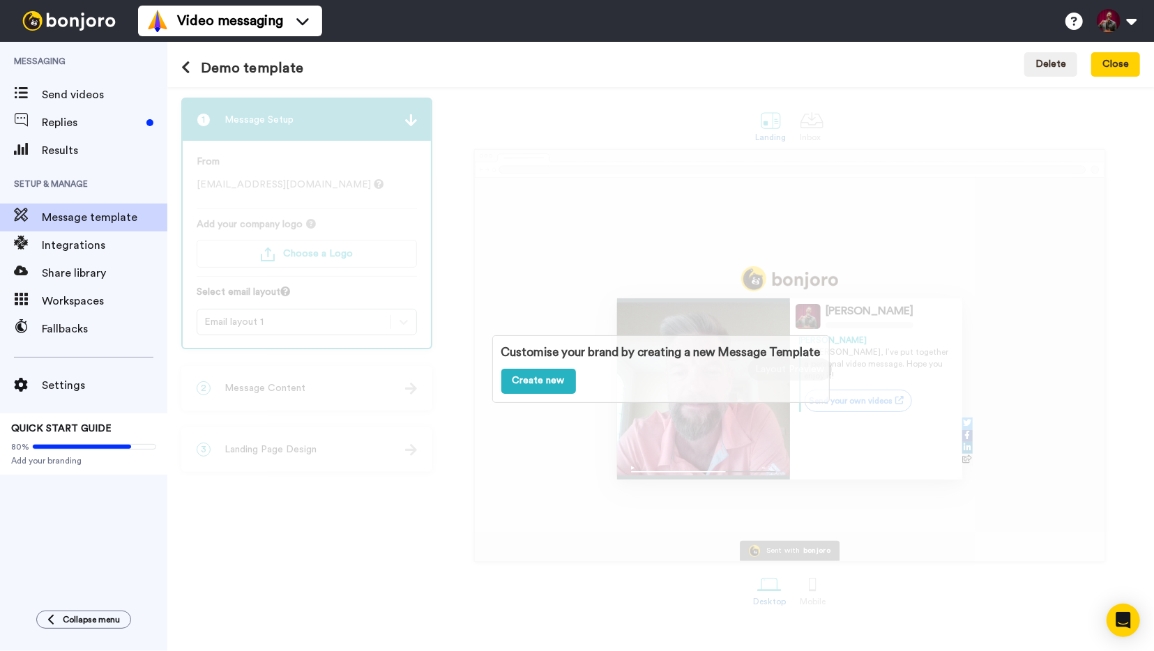
click at [839, 227] on div "Customise your brand by creating a new Message Template Create new" at bounding box center [660, 369] width 987 height 564
click at [564, 412] on div "Customise your brand by creating a new Message Template Create new" at bounding box center [660, 369] width 987 height 564
click at [448, 255] on div "Customise your brand by creating a new Message Template Create new" at bounding box center [660, 369] width 987 height 564
click at [513, 377] on link "Create new" at bounding box center [538, 381] width 75 height 25
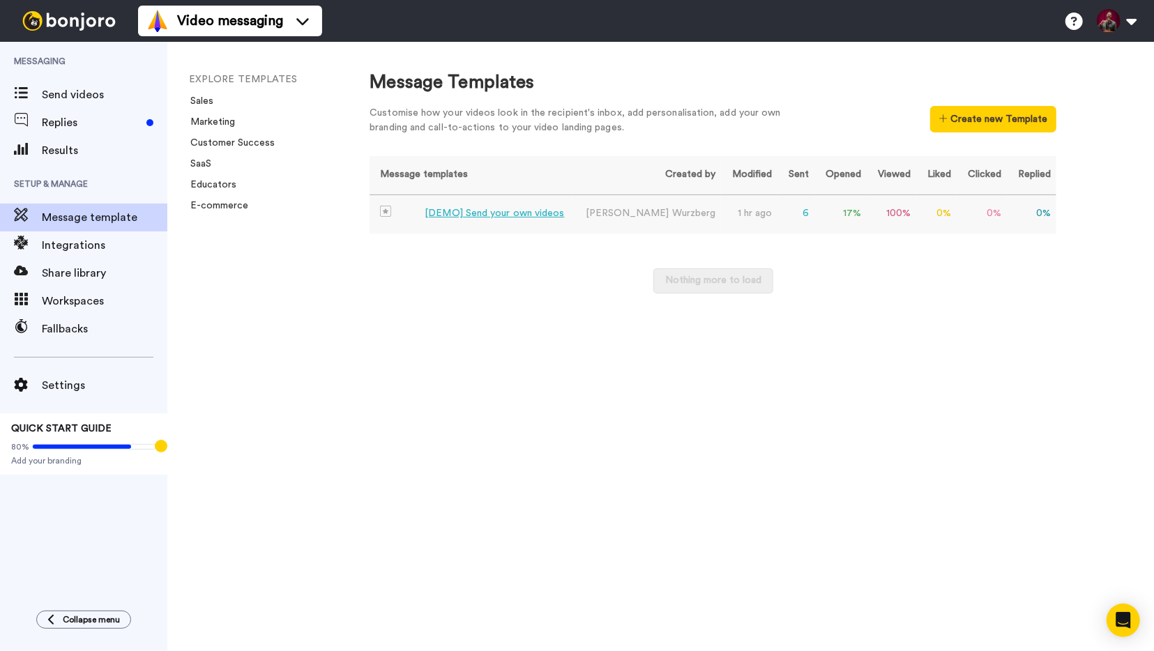
click at [455, 213] on div "[DEMO] Send your own videos" at bounding box center [494, 213] width 139 height 15
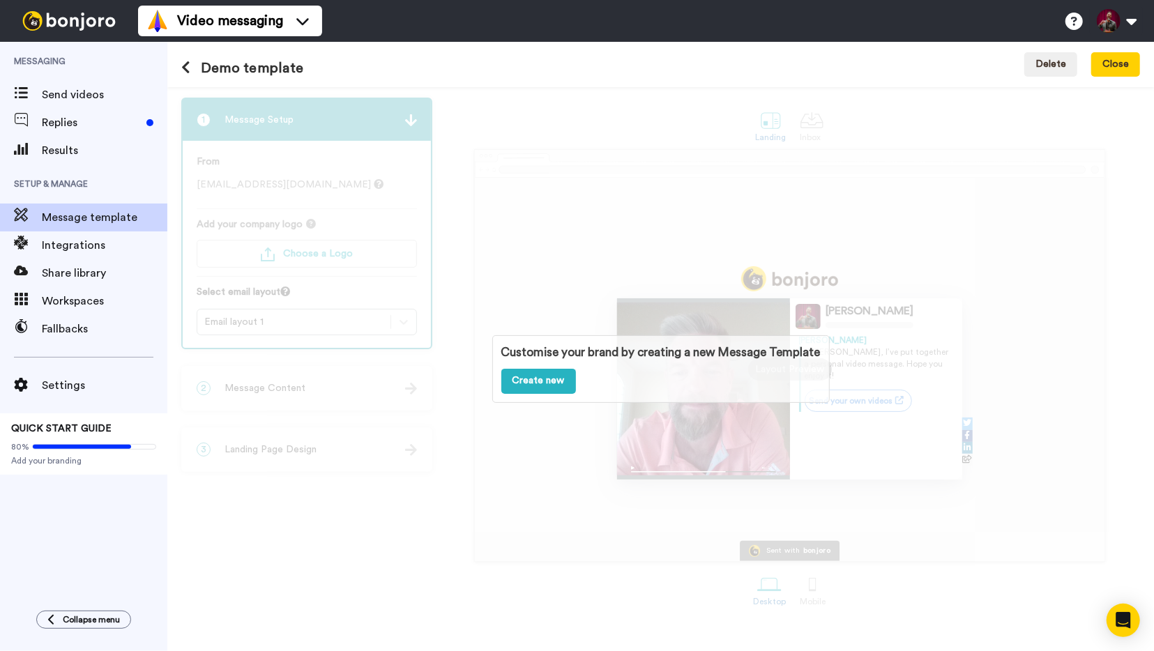
click at [913, 394] on div "Customise your brand by creating a new Message Template Create new" at bounding box center [660, 369] width 987 height 564
click at [834, 503] on div "Customise your brand by creating a new Message Template Create new" at bounding box center [660, 369] width 987 height 564
click at [725, 319] on div "Customise your brand by creating a new Message Template Create new" at bounding box center [660, 369] width 987 height 564
click at [877, 405] on div "Customise your brand by creating a new Message Template Create new" at bounding box center [660, 369] width 987 height 564
click at [644, 362] on div "Customise your brand by creating a new Message Template Create new" at bounding box center [661, 368] width 338 height 67
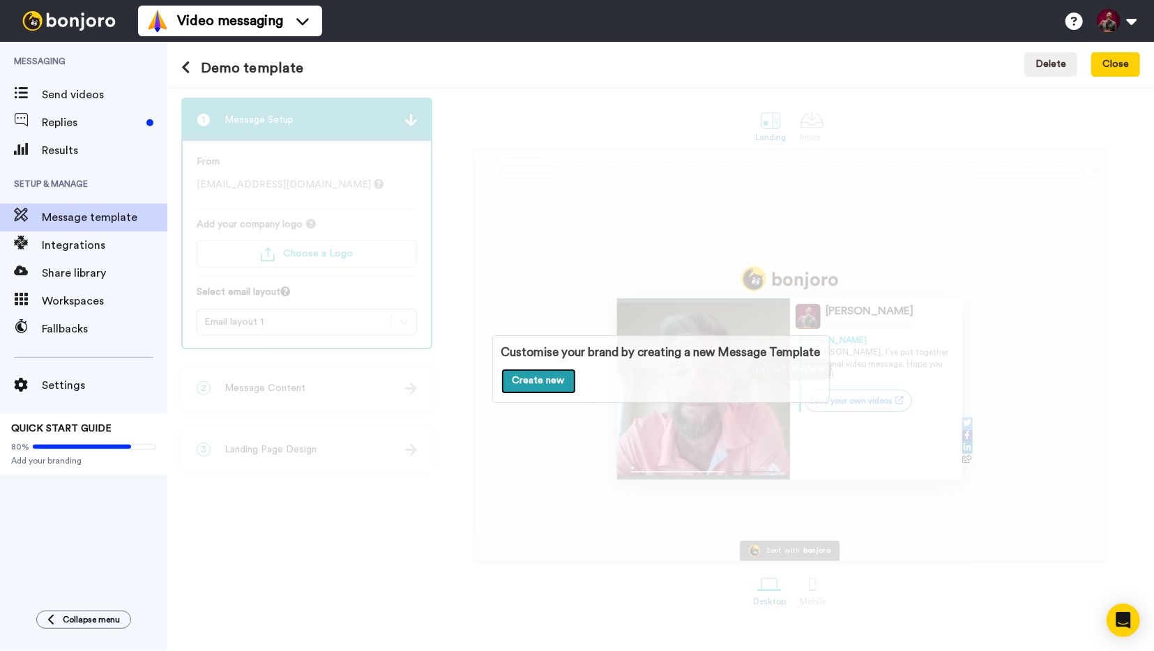
click at [532, 388] on link "Create new" at bounding box center [538, 381] width 75 height 25
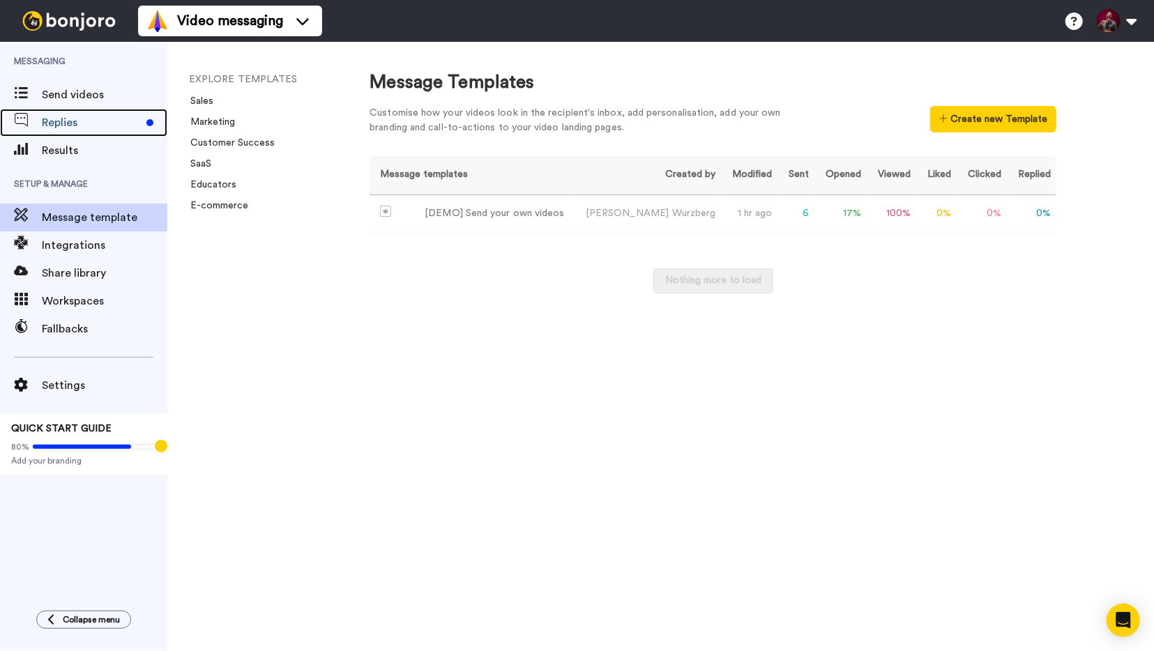
click at [77, 121] on span "Replies" at bounding box center [91, 122] width 99 height 17
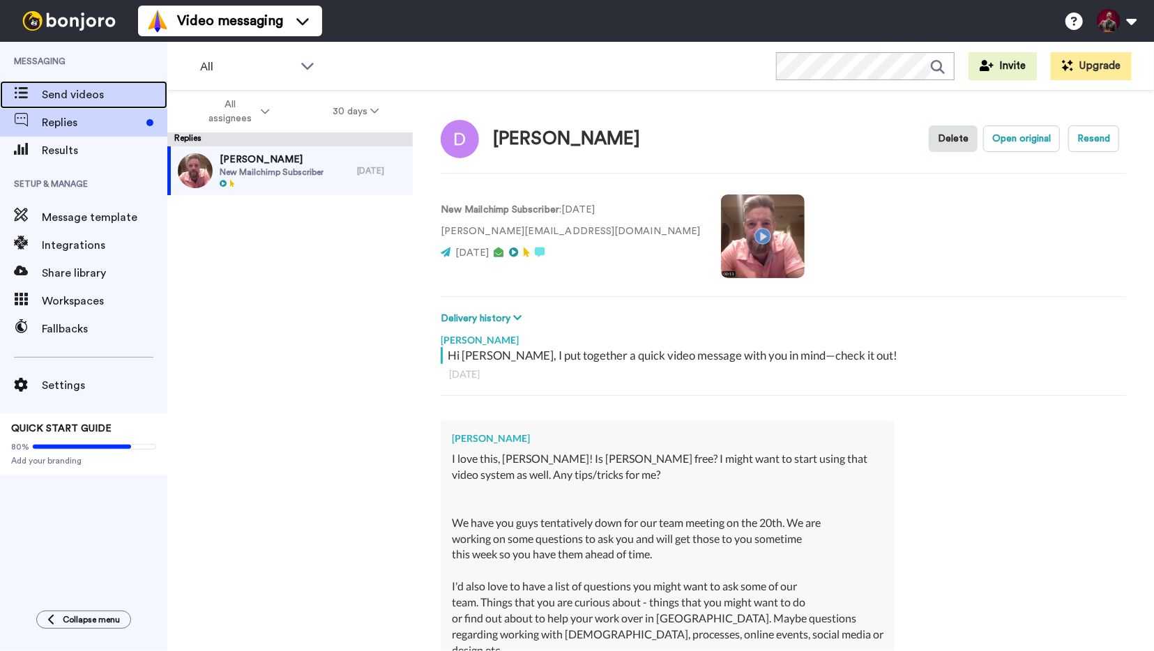
click at [73, 100] on span "Send videos" at bounding box center [105, 94] width 126 height 17
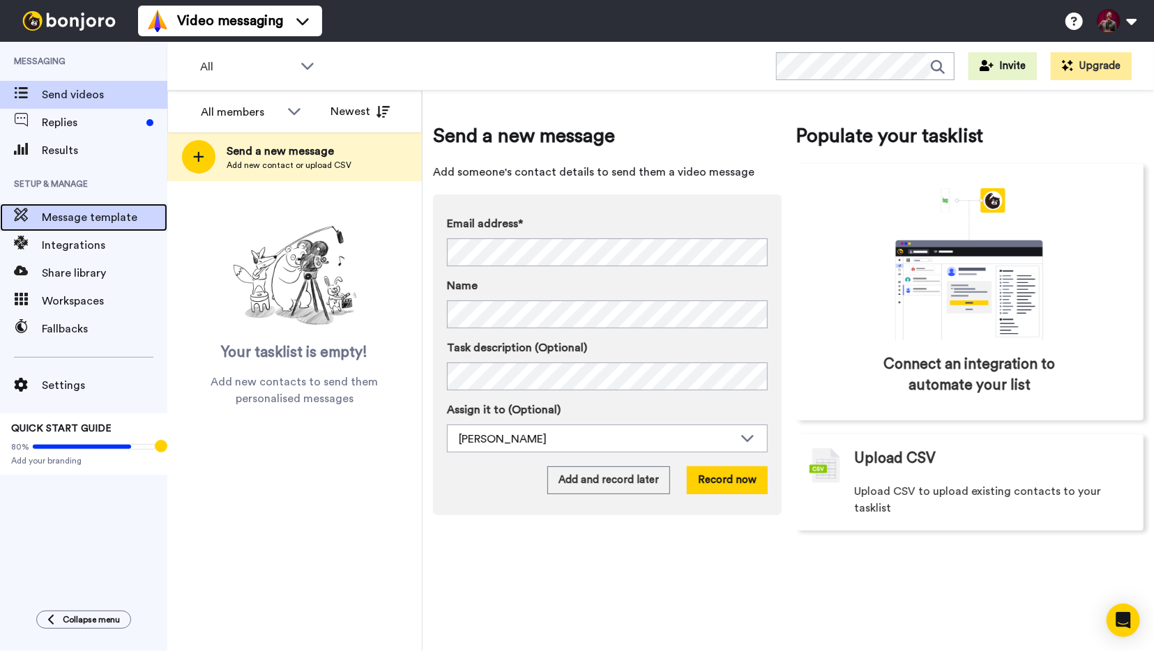
click at [96, 216] on span "Message template" at bounding box center [105, 217] width 126 height 17
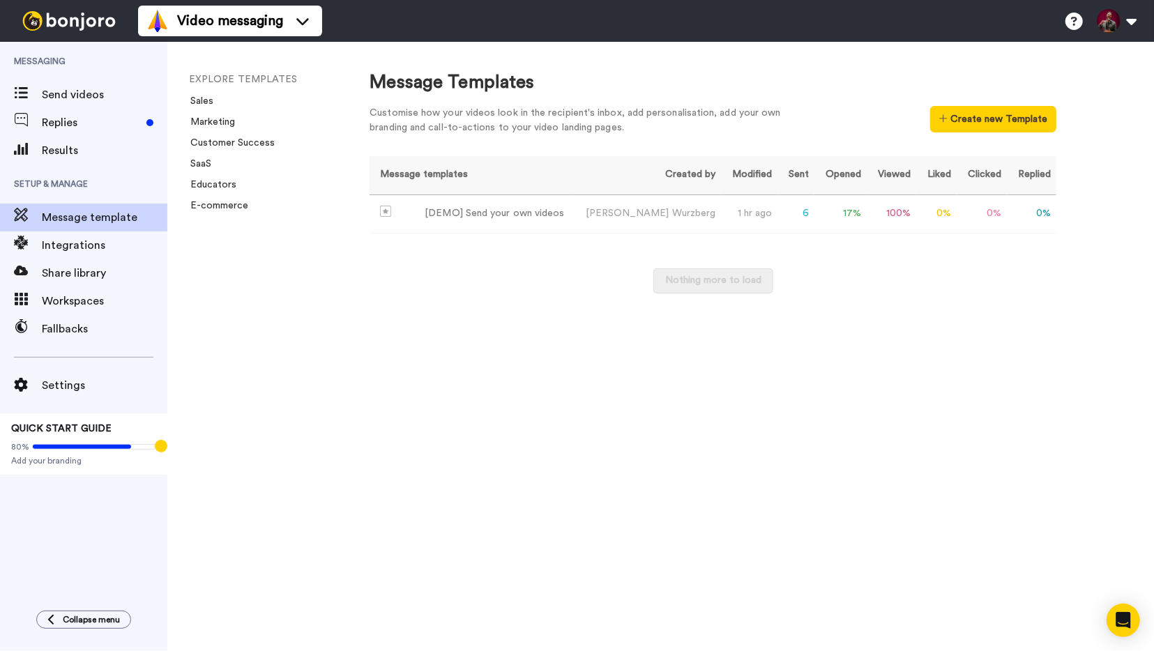
click at [1111, 194] on div "Message Templates Customise how your videos look in the recipient's inbox, add …" at bounding box center [748, 347] width 812 height 610
click at [672, 216] on span "Wurzberg" at bounding box center [694, 214] width 44 height 10
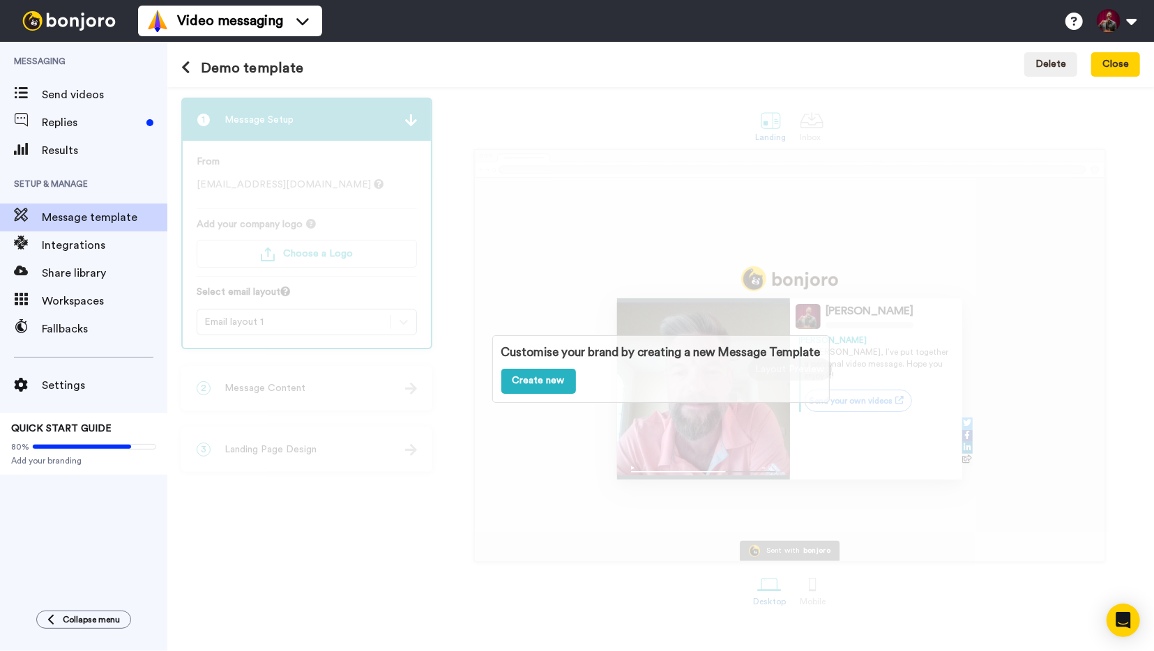
click at [636, 216] on div "Customise your brand by creating a new Message Template Create new" at bounding box center [660, 369] width 987 height 564
drag, startPoint x: 387, startPoint y: 461, endPoint x: 328, endPoint y: 430, distance: 66.8
click at [373, 457] on div "Customise your brand by creating a new Message Template Create new" at bounding box center [660, 369] width 987 height 564
click at [59, 206] on div "Message template" at bounding box center [83, 218] width 167 height 28
click at [71, 95] on span "Send videos" at bounding box center [105, 94] width 126 height 17
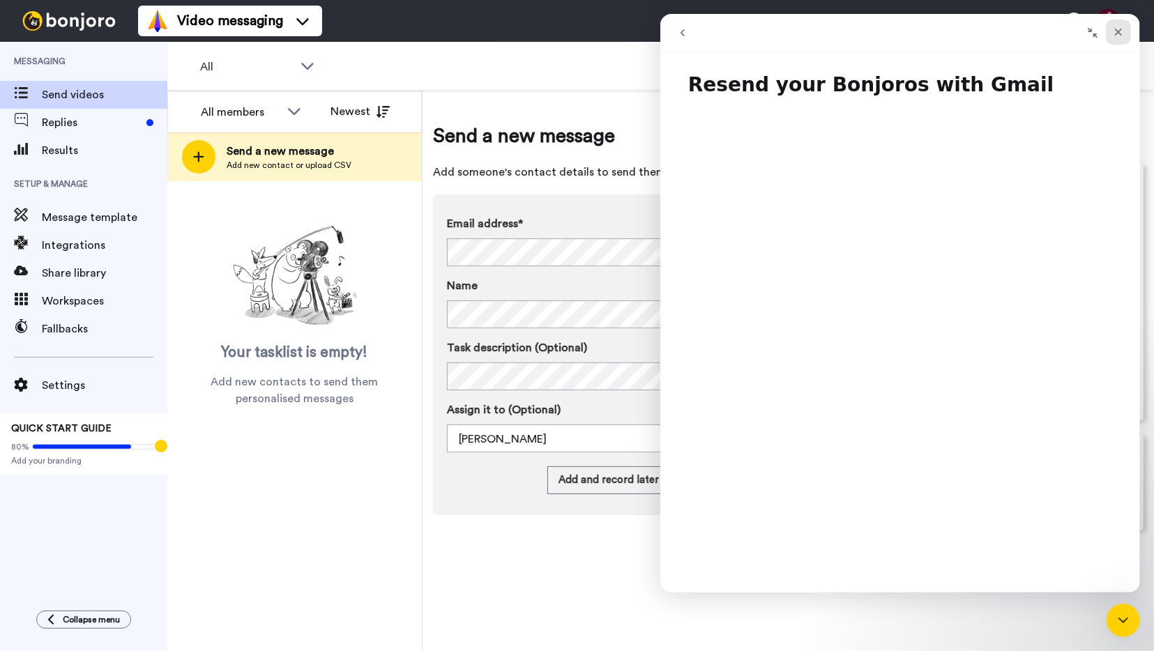
click at [1118, 36] on icon "Close" at bounding box center [1117, 32] width 11 height 11
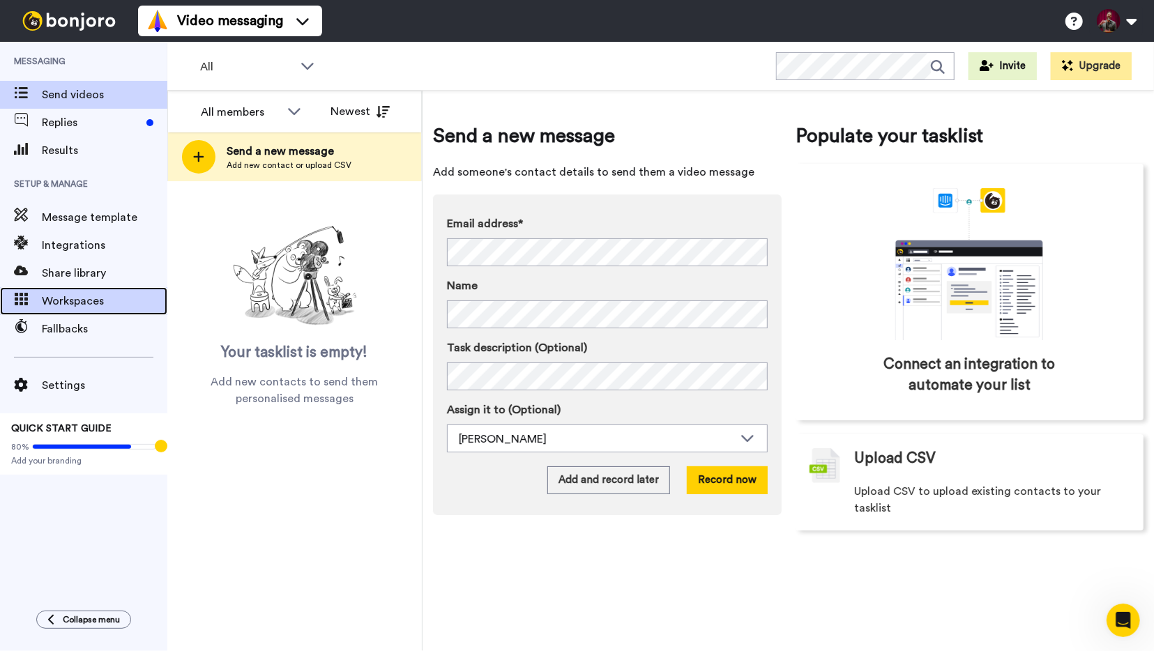
click at [91, 302] on span "Workspaces" at bounding box center [105, 301] width 126 height 17
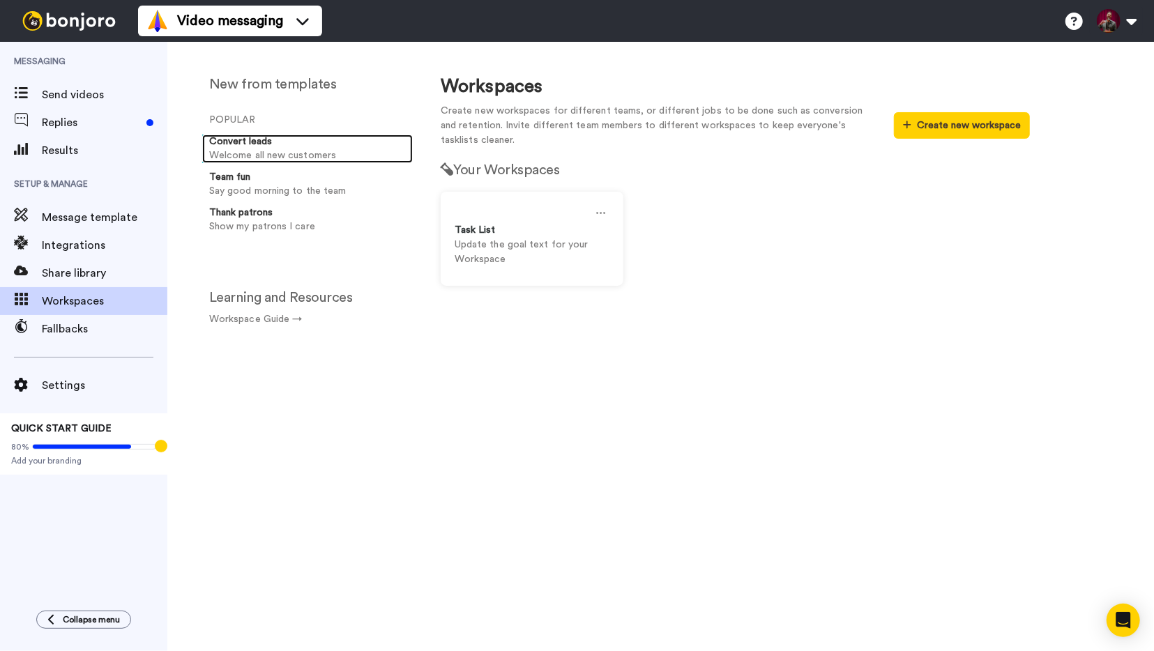
click at [239, 137] on strong "Convert leads" at bounding box center [240, 142] width 63 height 10
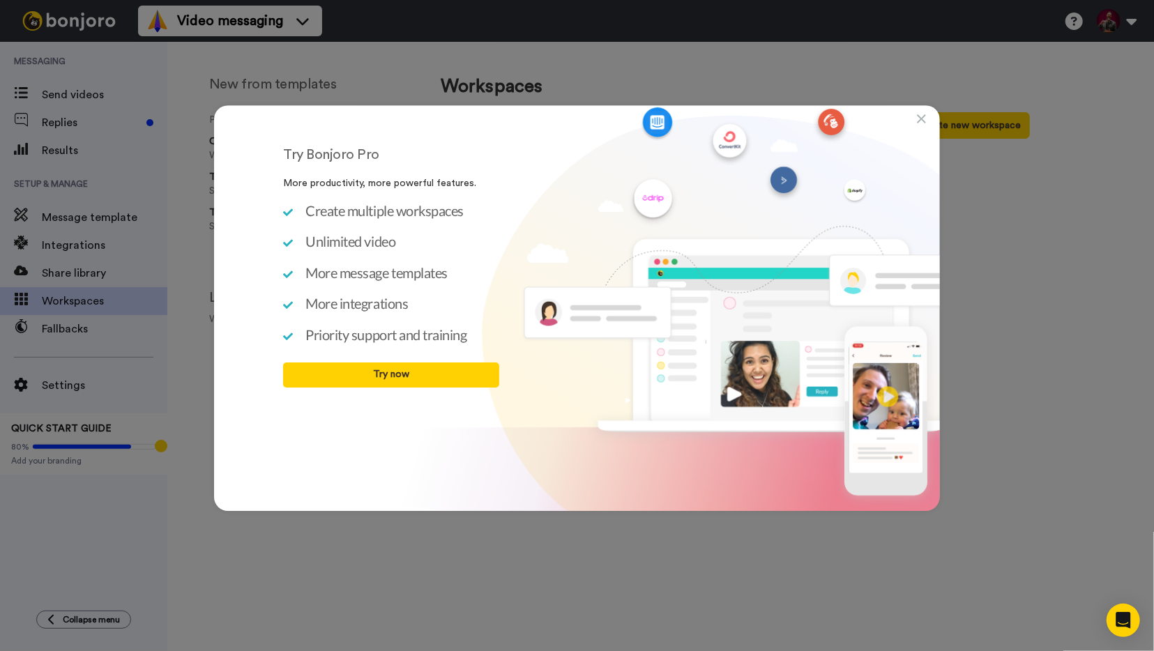
click at [1111, 248] on div "Try Bonjoro Pro More productivity, more powerful features. Create multiple work…" at bounding box center [577, 325] width 1154 height 651
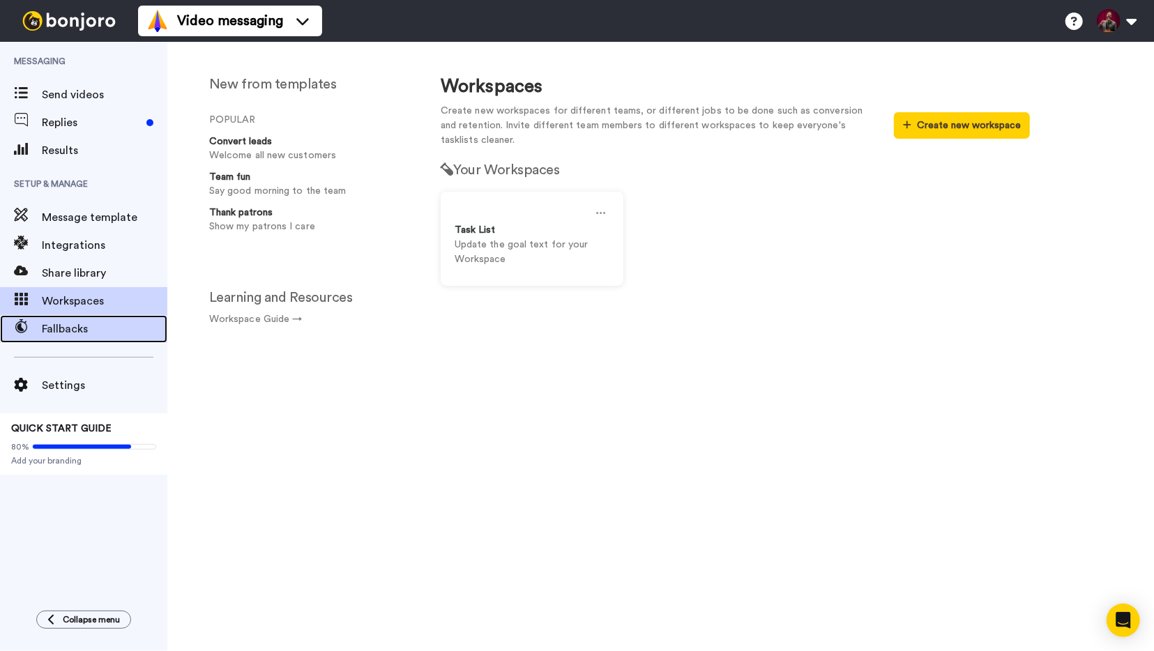
click at [90, 331] on span "Fallbacks" at bounding box center [105, 329] width 126 height 17
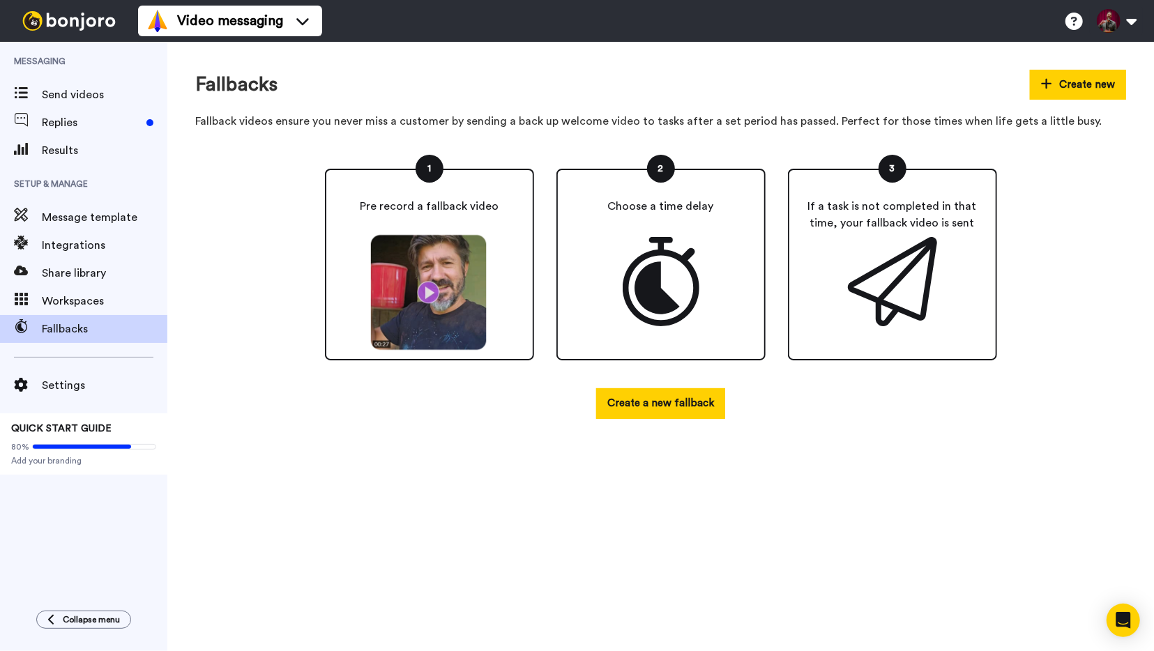
click at [432, 289] on img at bounding box center [429, 292] width 129 height 117
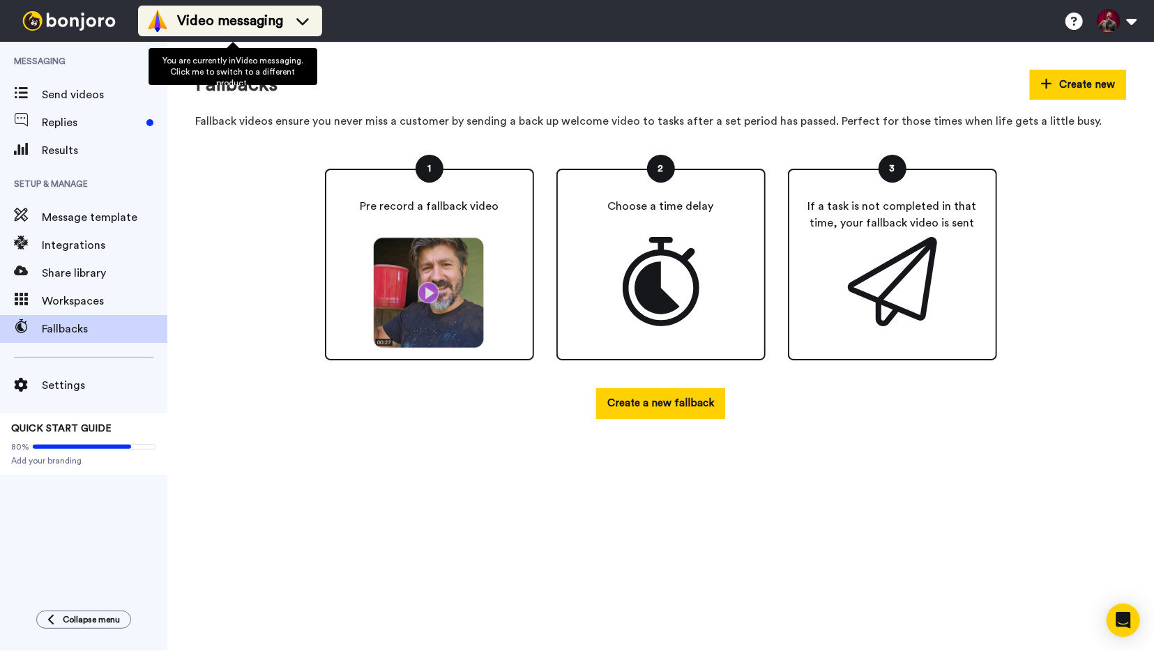
click at [278, 22] on span "Video messaging" at bounding box center [230, 21] width 106 height 20
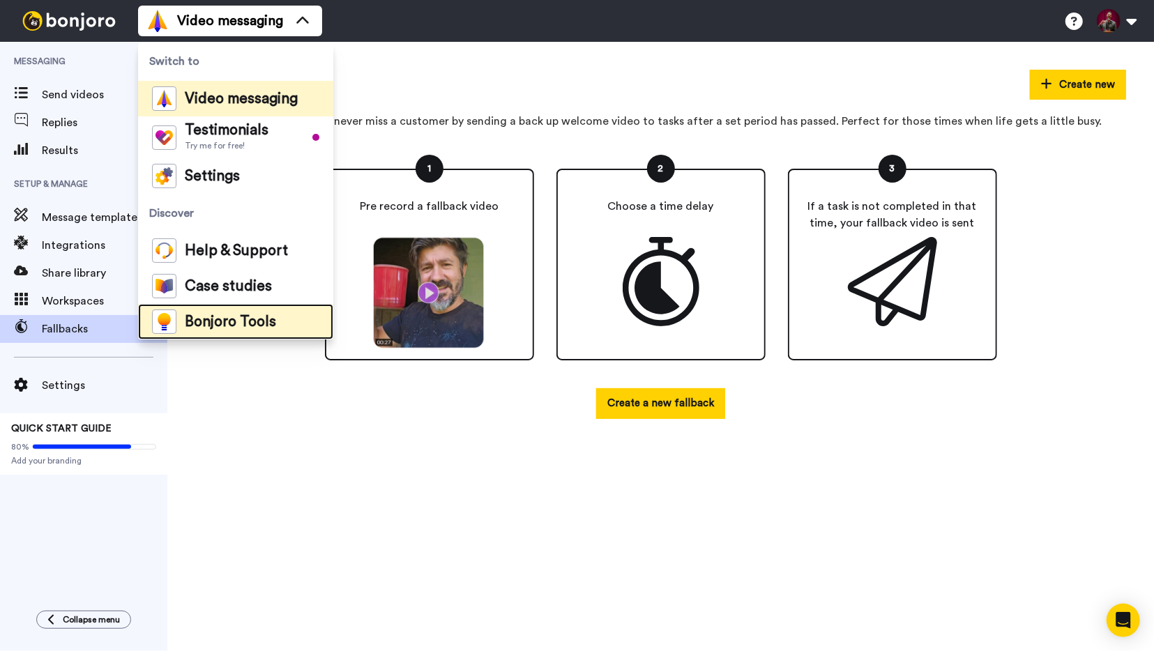
click at [190, 322] on span "Bonjoro Tools" at bounding box center [230, 322] width 91 height 14
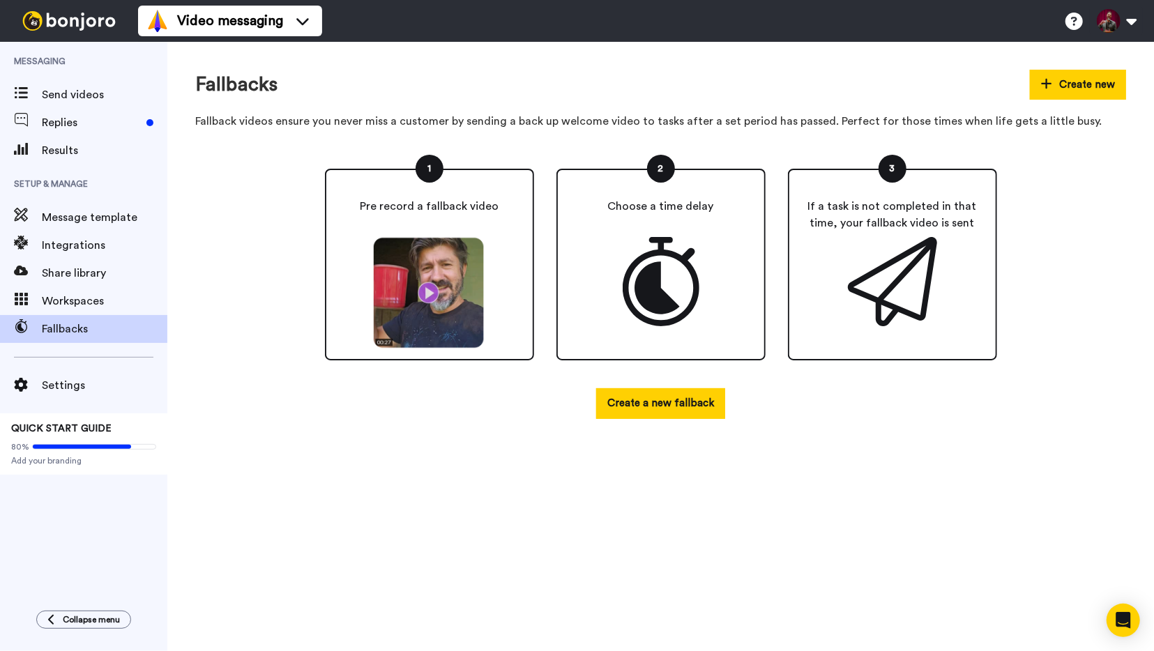
click at [266, 427] on div "1 Pre record a fallback video 2 Choose a time delay 3 If a task is not complete…" at bounding box center [660, 285] width 931 height 289
click at [55, 100] on span "Send videos" at bounding box center [105, 94] width 126 height 17
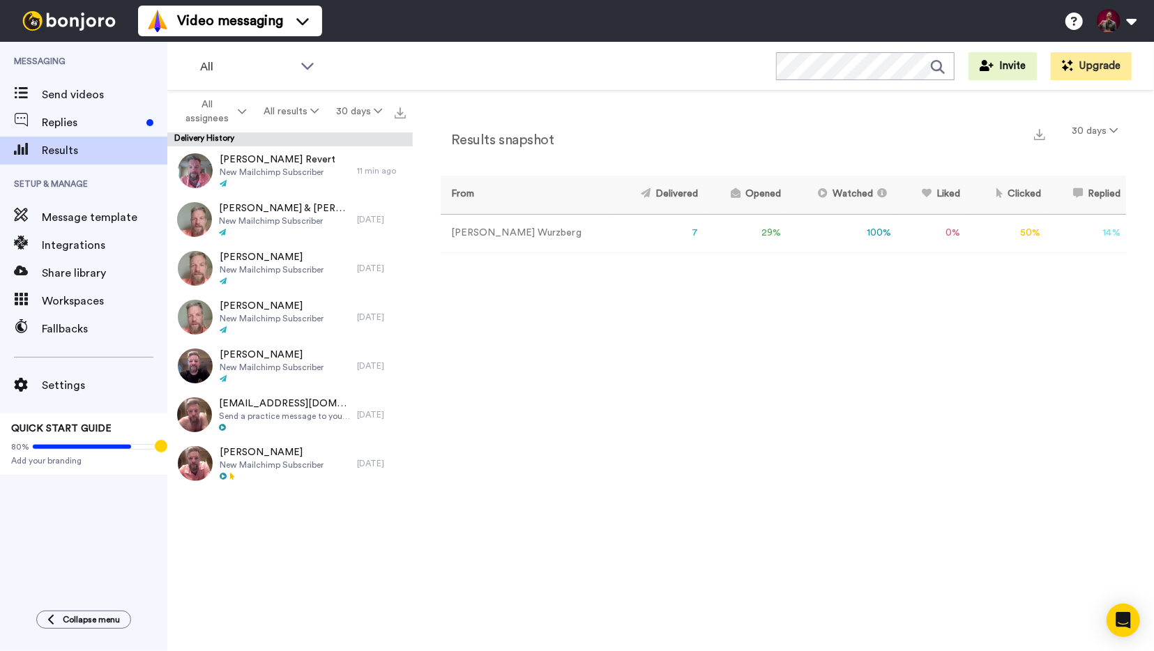
click at [315, 144] on div "Delivery History" at bounding box center [289, 140] width 245 height 14
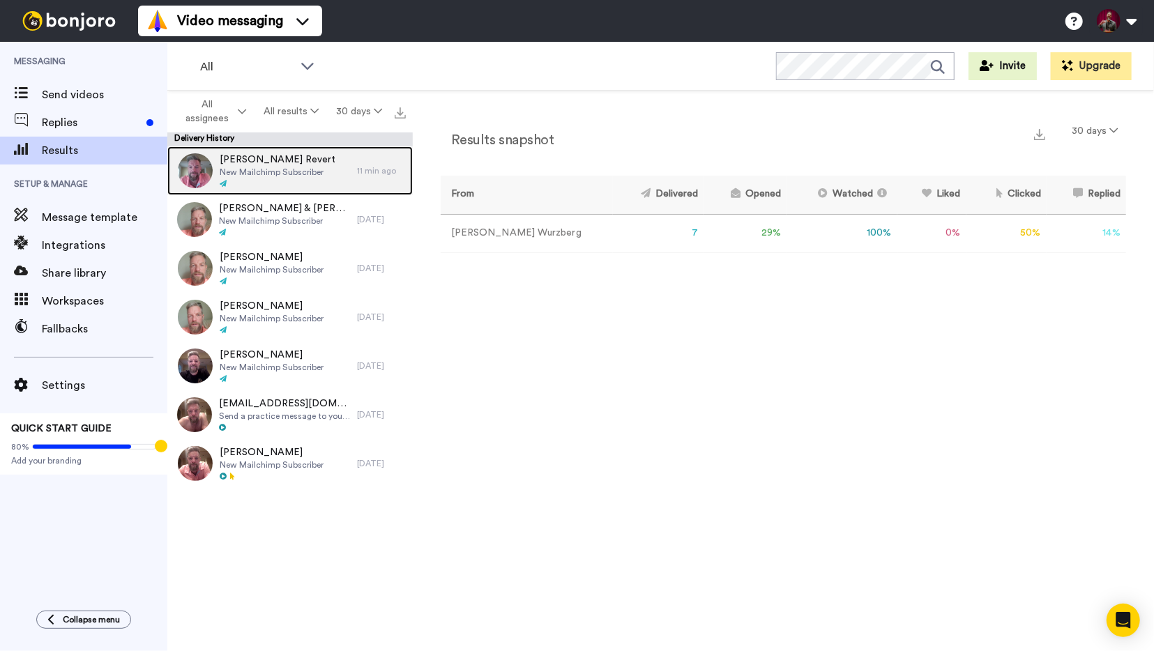
click at [315, 178] on div "Pablo Garcia Revert New Mailchimp Subscriber" at bounding box center [278, 171] width 116 height 36
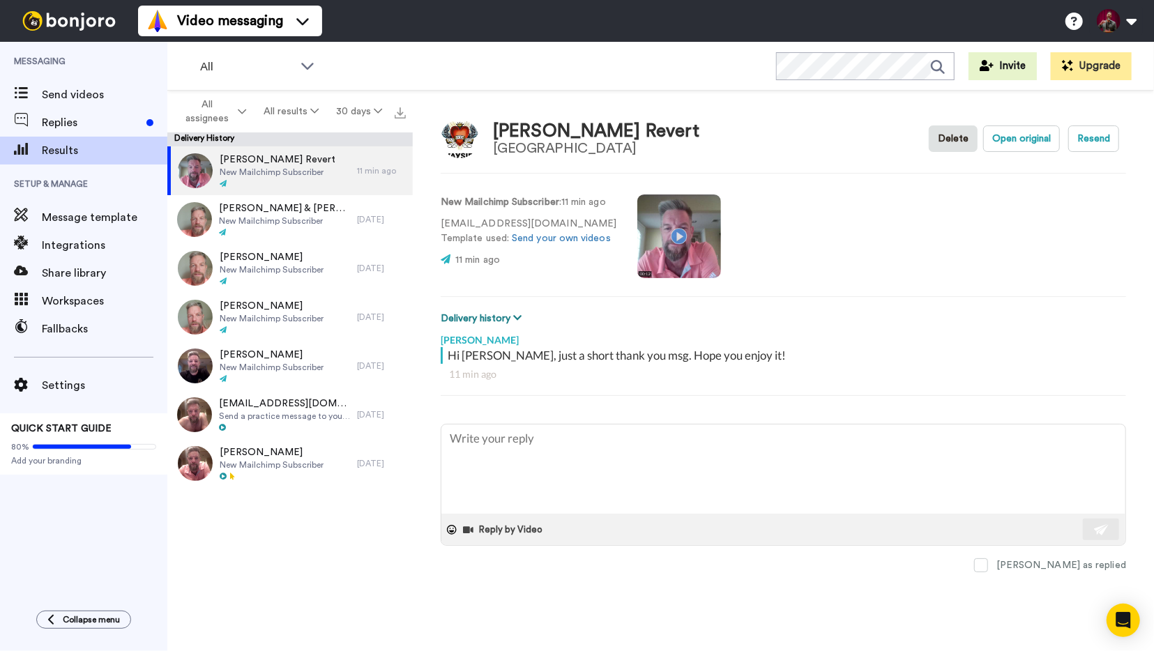
click at [517, 316] on icon at bounding box center [517, 318] width 8 height 10
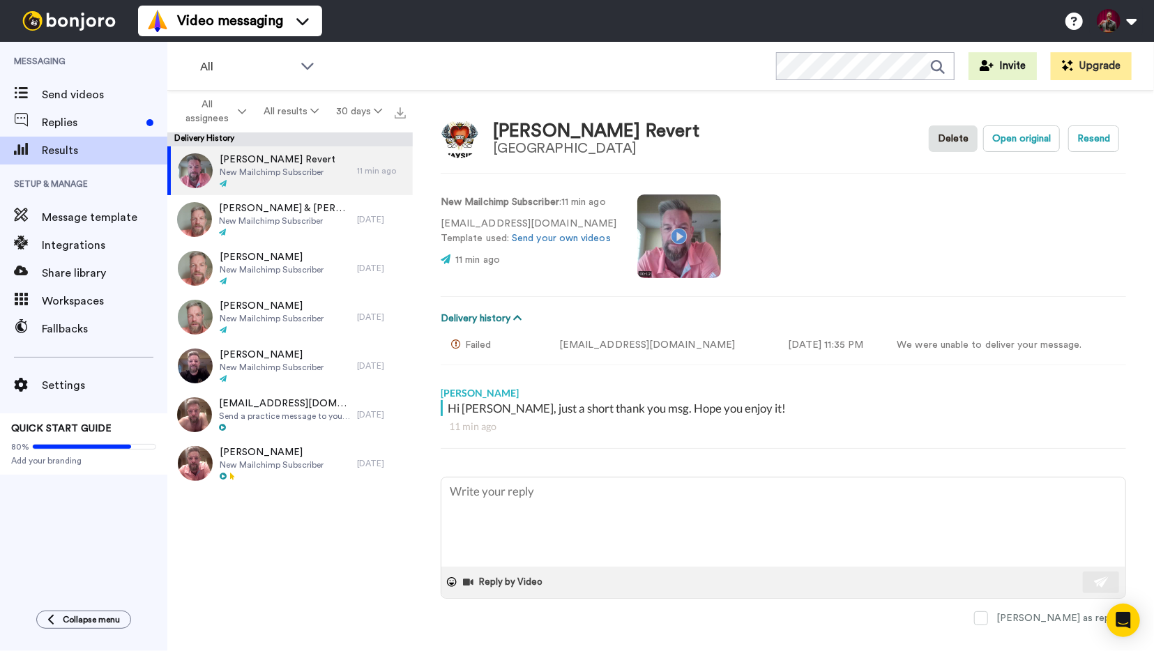
click at [520, 313] on icon at bounding box center [517, 318] width 8 height 10
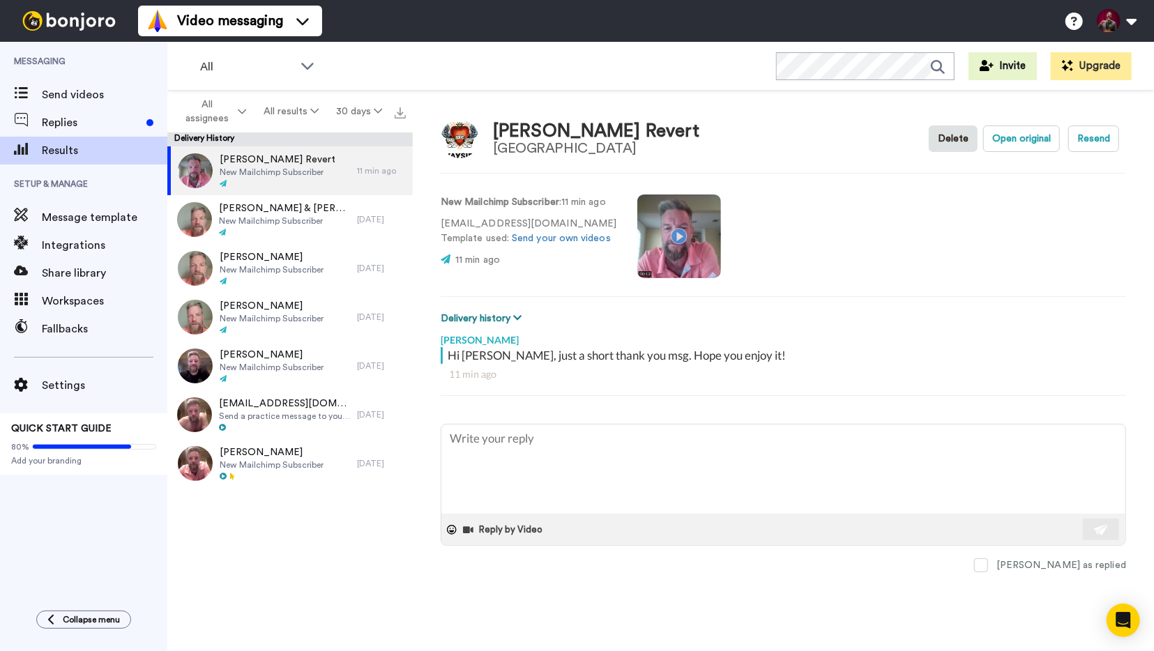
click at [520, 313] on icon at bounding box center [517, 318] width 8 height 10
type textarea "x"
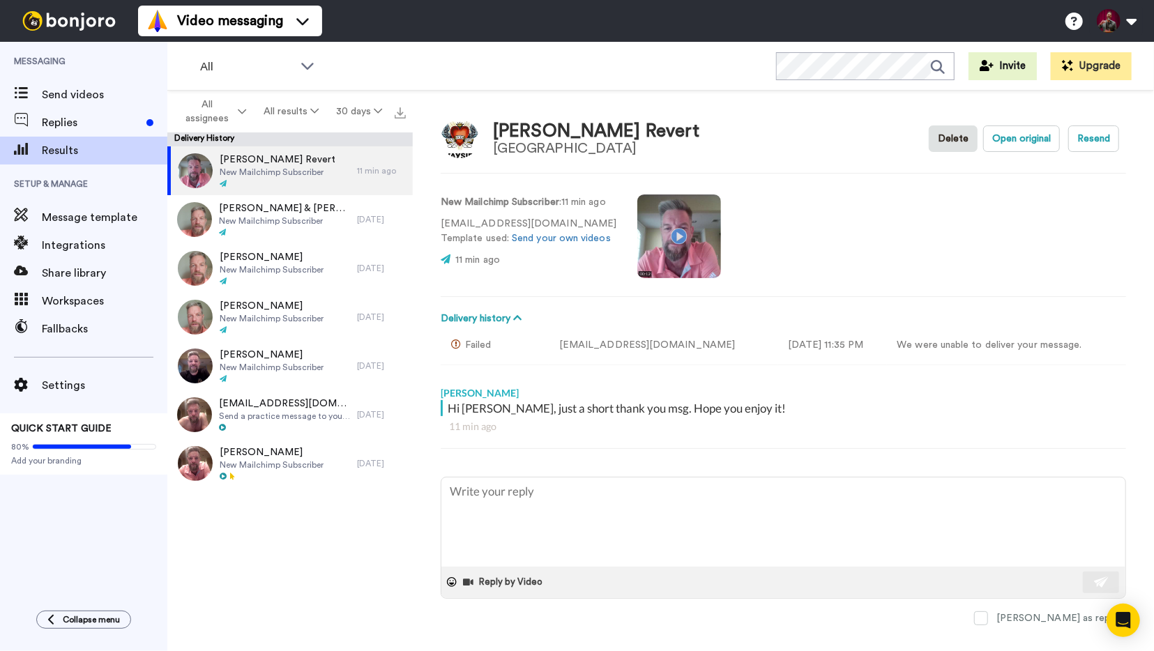
click at [455, 343] on icon at bounding box center [458, 345] width 14 height 10
drag, startPoint x: 455, startPoint y: 343, endPoint x: 575, endPoint y: 345, distance: 120.7
click at [575, 345] on tr "Failed wurzberg@gmail.com Mon, Aug 25 11:35 PM We were unable to deliver your m…" at bounding box center [784, 345] width 686 height 38
click at [887, 342] on td "We were unable to deliver your message." at bounding box center [1007, 345] width 240 height 38
drag, startPoint x: 877, startPoint y: 343, endPoint x: 1098, endPoint y: 345, distance: 221.1
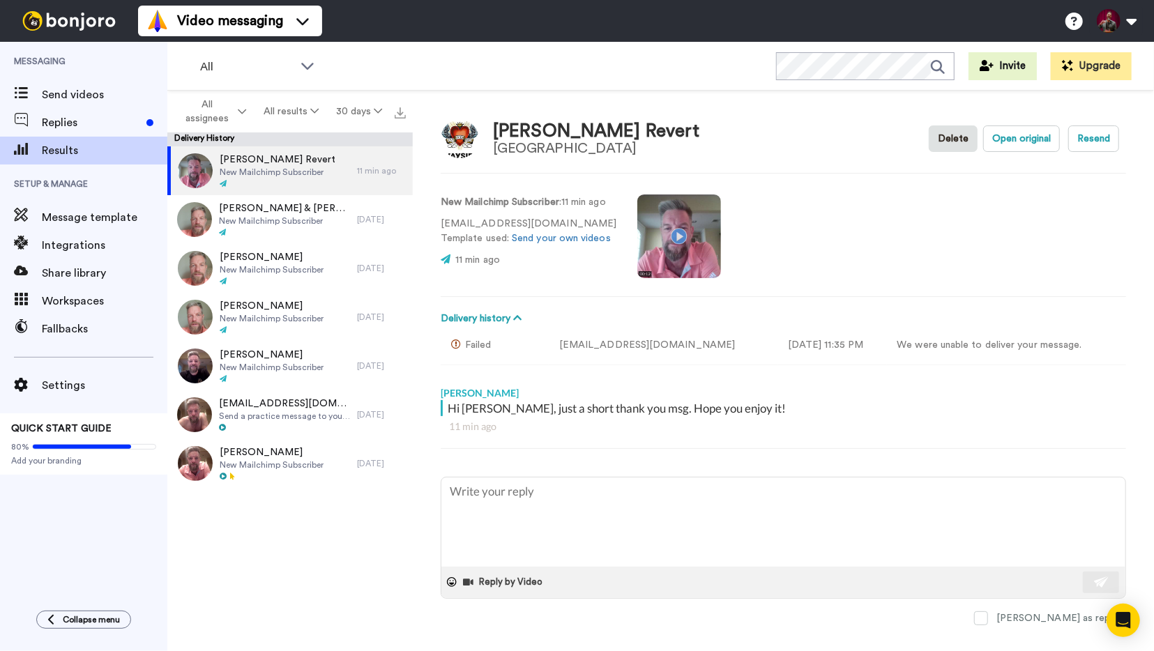
click at [1098, 345] on td "We were unable to deliver your message." at bounding box center [1007, 345] width 240 height 38
copy td "We were unable to deliver your message."
click at [1125, 623] on icon "Open Intercom Messenger" at bounding box center [1123, 621] width 16 height 18
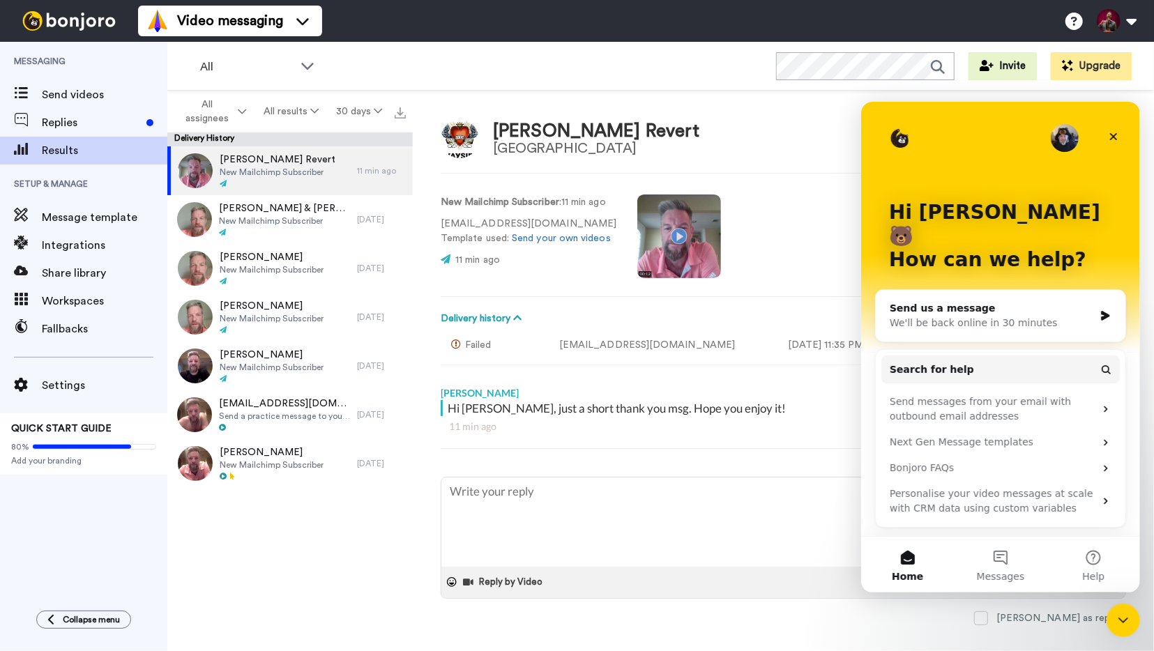
click at [977, 301] on div "Send us a message" at bounding box center [991, 308] width 204 height 15
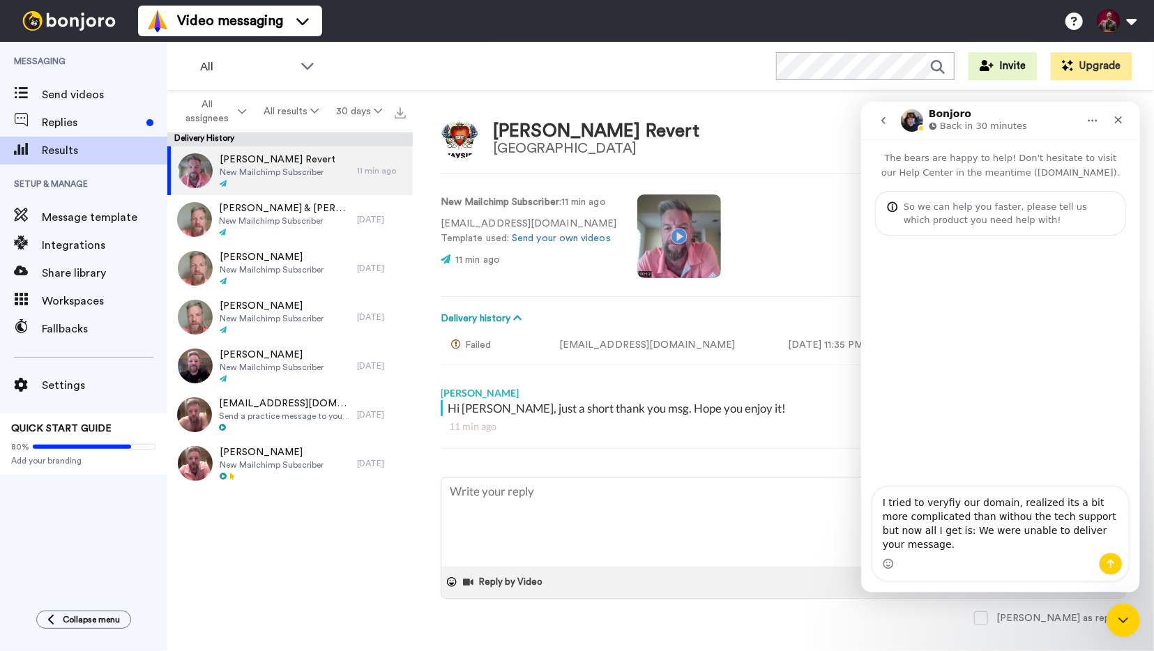
click at [983, 533] on textarea "I tried to veryfiy our domain, realized its a bit more complicated than withou …" at bounding box center [999, 520] width 255 height 66
type textarea "I tried to veryfiy our domain, realized its a bit more complicated than without…"
click at [1110, 566] on icon "Send a message…" at bounding box center [1110, 563] width 11 height 11
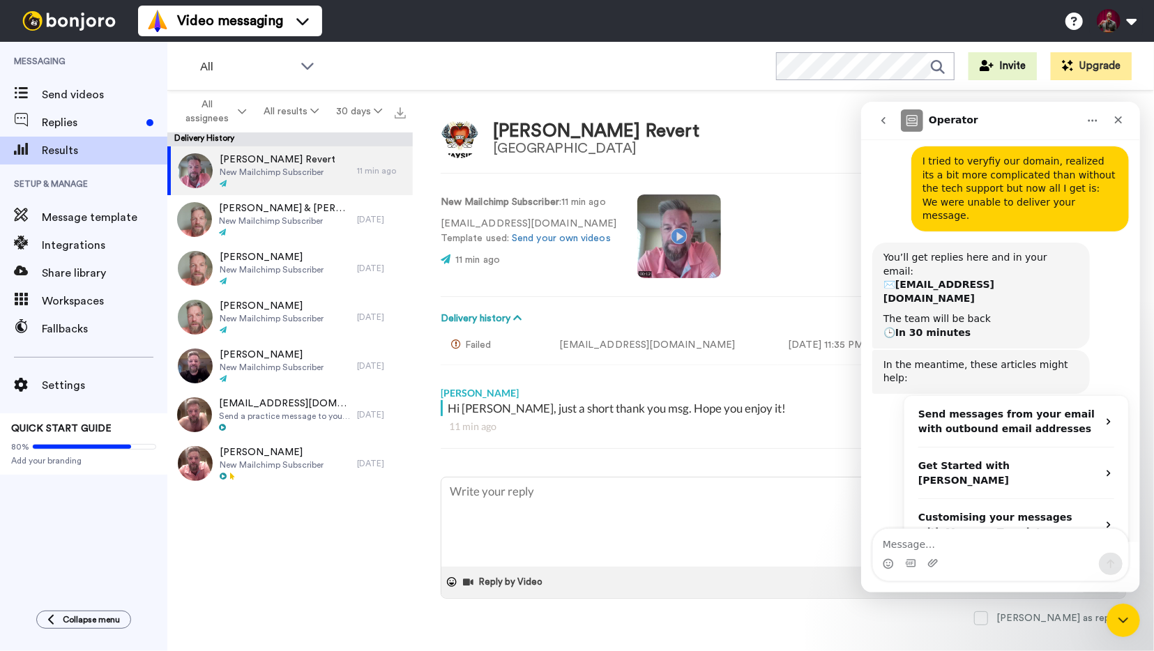
scroll to position [107, 0]
click at [1125, 618] on icon "Close Intercom Messenger" at bounding box center [1121, 618] width 17 height 17
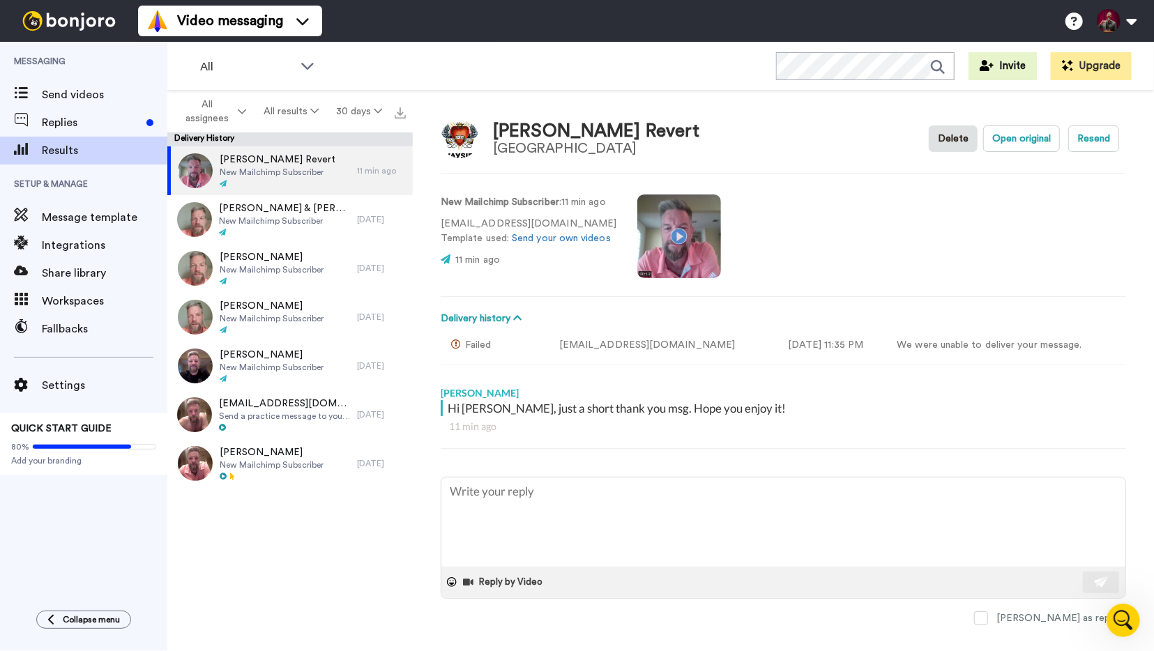
click at [909, 379] on div "[PERSON_NAME]" at bounding box center [784, 389] width 686 height 21
click at [1029, 139] on button "Open original" at bounding box center [1021, 139] width 77 height 27
click at [1107, 143] on button "Resend" at bounding box center [1093, 139] width 51 height 27
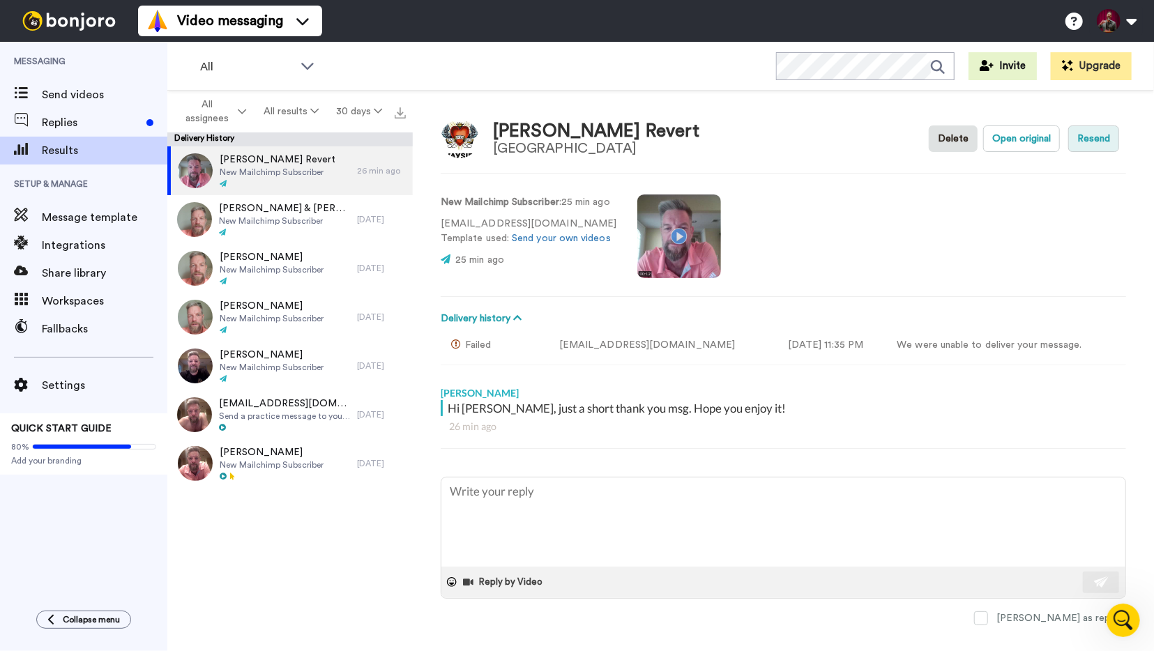
type textarea "x"
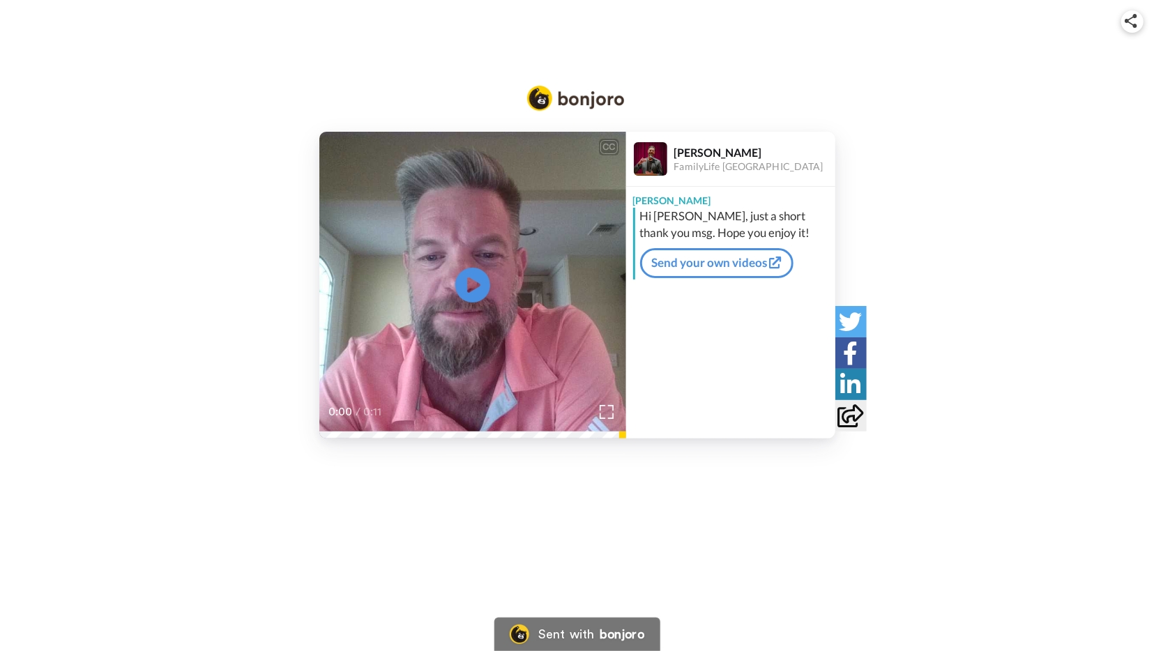
click at [1133, 25] on img at bounding box center [1131, 21] width 13 height 14
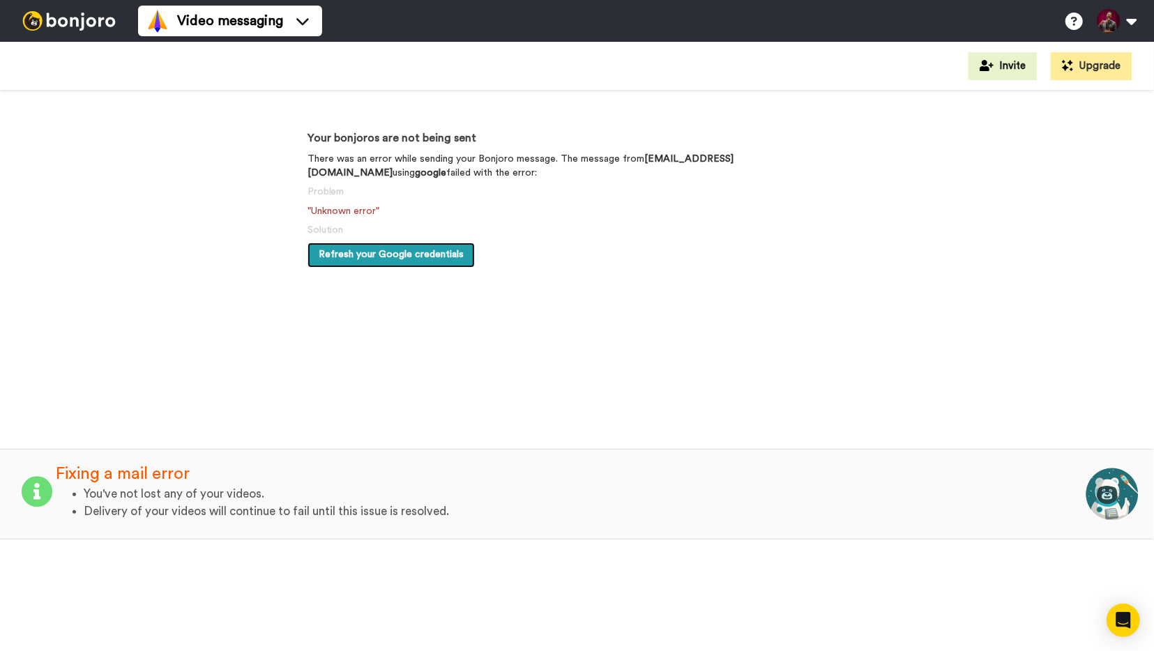
click at [368, 258] on span "Refresh your Google credentials" at bounding box center [391, 255] width 145 height 10
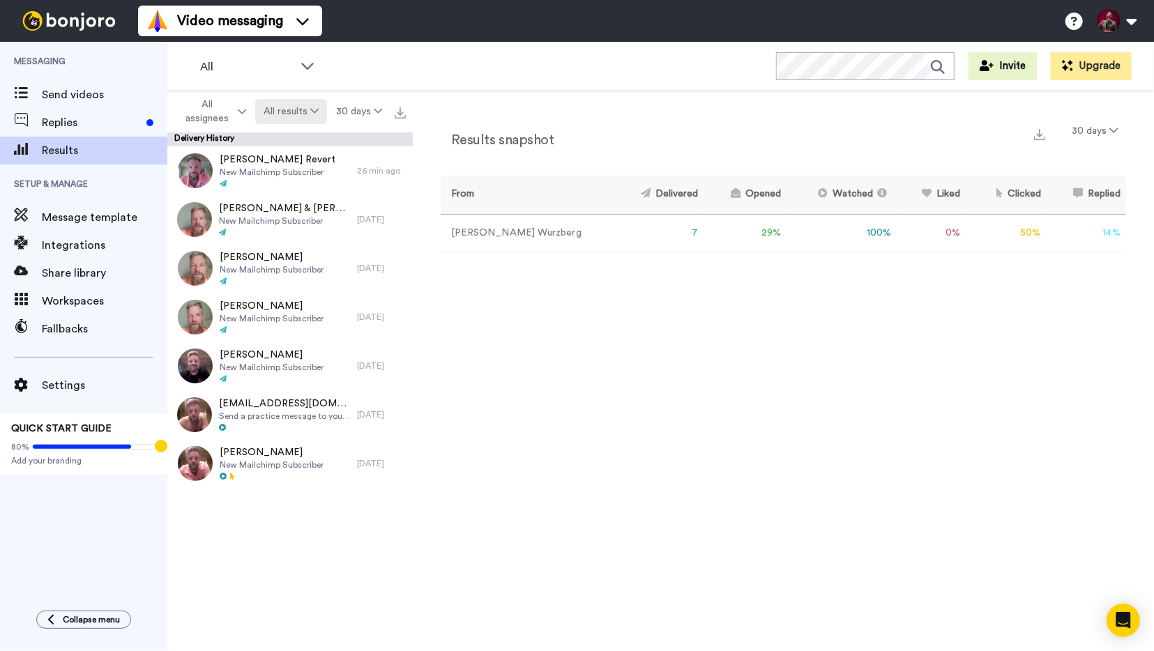
click at [289, 107] on button "All results" at bounding box center [291, 111] width 73 height 25
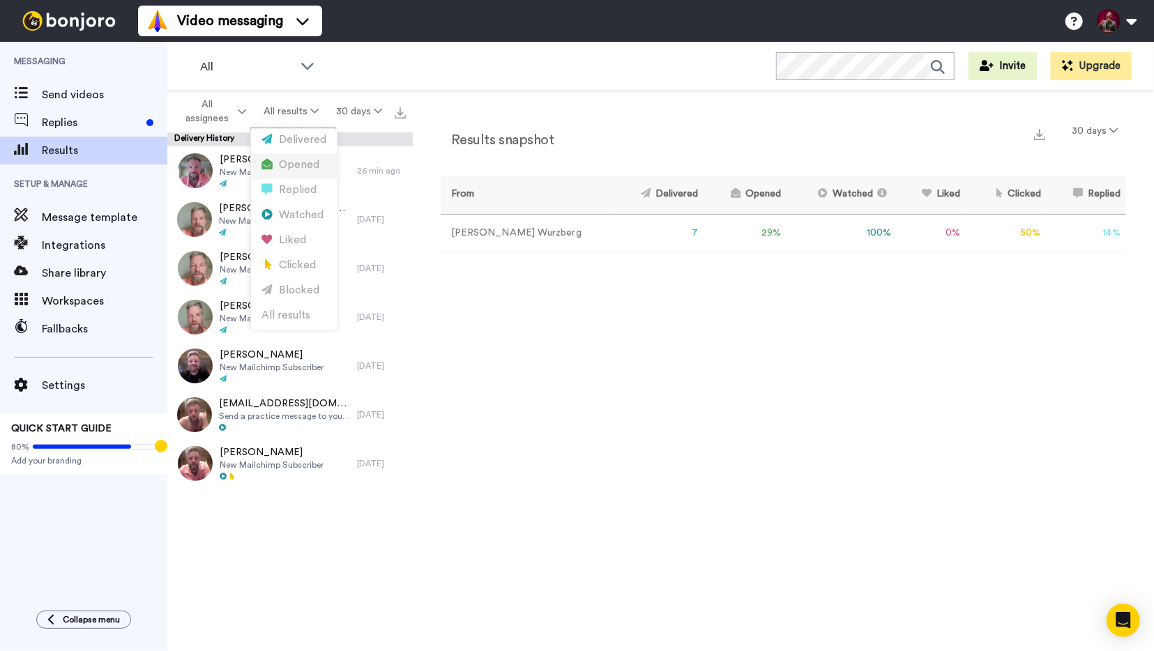
click at [312, 169] on div "Opened" at bounding box center [294, 165] width 65 height 15
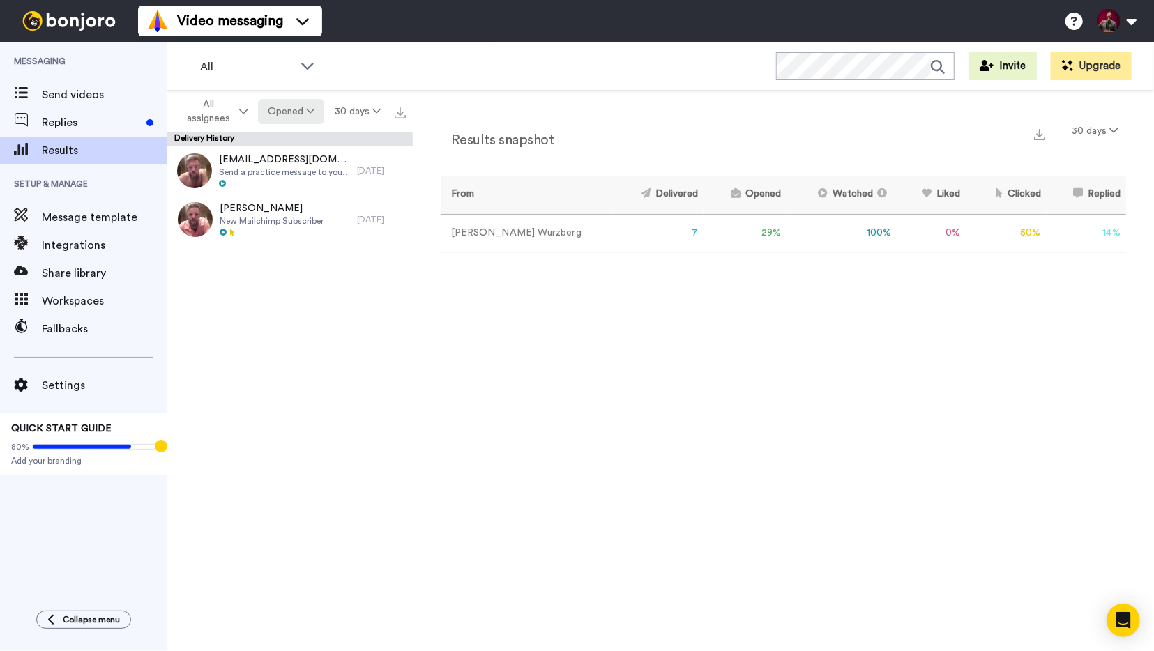
click at [288, 118] on button "Opened" at bounding box center [291, 111] width 67 height 25
click at [299, 144] on div "Delivered" at bounding box center [294, 140] width 65 height 15
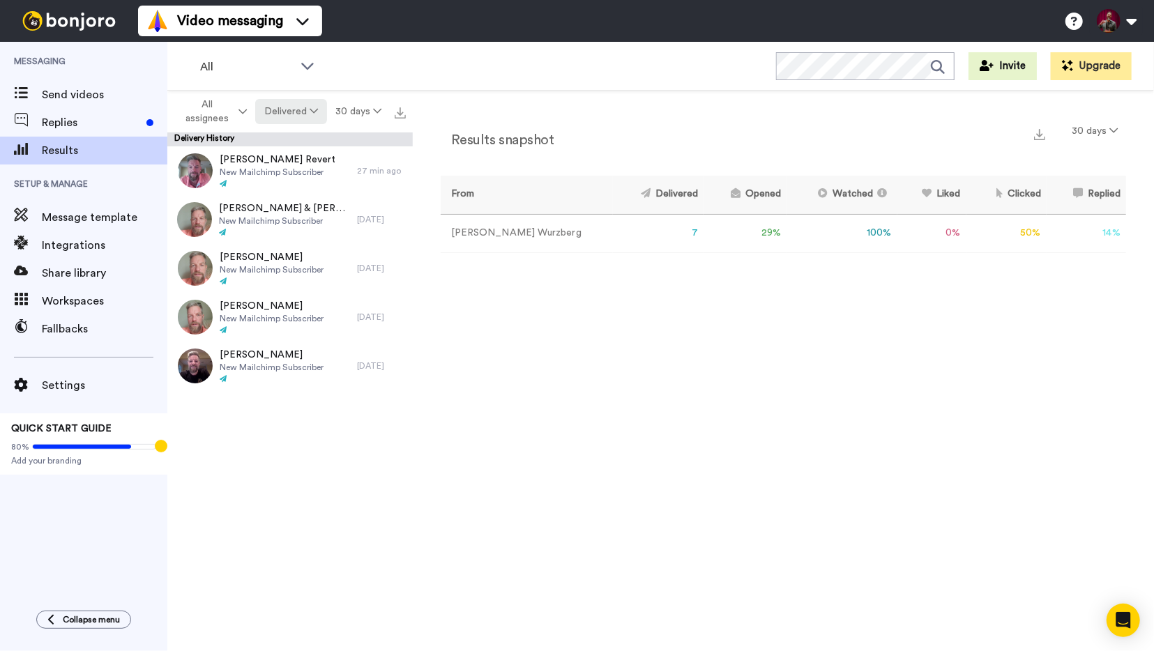
click at [295, 112] on button "Delivered" at bounding box center [290, 111] width 71 height 25
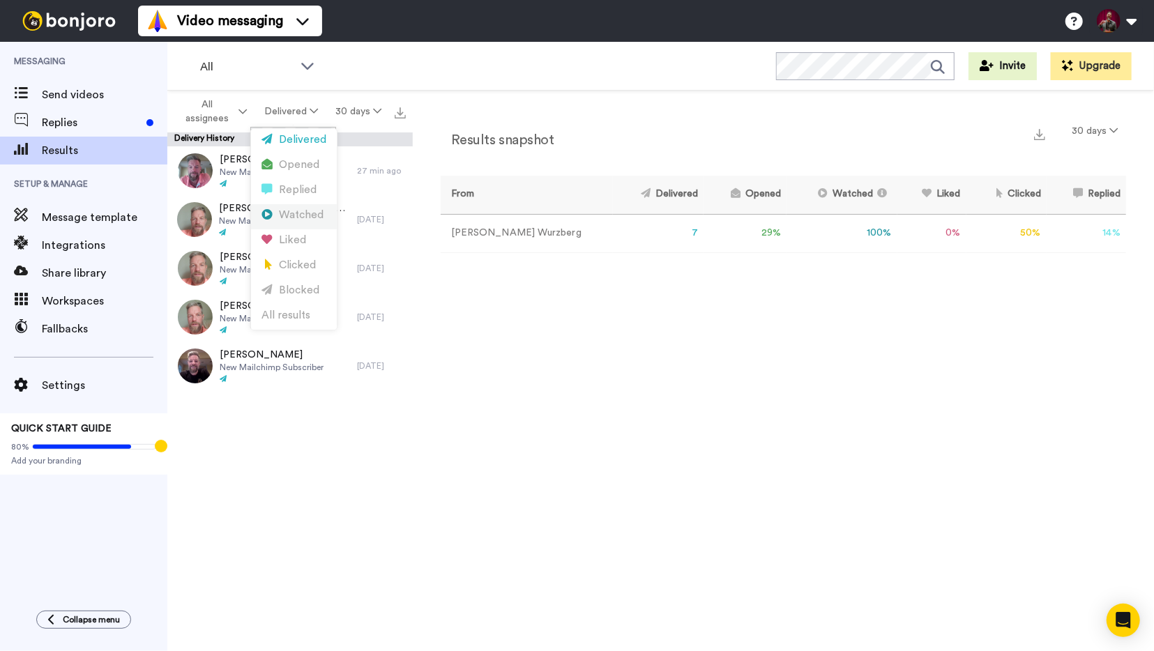
click at [305, 224] on li "Watched" at bounding box center [294, 216] width 86 height 25
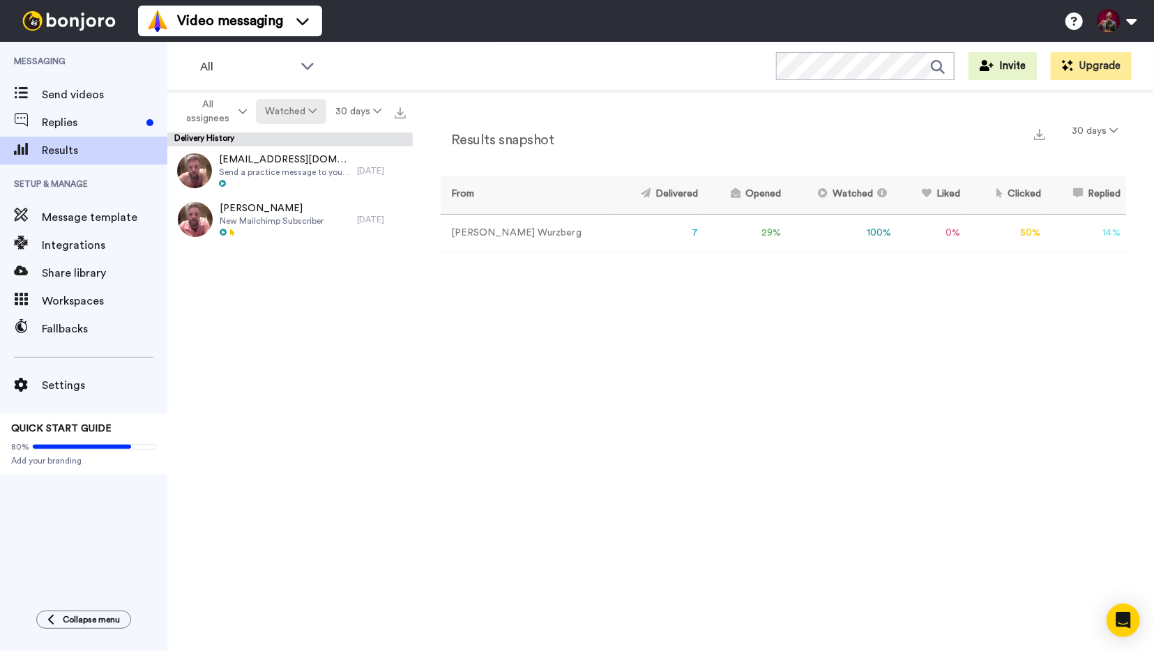
click at [303, 111] on button "Watched" at bounding box center [291, 111] width 70 height 25
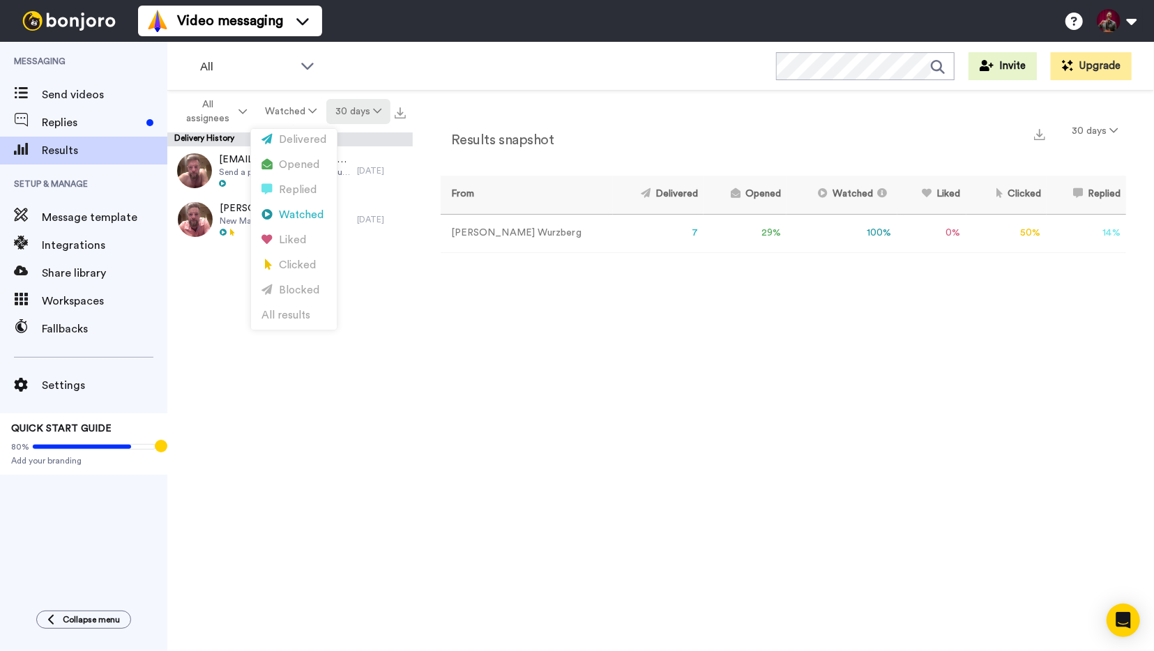
click at [369, 102] on button "30 days" at bounding box center [358, 111] width 64 height 25
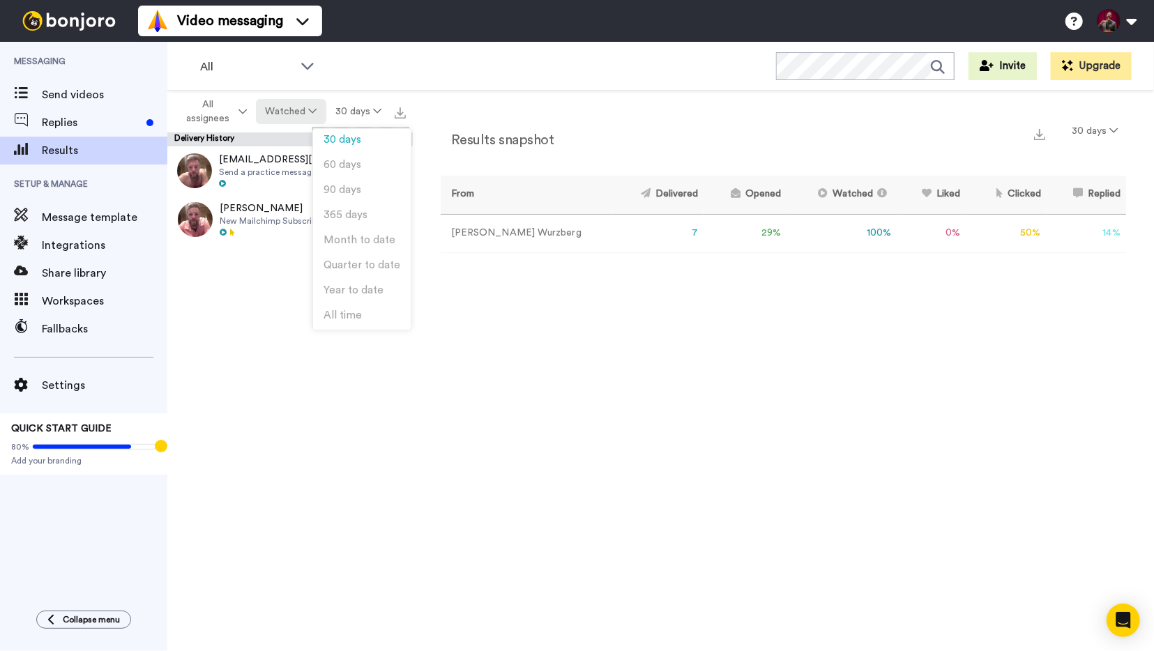
click at [288, 108] on button "Watched" at bounding box center [291, 111] width 70 height 25
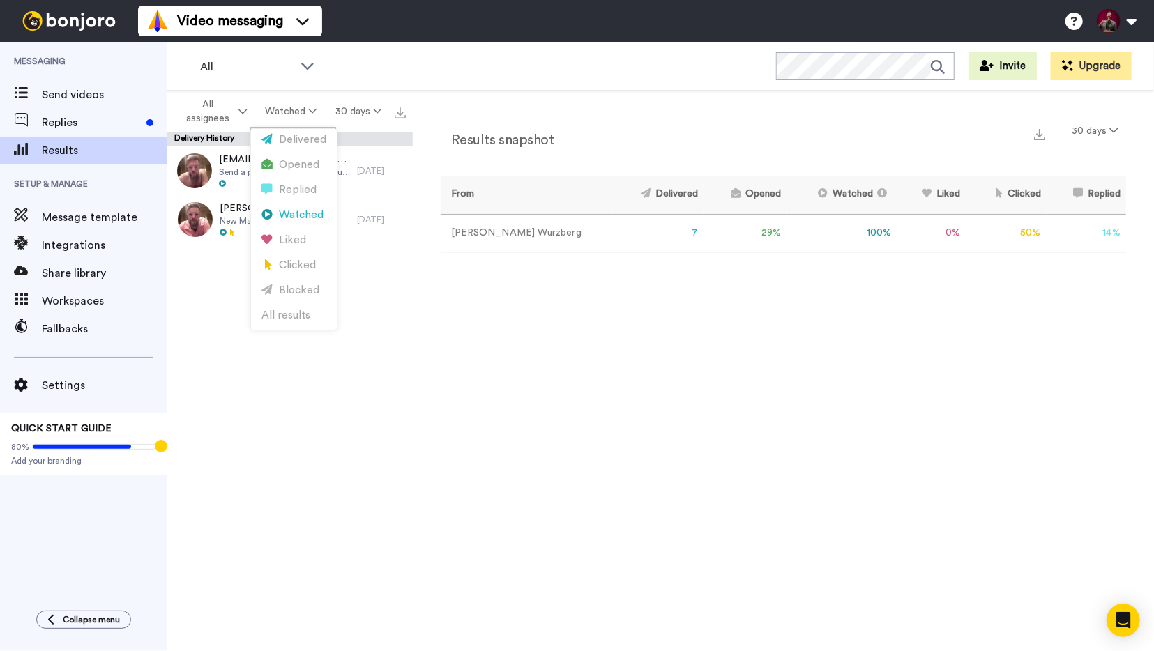
click at [408, 84] on div "All WORKSPACES View all All Default Task List + Add a new workspace Invite Upgr…" at bounding box center [660, 66] width 987 height 49
click at [306, 108] on button "Watched" at bounding box center [291, 111] width 70 height 25
click at [297, 160] on div "Opened" at bounding box center [294, 165] width 65 height 15
click at [303, 112] on button "Opened" at bounding box center [291, 111] width 67 height 25
click at [297, 144] on div "Delivered" at bounding box center [294, 140] width 65 height 15
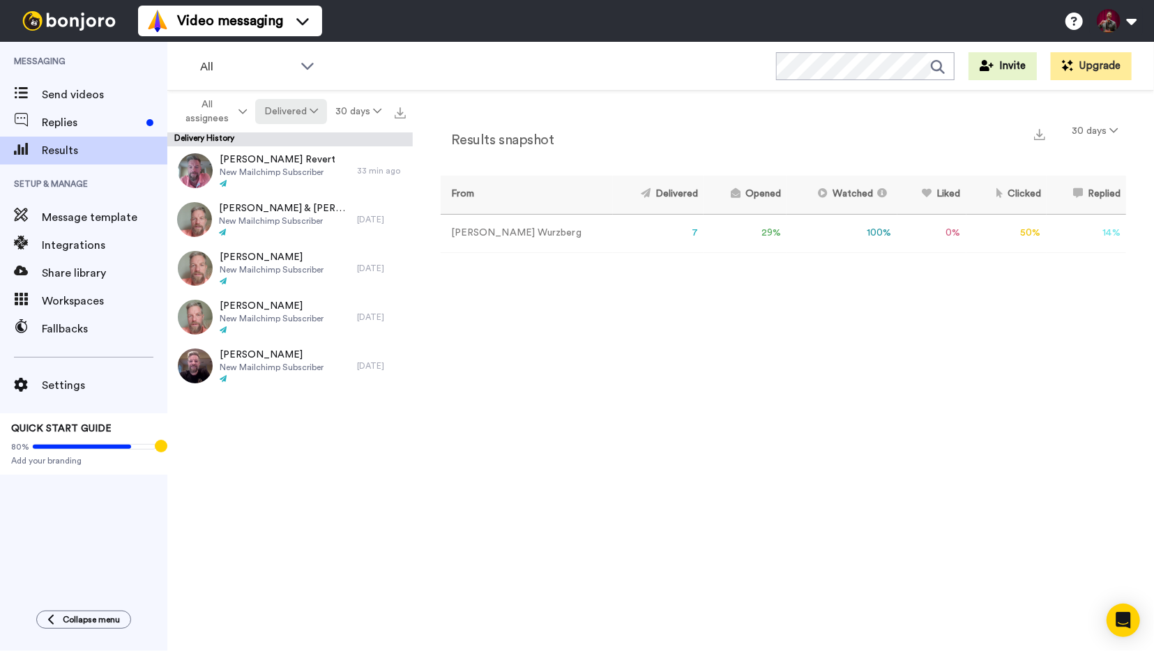
click at [317, 104] on button "Delivered" at bounding box center [290, 111] width 71 height 25
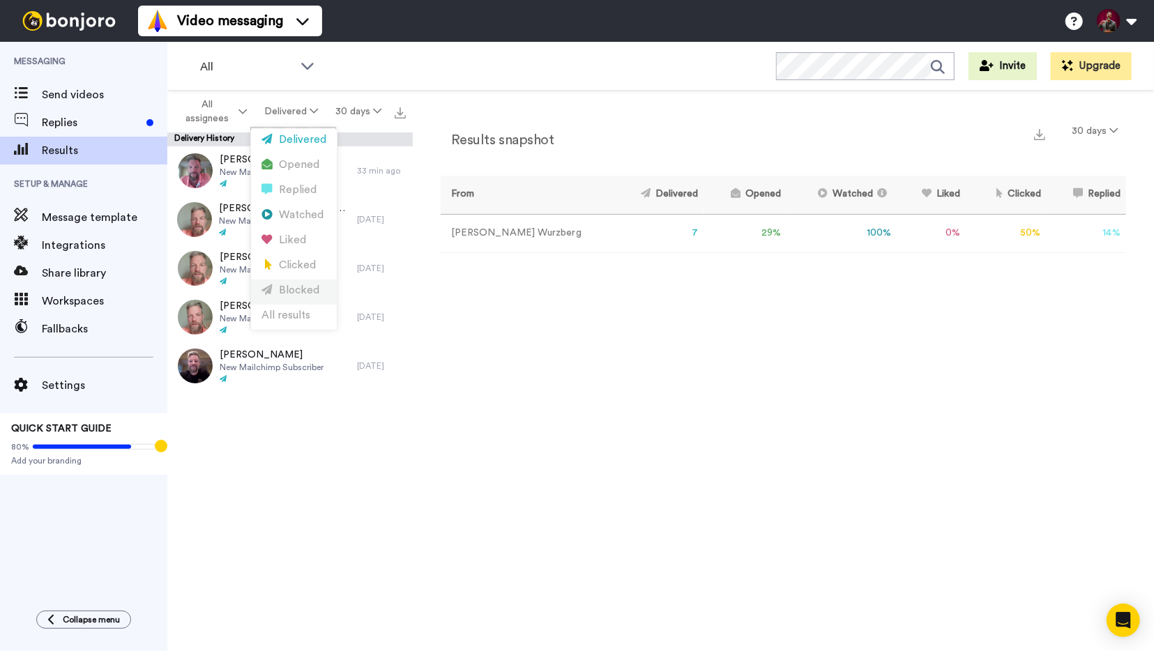
click at [298, 290] on div "Blocked" at bounding box center [294, 290] width 65 height 15
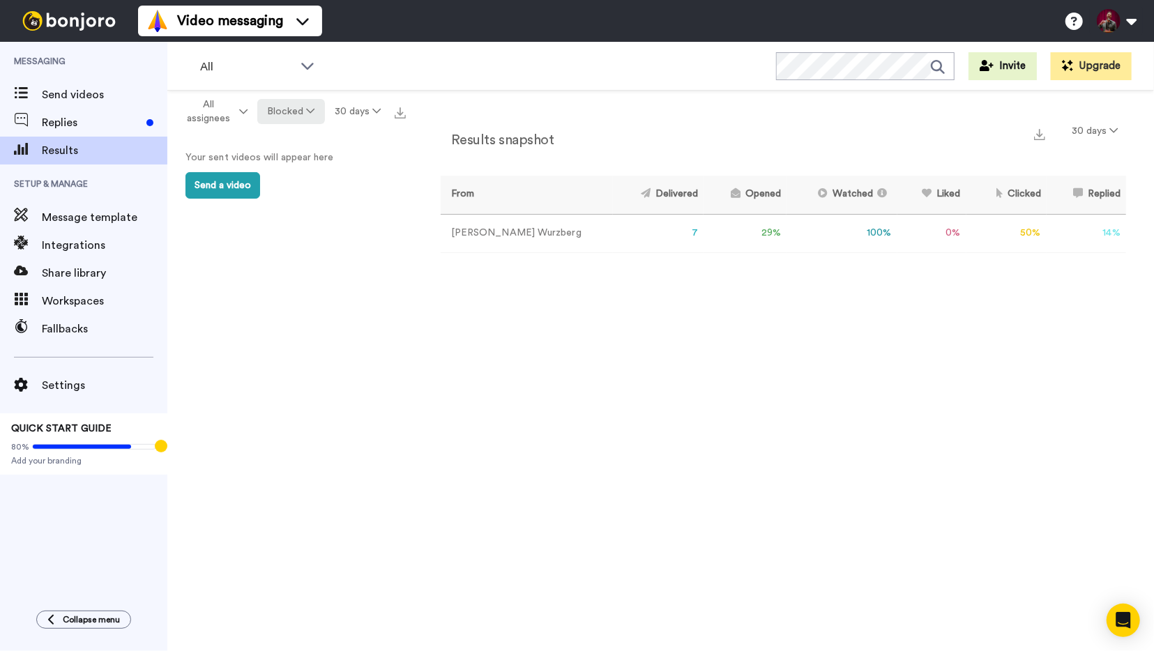
click at [313, 105] on button "Blocked" at bounding box center [290, 111] width 67 height 25
click at [301, 270] on div "Clicked" at bounding box center [294, 265] width 65 height 15
click at [305, 107] on button "Clicked" at bounding box center [292, 111] width 66 height 25
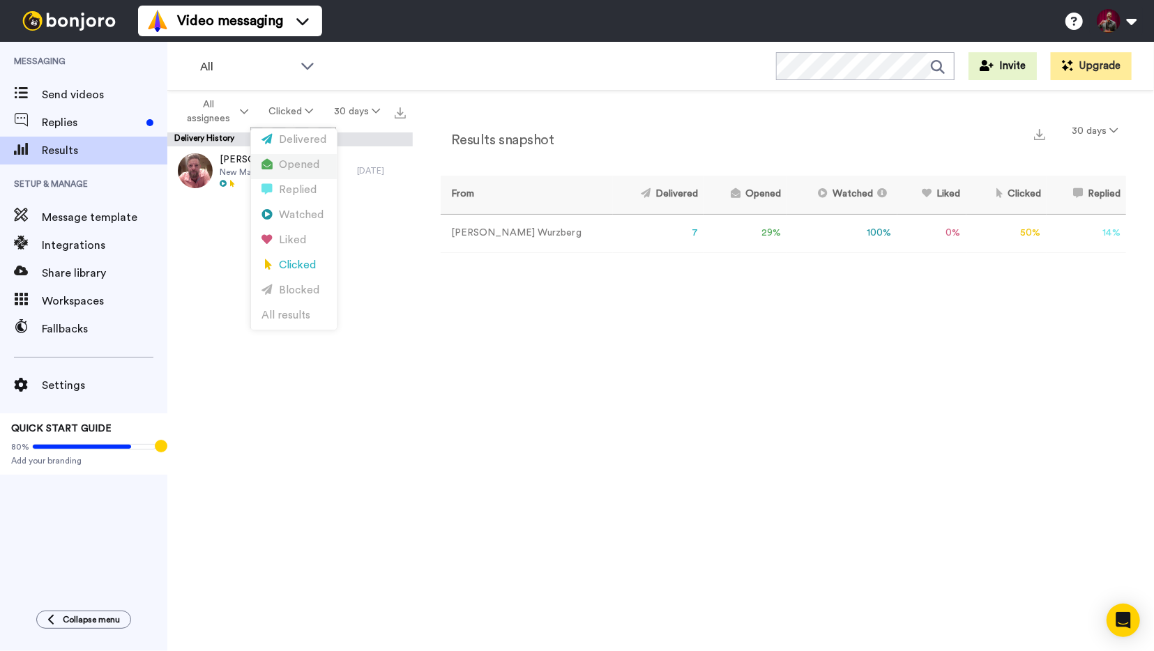
click at [305, 160] on div "Opened" at bounding box center [294, 165] width 65 height 15
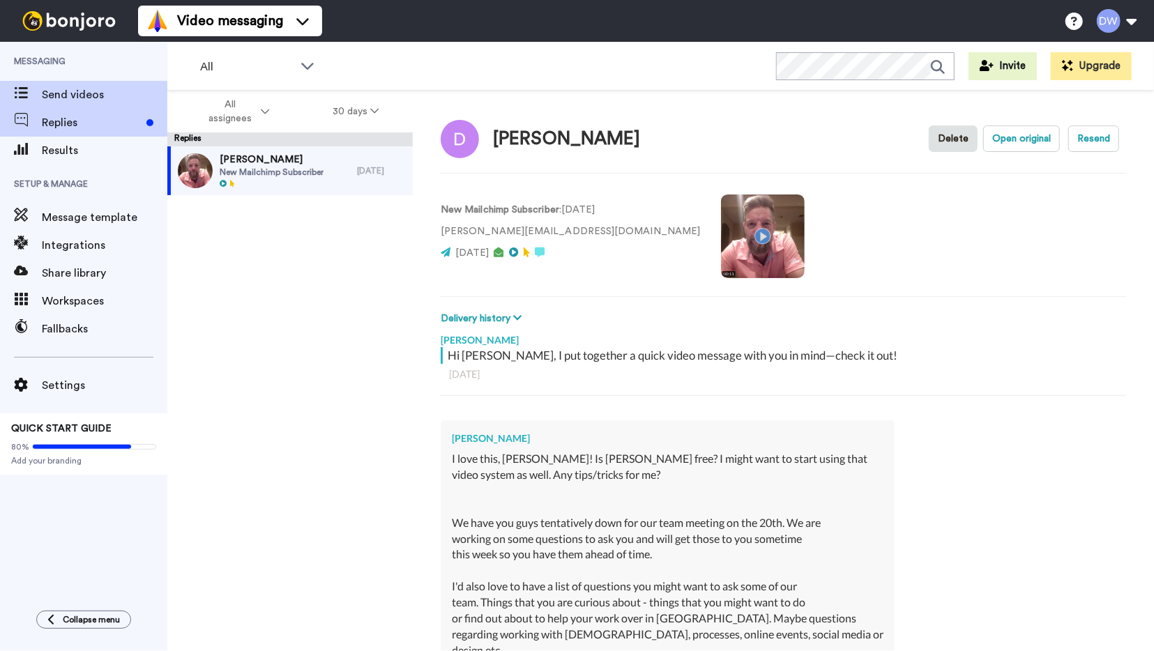
scroll to position [781, 0]
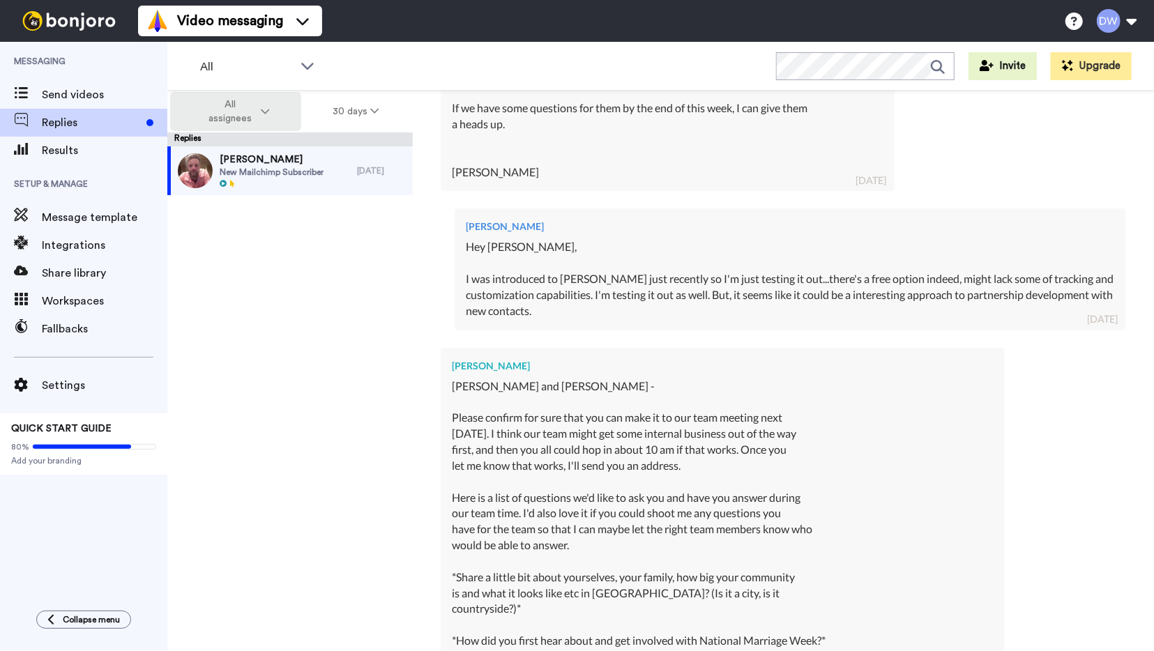
click at [273, 114] on button "All assignees" at bounding box center [235, 111] width 131 height 39
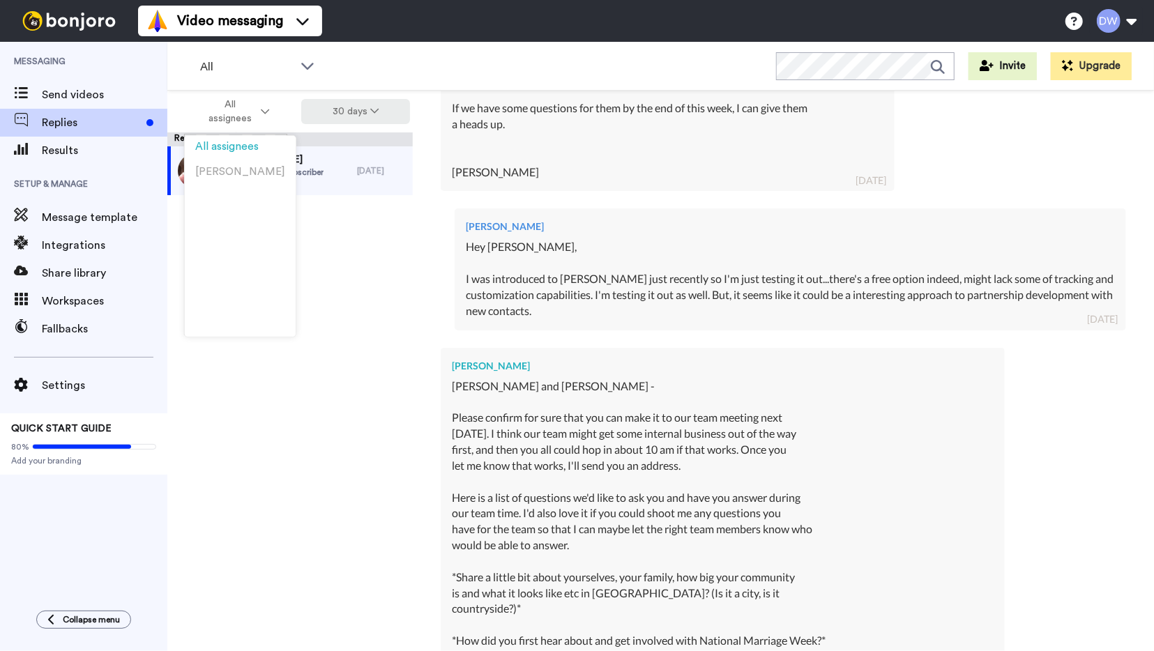
click at [368, 116] on button "30 days" at bounding box center [355, 111] width 109 height 25
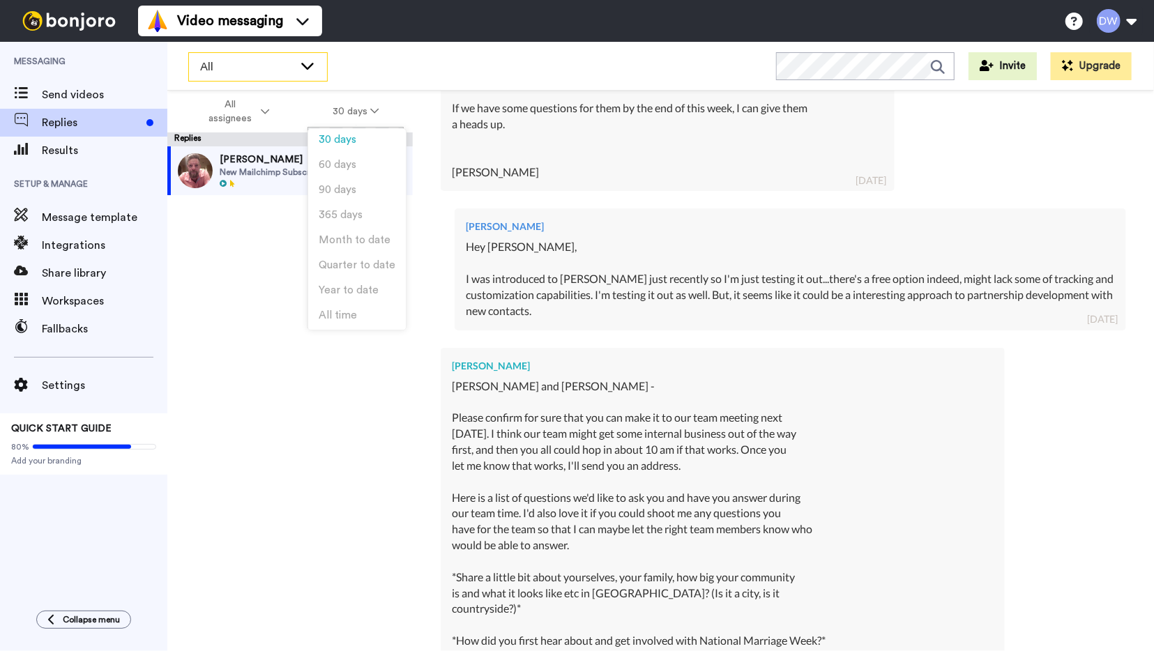
click at [309, 68] on icon at bounding box center [307, 66] width 13 height 7
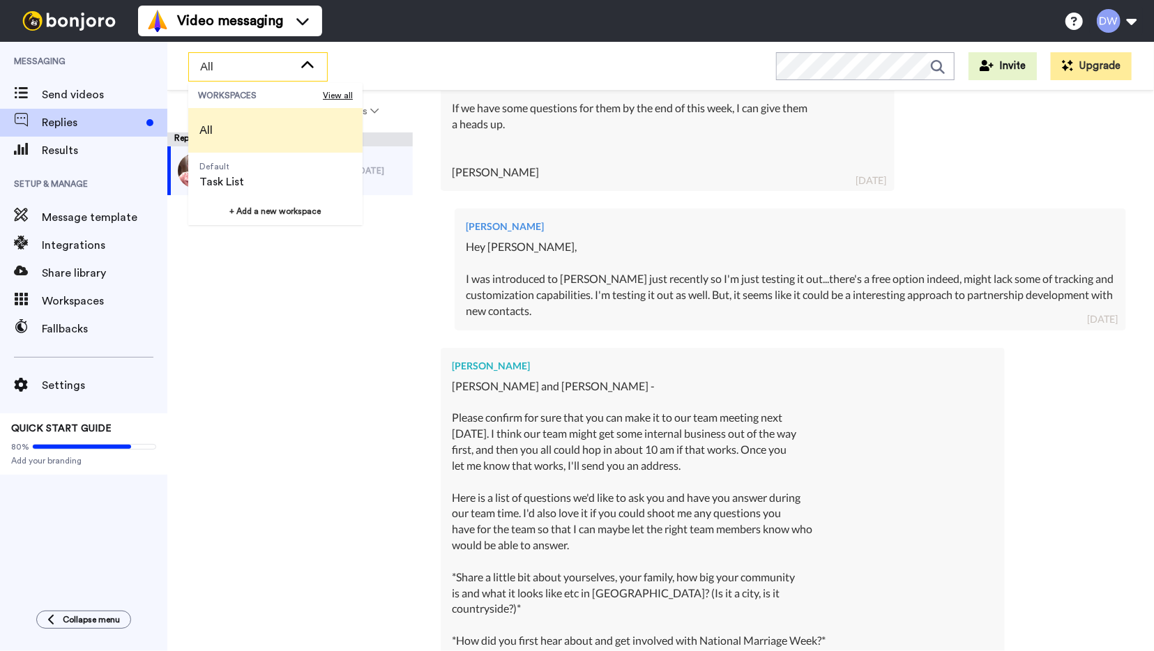
click at [309, 68] on icon at bounding box center [307, 66] width 17 height 14
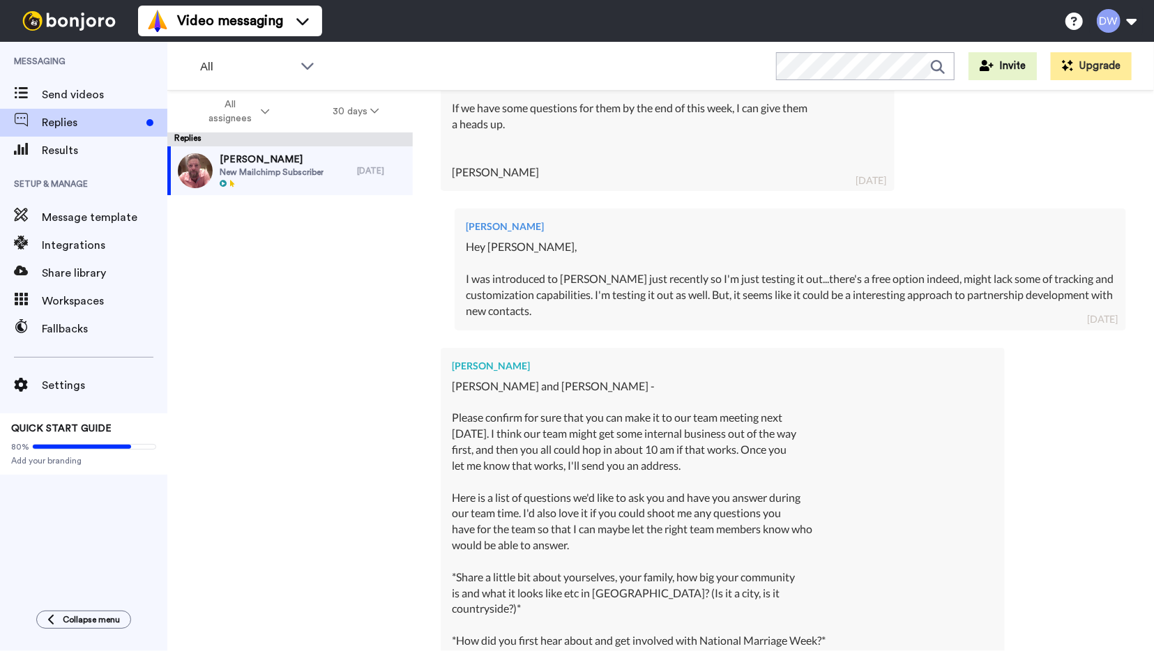
type textarea "x"
